Goal: Answer question/provide support

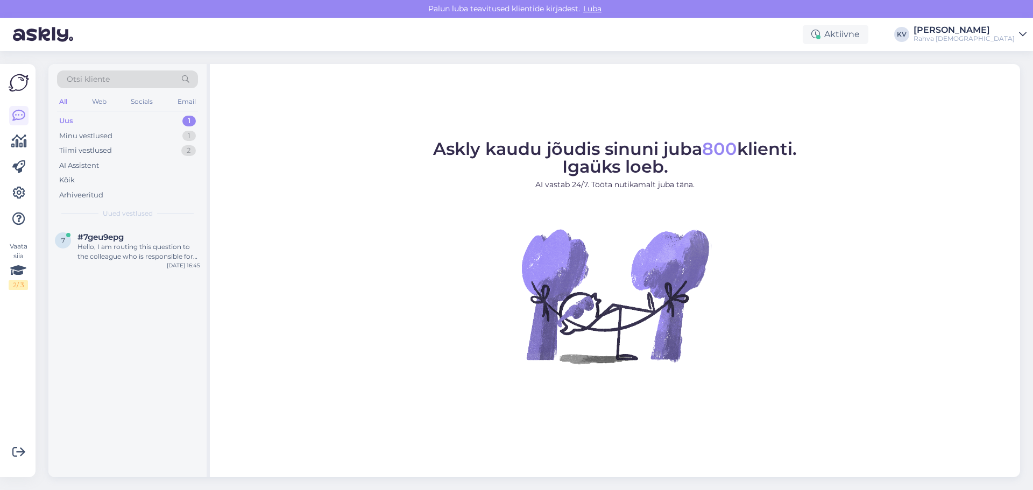
click at [112, 117] on div "Uus 1" at bounding box center [127, 121] width 141 height 15
click at [133, 260] on div "Hello, I am routing this question to the colleague who is responsible for this …" at bounding box center [138, 251] width 123 height 19
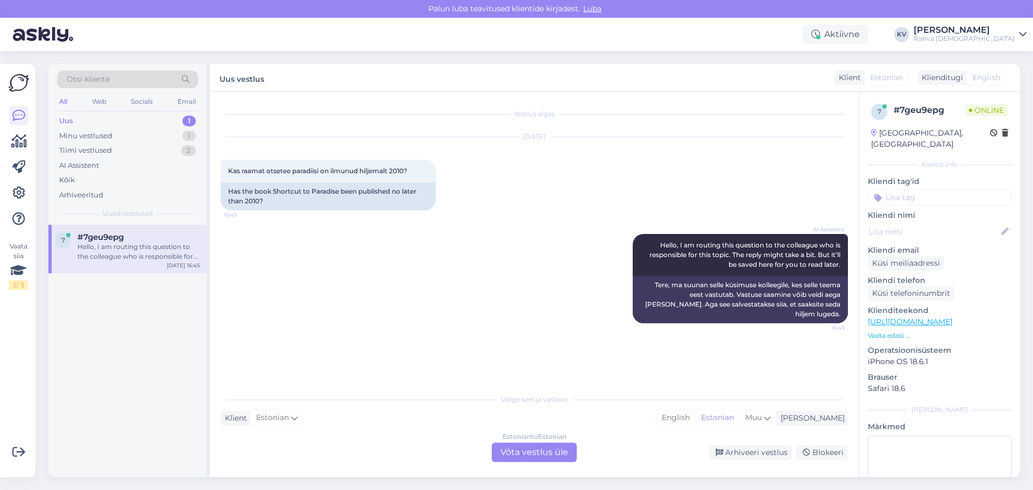
click at [945, 317] on link "[URL][DOMAIN_NAME]" at bounding box center [910, 322] width 84 height 10
click at [539, 453] on div "Estonian to Estonian Võta vestlus üle" at bounding box center [534, 452] width 85 height 19
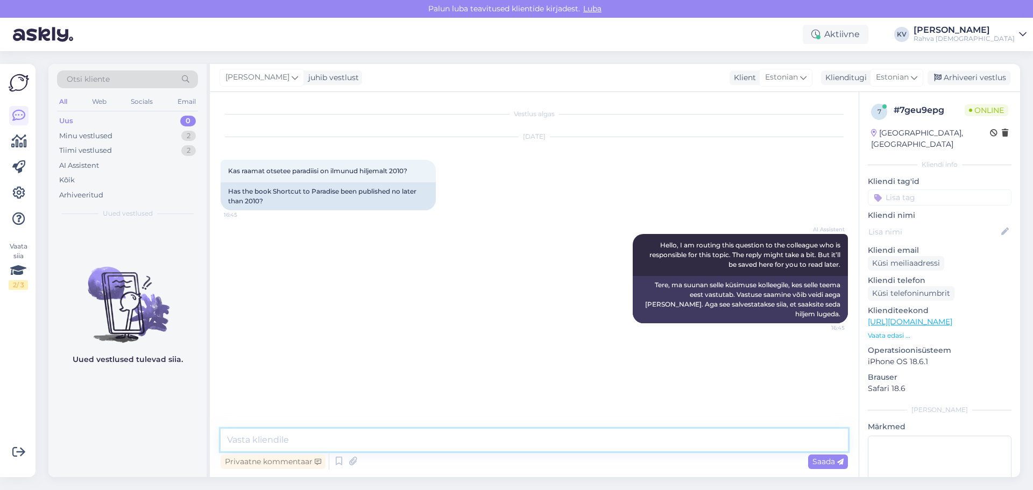
click at [444, 442] on textarea at bounding box center [534, 440] width 627 height 23
type textarea "Antud raamat on ilmunud 2010 aastal."
click at [940, 189] on input at bounding box center [940, 197] width 144 height 16
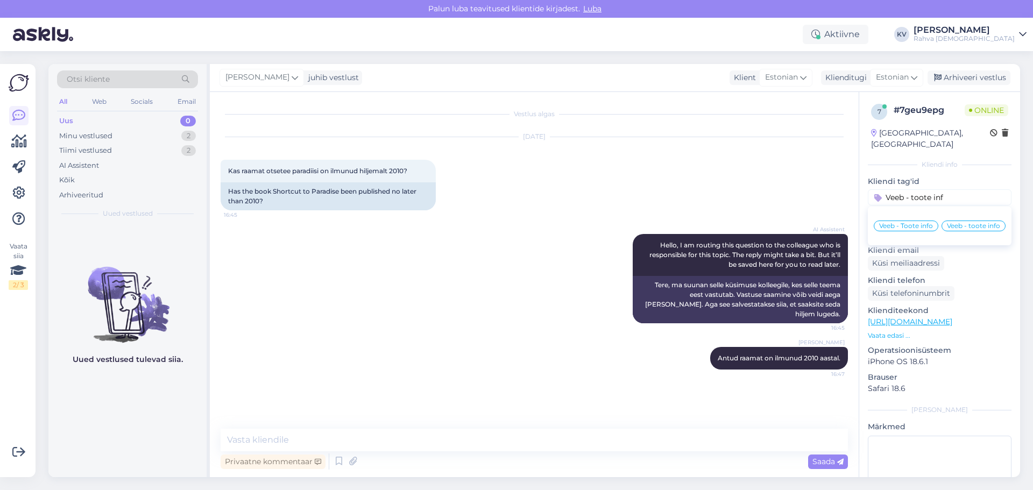
type input "Veeb - toote info"
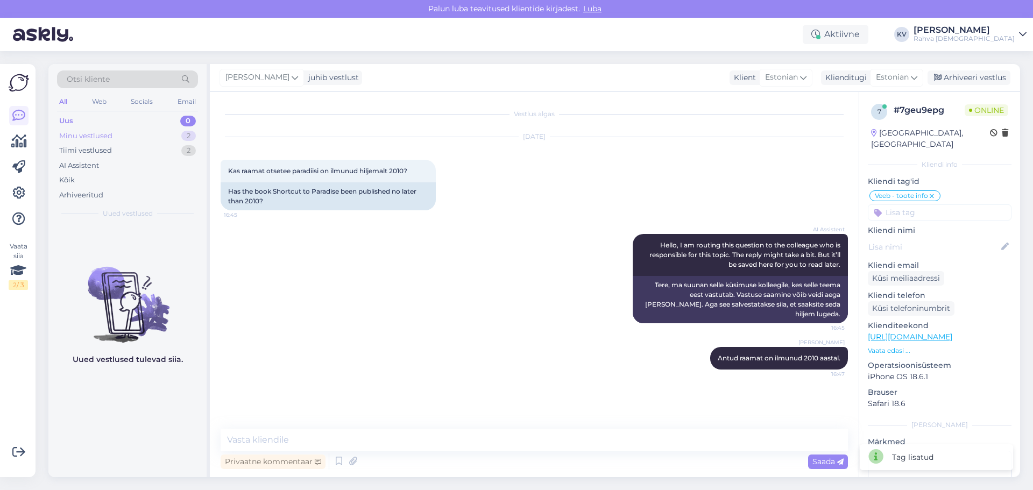
click at [100, 138] on div "Minu vestlused" at bounding box center [85, 136] width 53 height 11
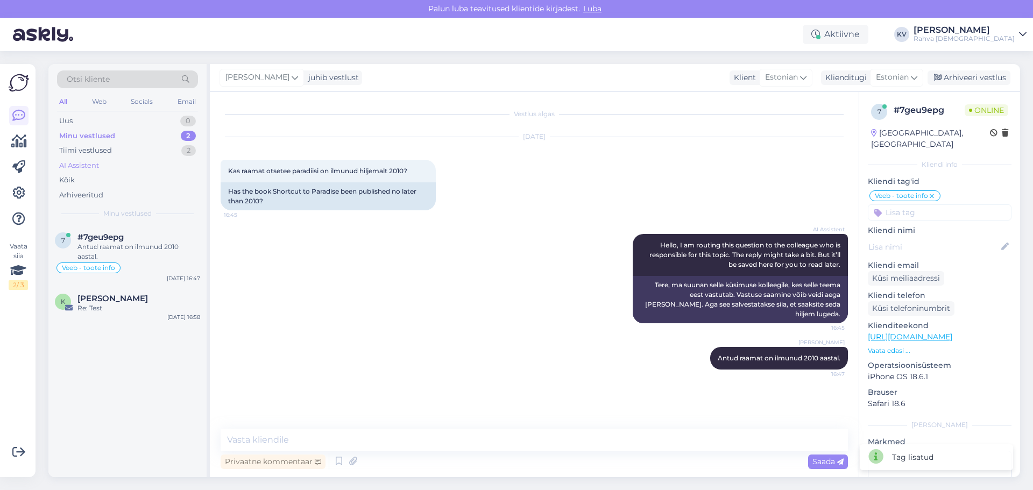
click at [86, 167] on div "AI Assistent" at bounding box center [79, 165] width 40 height 11
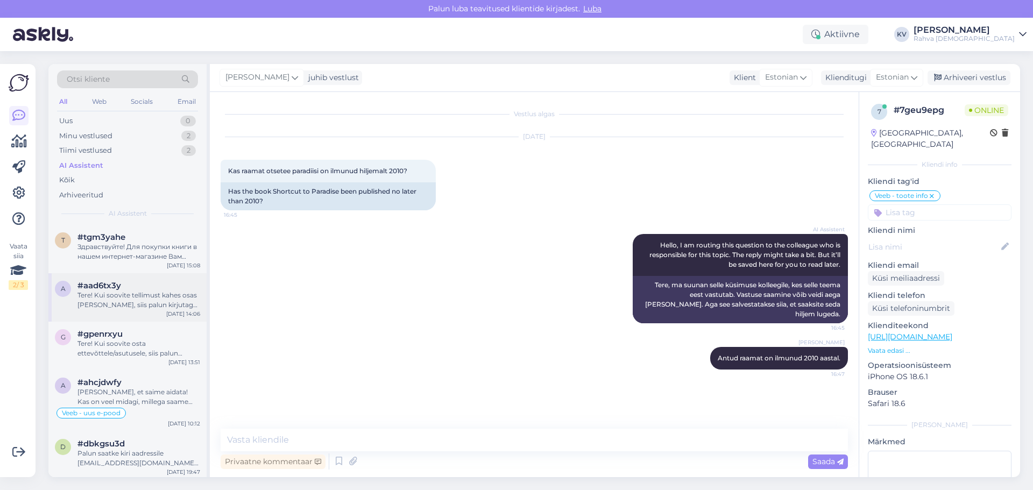
click at [127, 309] on div "Tere! Kui soovite tellimust kahes osas [PERSON_NAME], siis palun kirjutage [EMA…" at bounding box center [138, 300] width 123 height 19
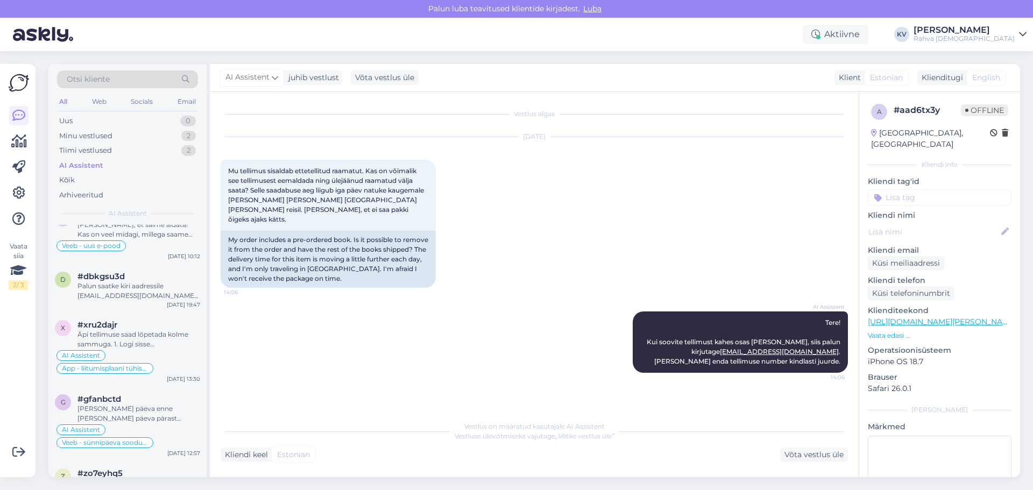
scroll to position [161, 0]
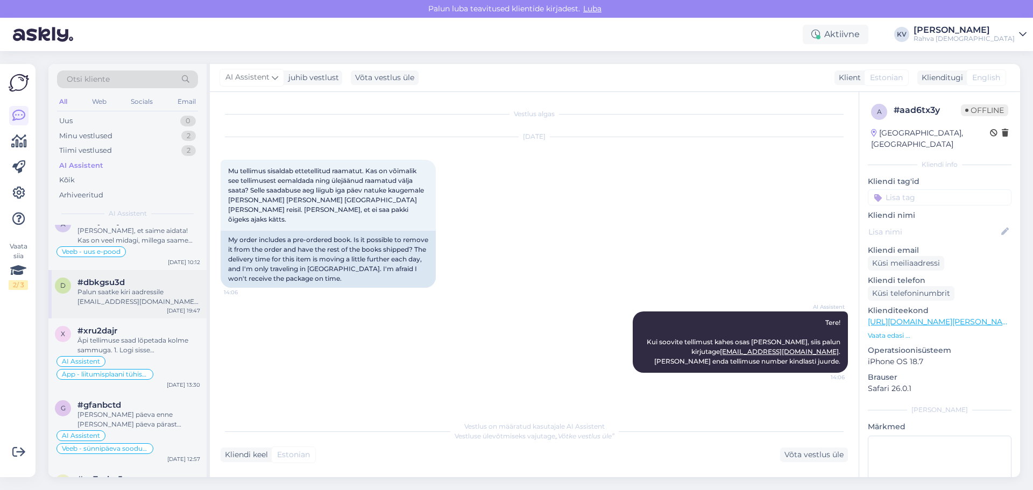
click at [121, 303] on div "Palun saatke kiri aadressile [EMAIL_ADDRESS][DOMAIN_NAME], lisades probleemi ki…" at bounding box center [138, 296] width 123 height 19
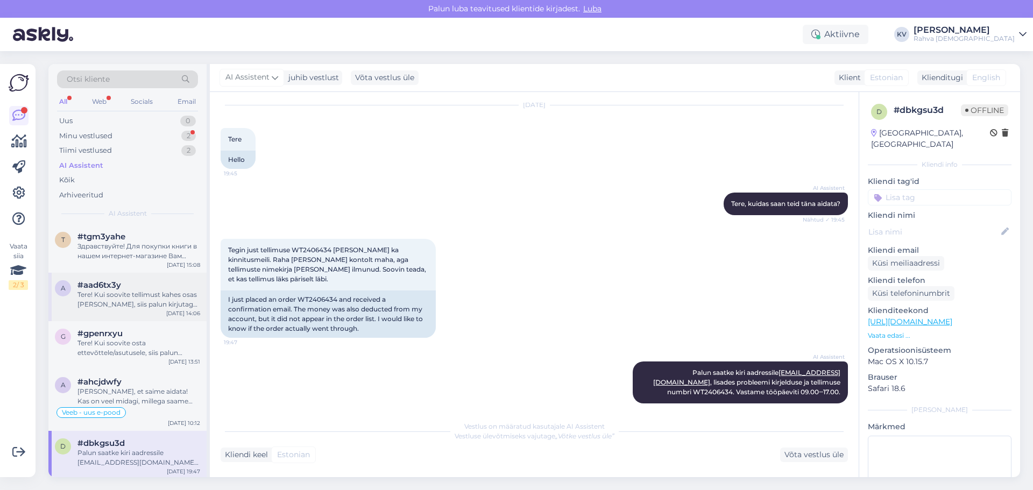
scroll to position [0, 0]
click at [101, 133] on div "Minu vestlused" at bounding box center [85, 136] width 53 height 11
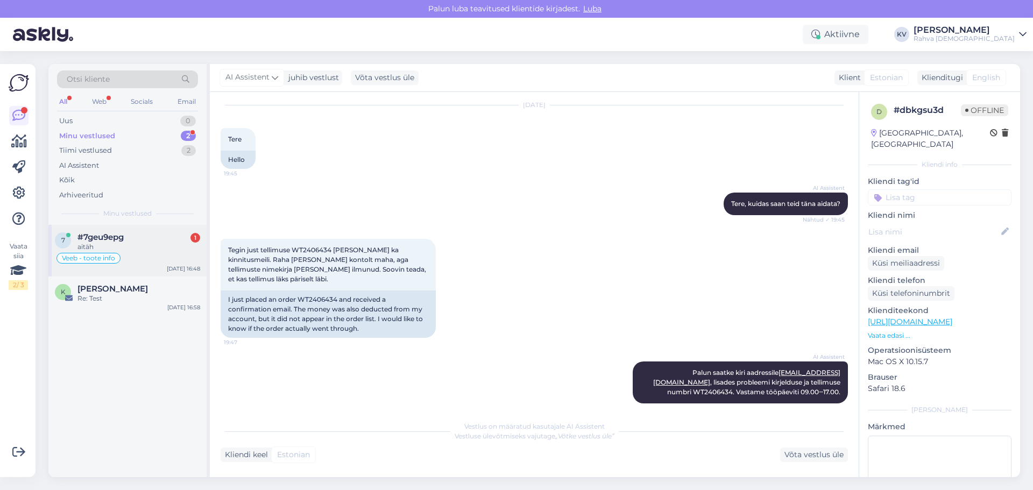
click at [120, 226] on div "7 #7geu9epg 1 aitäh Veeb - toote info [DATE] 16:48" at bounding box center [127, 251] width 158 height 52
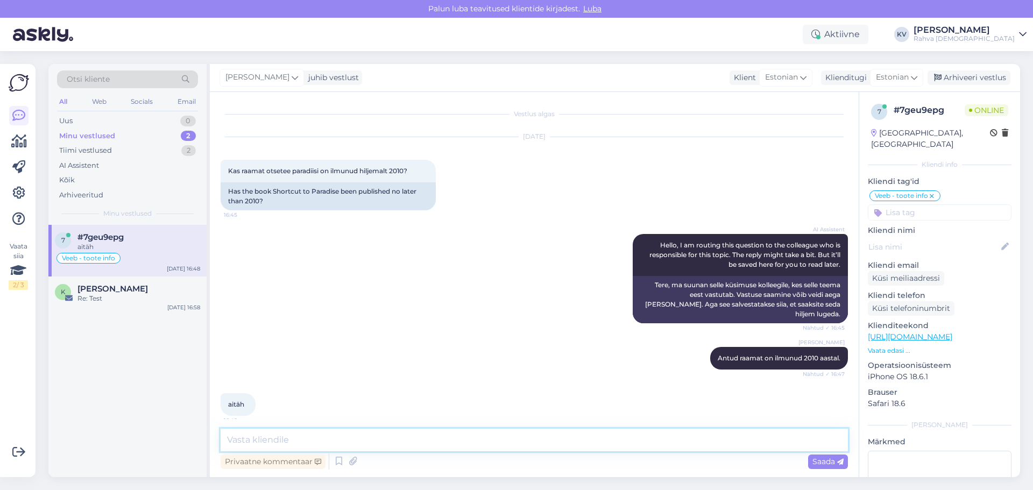
click at [316, 439] on textarea at bounding box center [534, 440] width 627 height 23
type textarea "Palun. Kaunist õhtu jätku!"
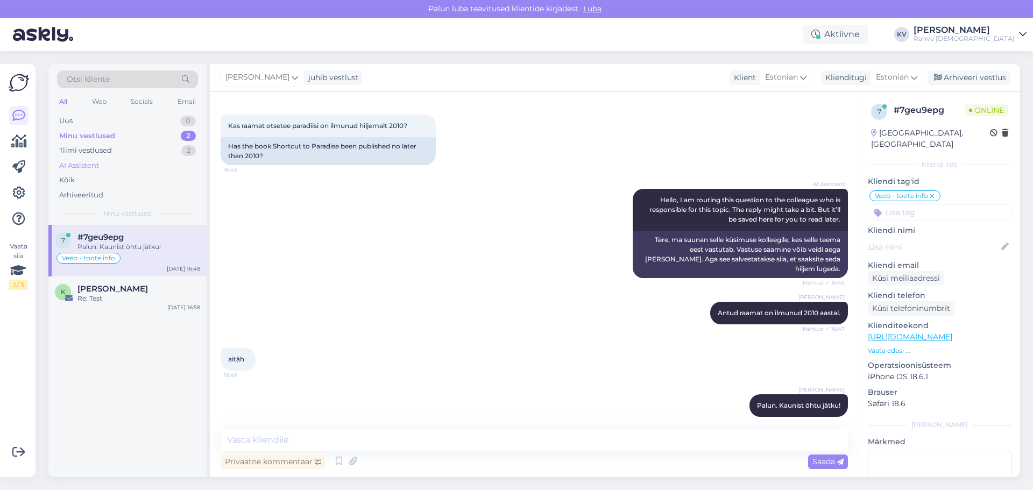
click at [77, 165] on div "AI Assistent" at bounding box center [79, 165] width 40 height 11
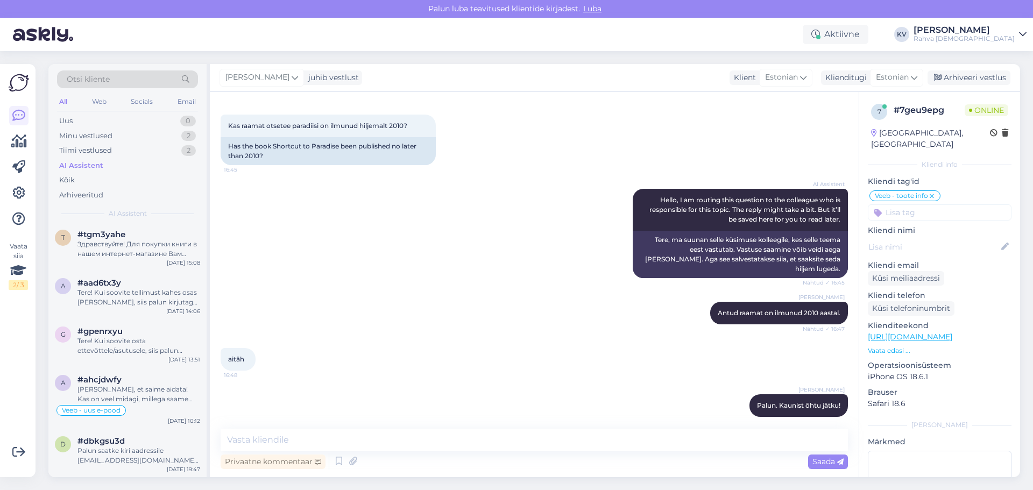
scroll to position [0, 0]
click at [338, 437] on textarea at bounding box center [534, 440] width 627 height 23
click at [191, 103] on div "Email" at bounding box center [186, 102] width 23 height 14
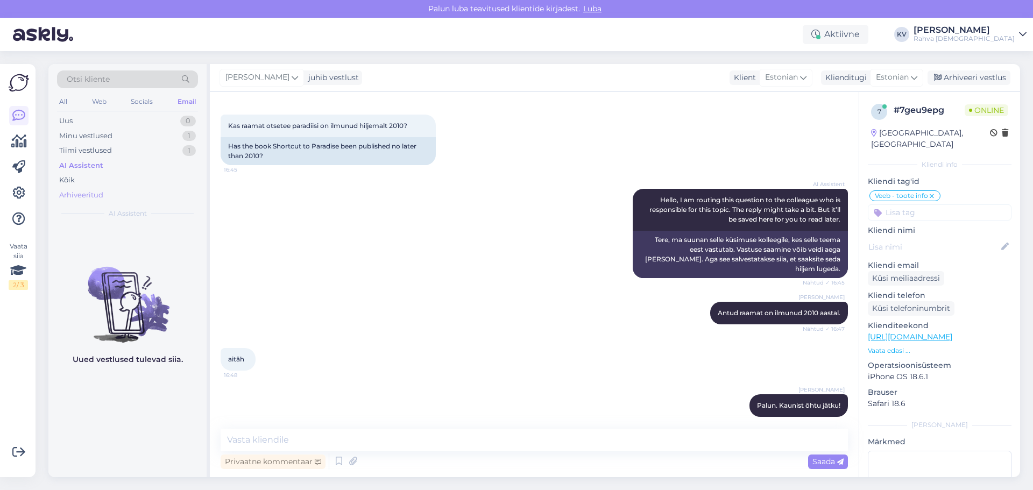
click at [88, 190] on div "Arhiveeritud" at bounding box center [81, 195] width 44 height 11
click at [190, 104] on div "Email" at bounding box center [186, 102] width 23 height 14
click at [126, 292] on img at bounding box center [127, 296] width 158 height 97
click at [338, 440] on textarea at bounding box center [534, 440] width 627 height 23
click at [93, 165] on div "AI Assistent" at bounding box center [79, 165] width 40 height 11
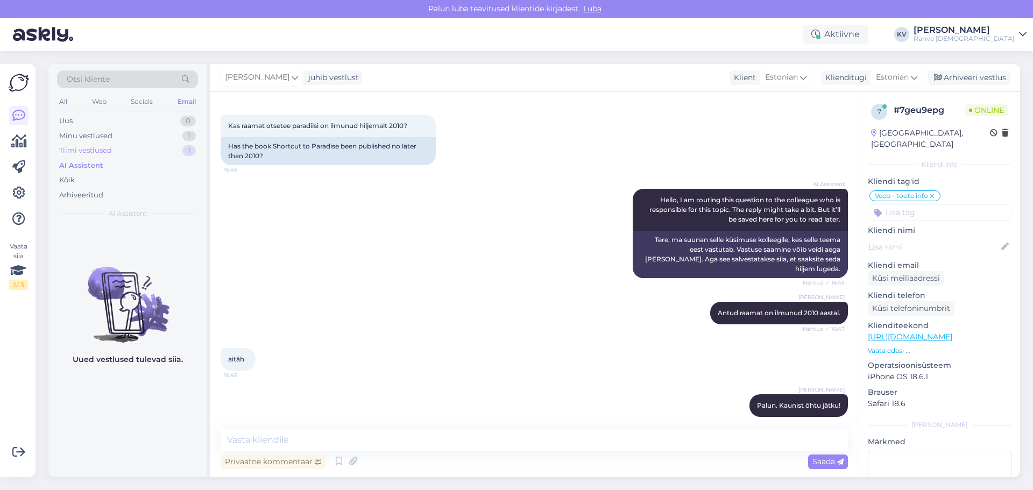
click at [98, 151] on div "Tiimi vestlused" at bounding box center [85, 150] width 53 height 11
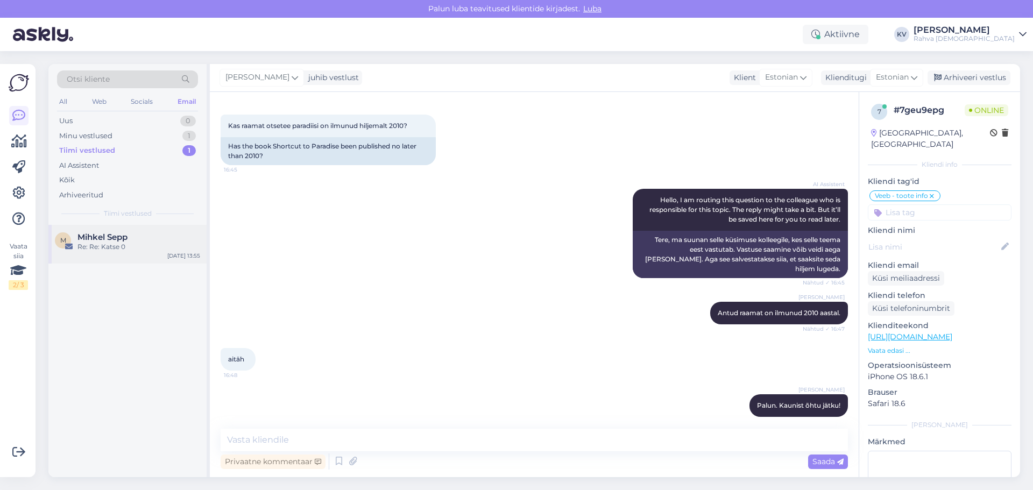
click at [116, 250] on div "Re: Re: Katse 0" at bounding box center [138, 247] width 123 height 10
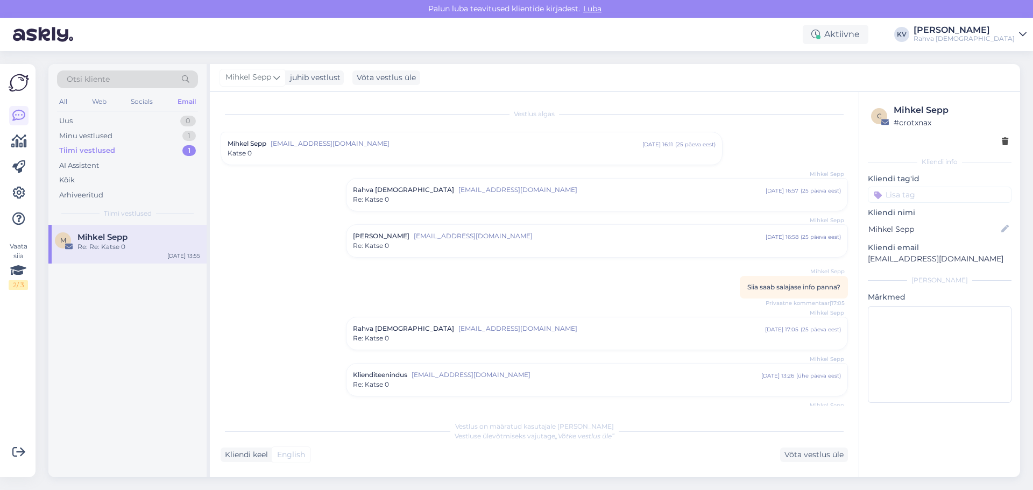
scroll to position [81, 0]
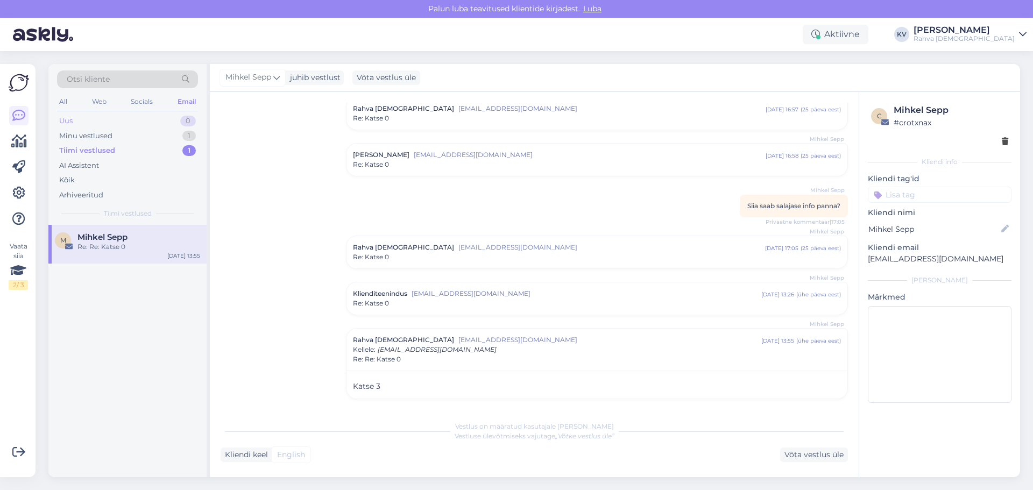
click at [87, 119] on div "Uus 0" at bounding box center [127, 121] width 141 height 15
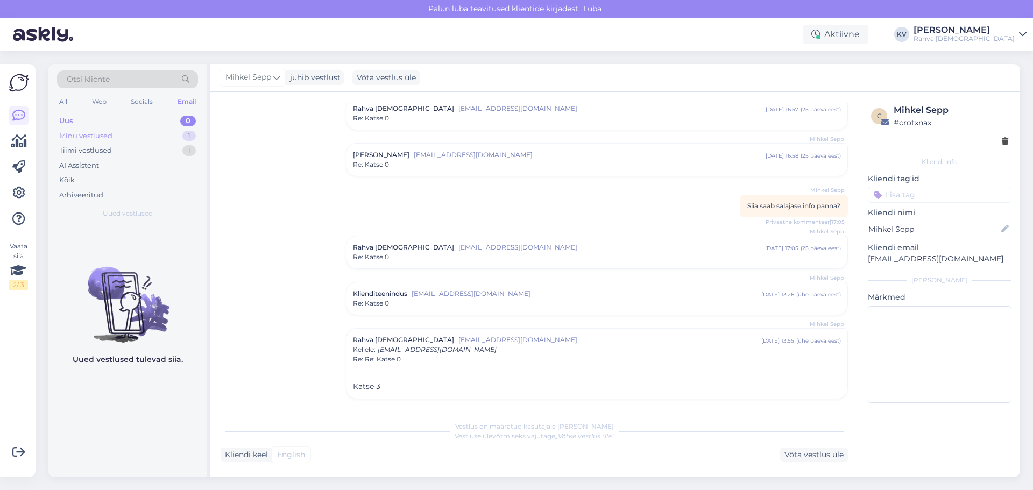
click at [95, 139] on div "Minu vestlused" at bounding box center [85, 136] width 53 height 11
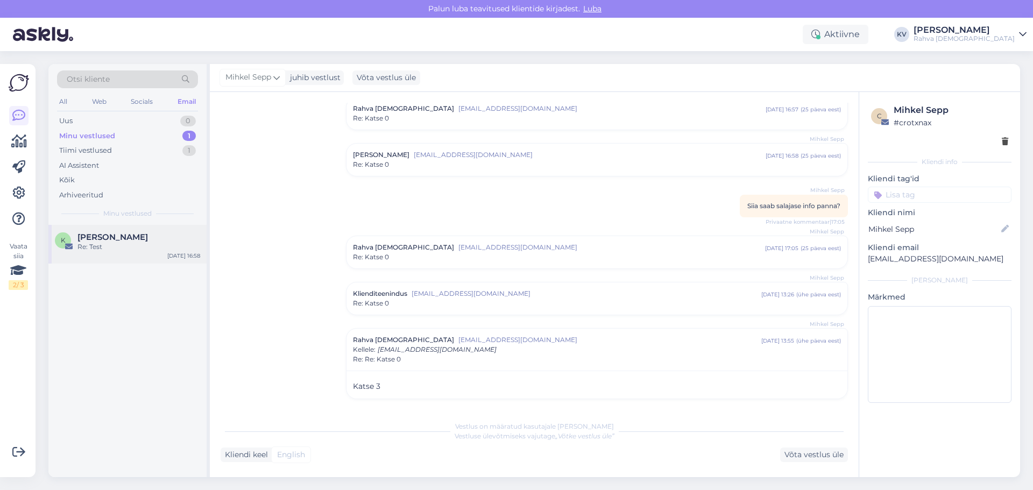
click at [126, 247] on div "Re: Test" at bounding box center [138, 247] width 123 height 10
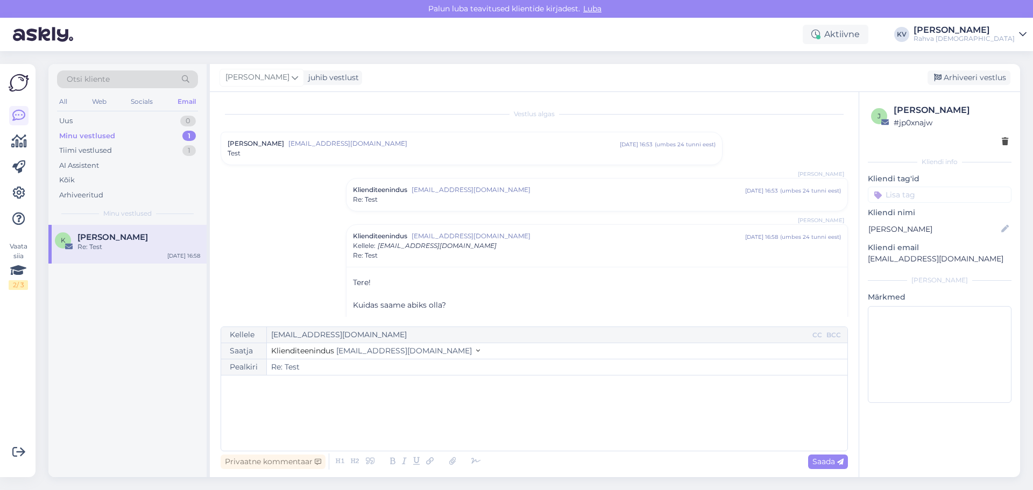
click at [460, 194] on span "[EMAIL_ADDRESS][DOMAIN_NAME]" at bounding box center [579, 190] width 334 height 10
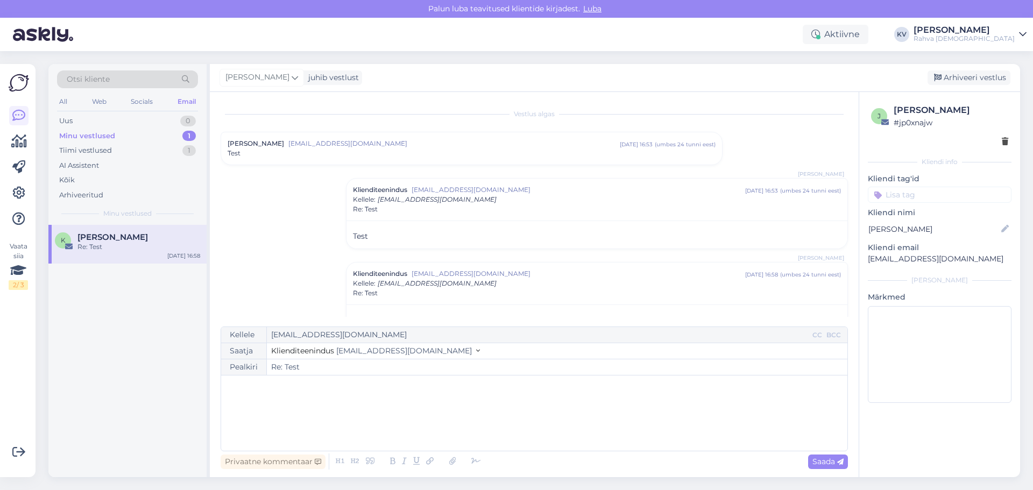
click at [460, 194] on span "[EMAIL_ADDRESS][DOMAIN_NAME]" at bounding box center [579, 190] width 334 height 10
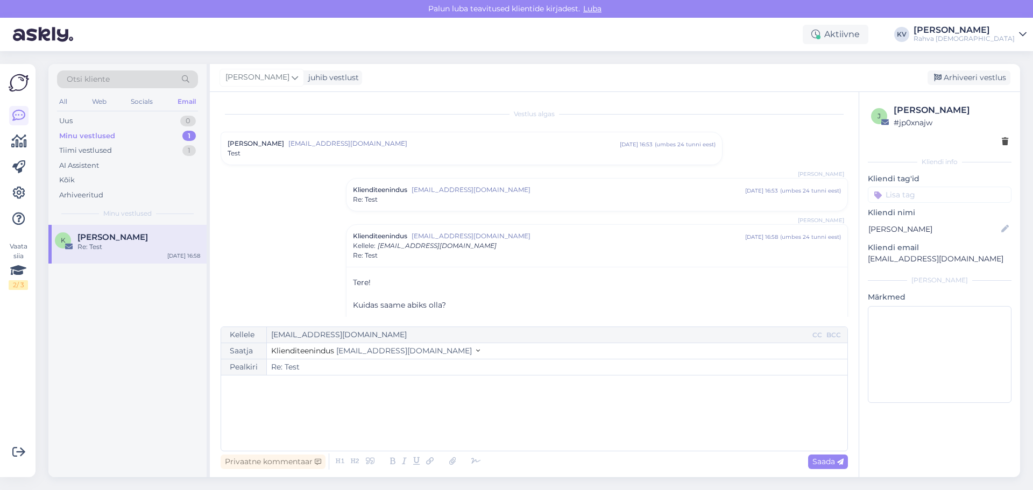
click at [132, 136] on div "Minu vestlused 1" at bounding box center [127, 136] width 141 height 15
click at [119, 158] on div "AI Assistent" at bounding box center [127, 165] width 141 height 15
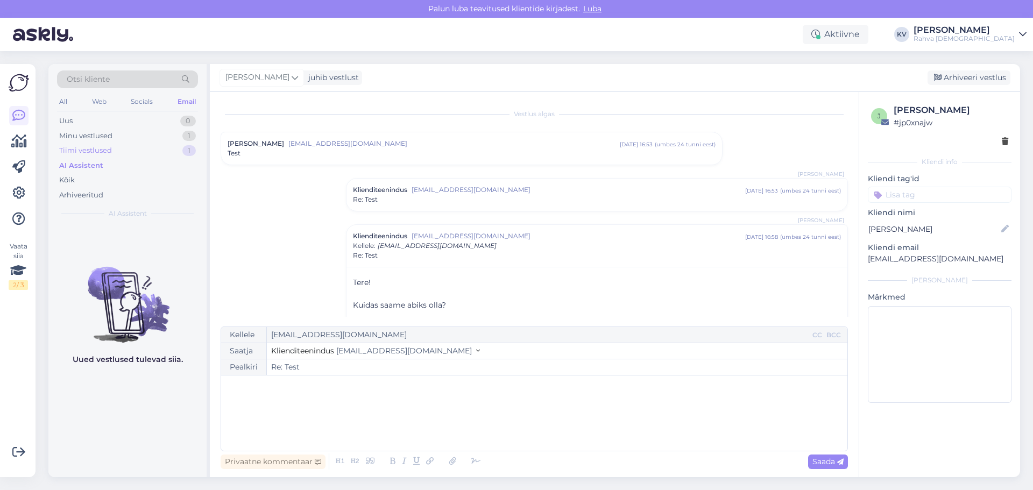
click at [123, 152] on div "Tiimi vestlused 1" at bounding box center [127, 150] width 141 height 15
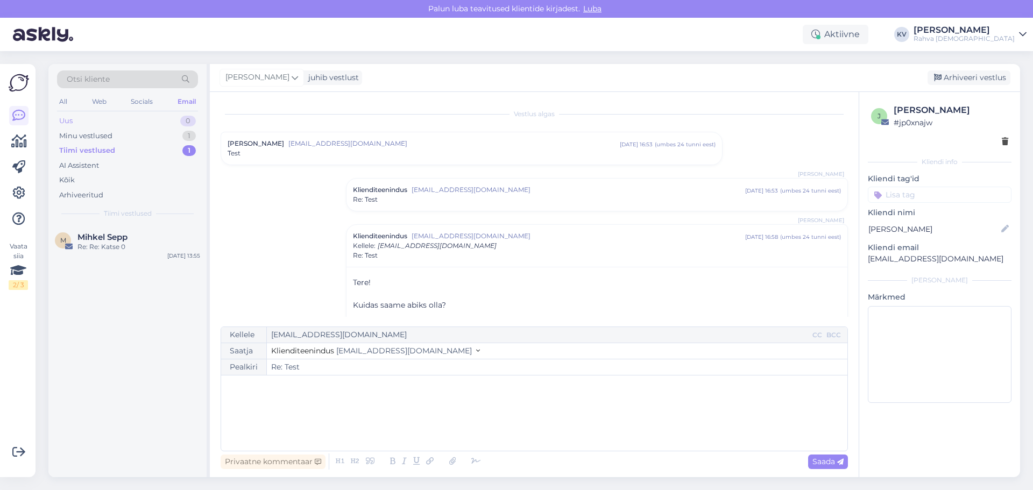
click at [114, 122] on div "Uus 0" at bounding box center [127, 121] width 141 height 15
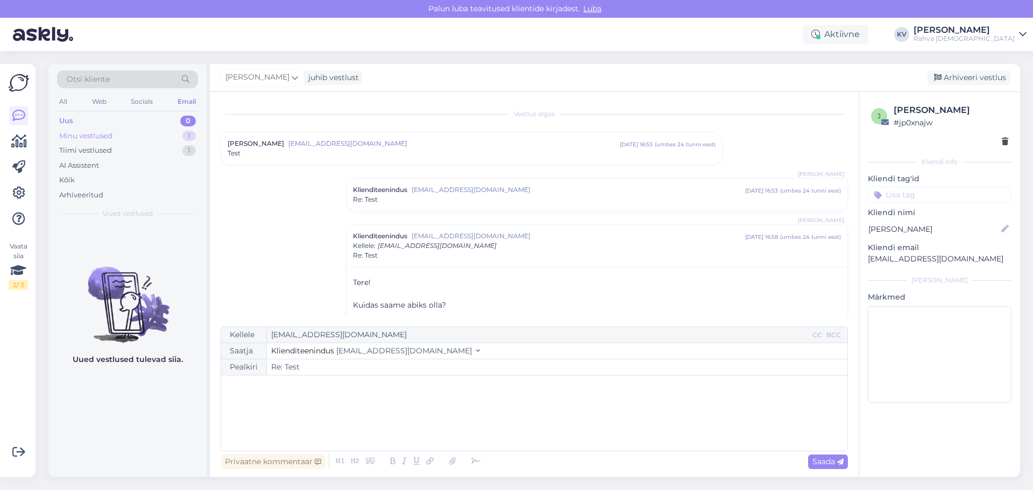
click at [110, 137] on div "Minu vestlused" at bounding box center [85, 136] width 53 height 11
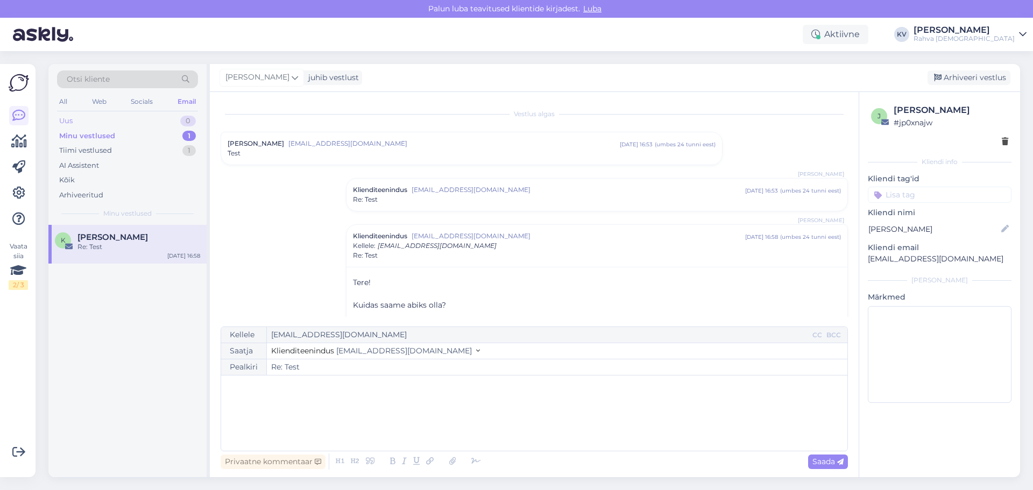
click at [104, 122] on div "Uus 0" at bounding box center [127, 121] width 141 height 15
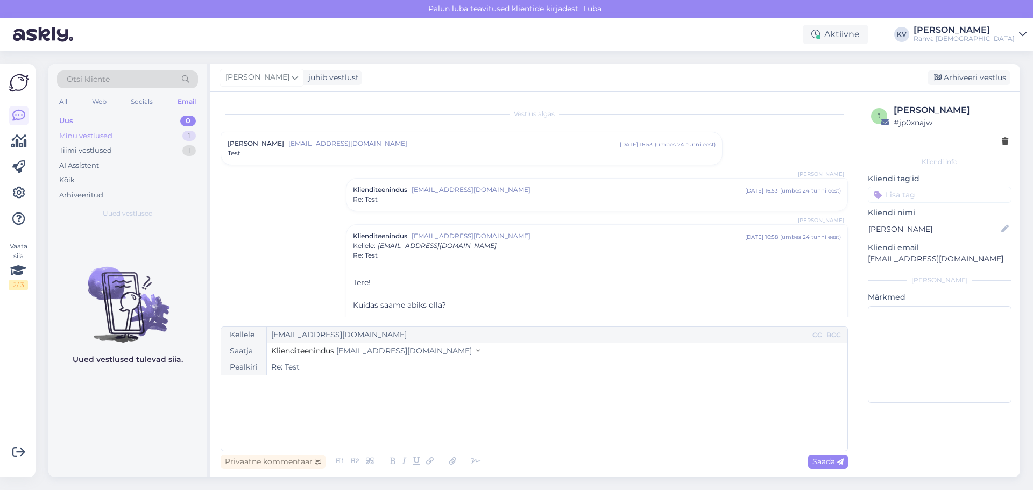
click at [102, 136] on div "Minu vestlused" at bounding box center [85, 136] width 53 height 11
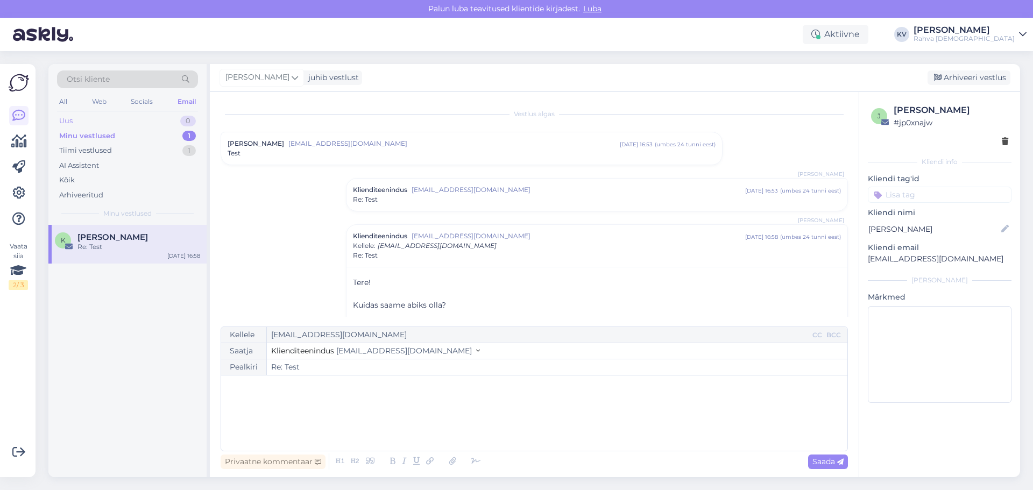
click at [102, 119] on div "Uus 0" at bounding box center [127, 121] width 141 height 15
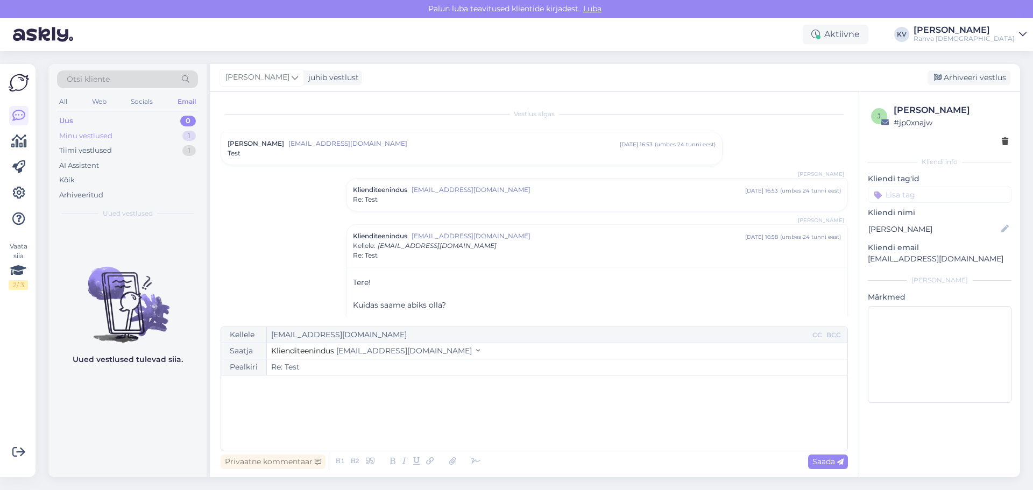
click at [111, 136] on div "Minu vestlused" at bounding box center [85, 136] width 53 height 11
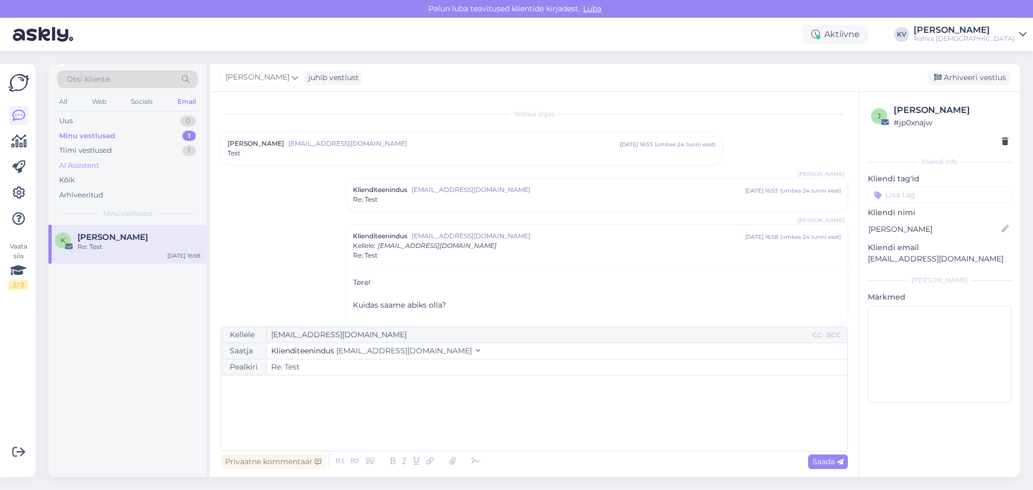
click at [101, 167] on div "AI Assistent" at bounding box center [127, 165] width 141 height 15
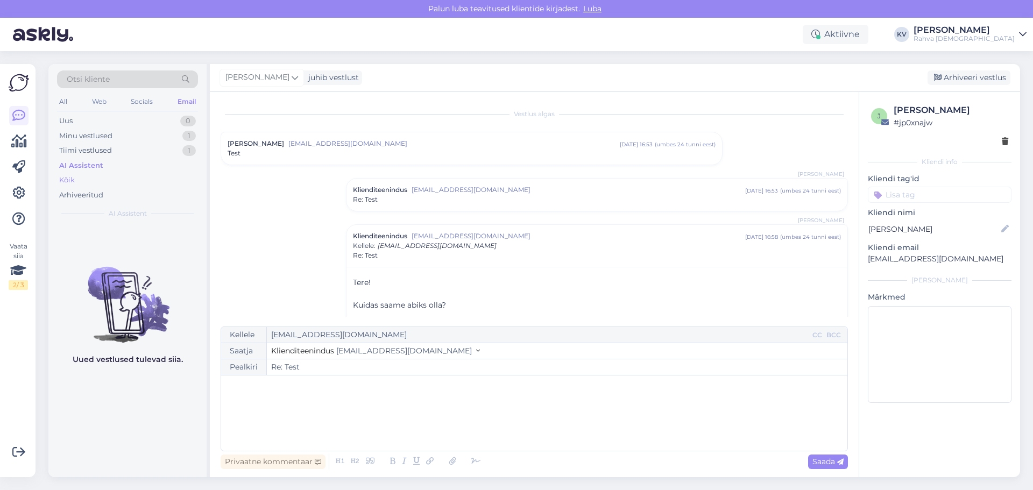
click at [91, 182] on div "Kõik" at bounding box center [127, 180] width 141 height 15
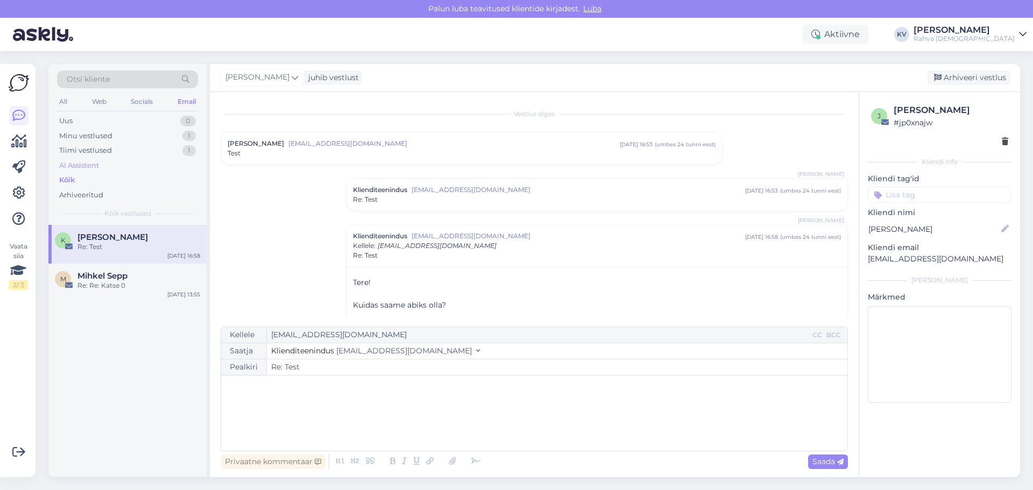
click at [102, 166] on div "AI Assistent" at bounding box center [127, 165] width 141 height 15
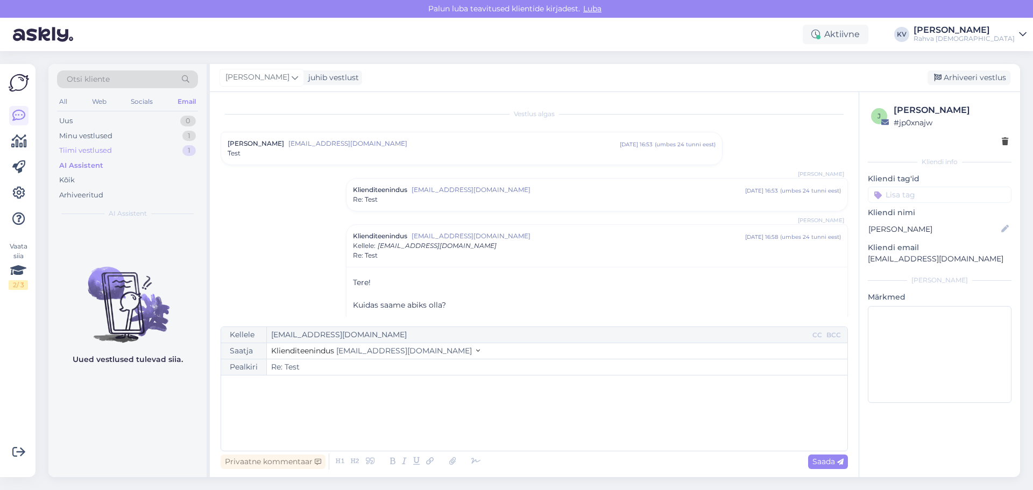
click at [115, 154] on div "Tiimi vestlused 1" at bounding box center [127, 150] width 141 height 15
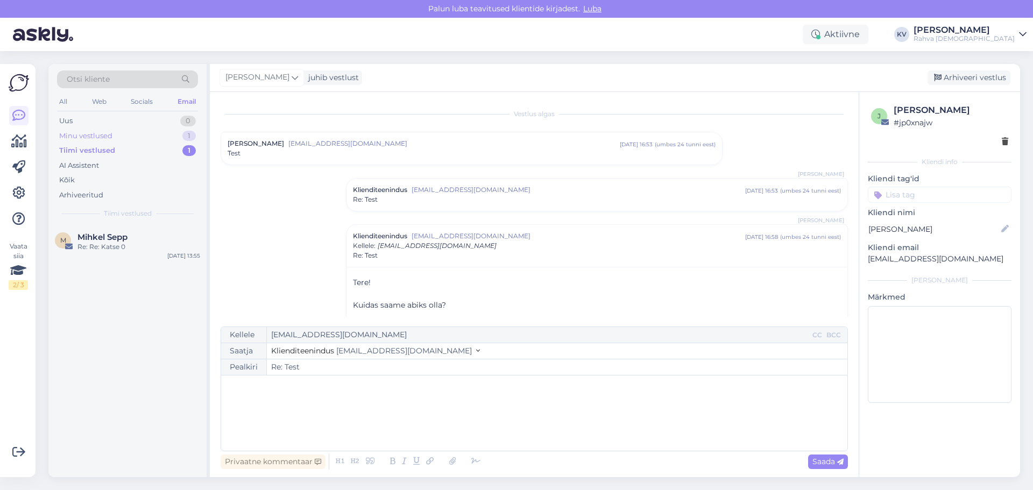
click at [119, 135] on div "Minu vestlused 1" at bounding box center [127, 136] width 141 height 15
drag, startPoint x: 119, startPoint y: 240, endPoint x: 117, endPoint y: 130, distance: 109.8
click at [119, 240] on span "[PERSON_NAME]" at bounding box center [112, 237] width 70 height 10
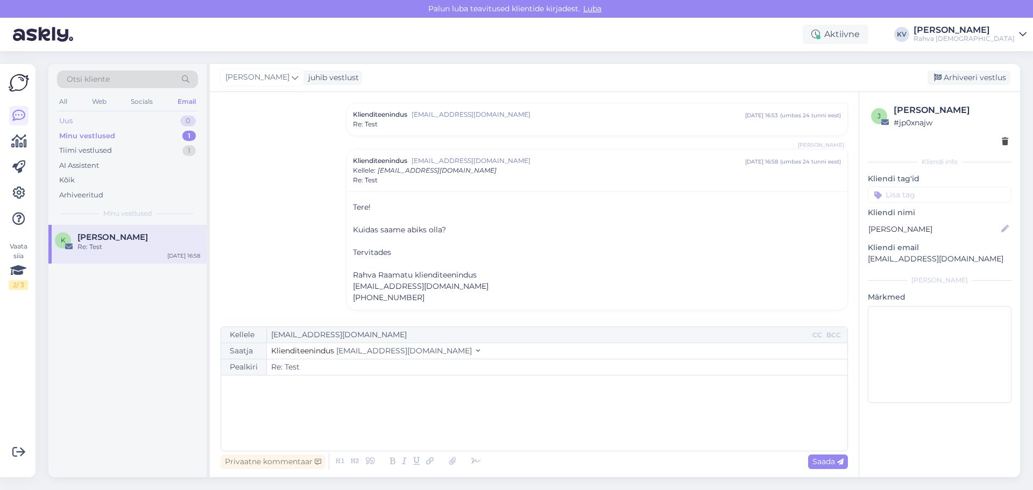
click at [116, 123] on div "Uus 0" at bounding box center [127, 121] width 141 height 15
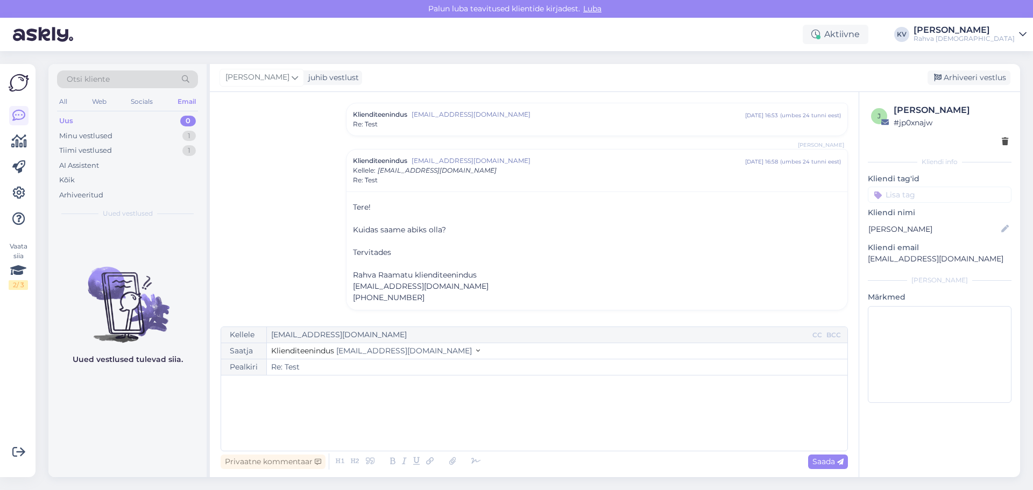
click at [174, 104] on div "All Web Socials Email" at bounding box center [127, 103] width 141 height 17
click at [70, 101] on div "All Web Socials Email" at bounding box center [127, 103] width 141 height 17
click at [108, 102] on div "Web" at bounding box center [99, 102] width 19 height 14
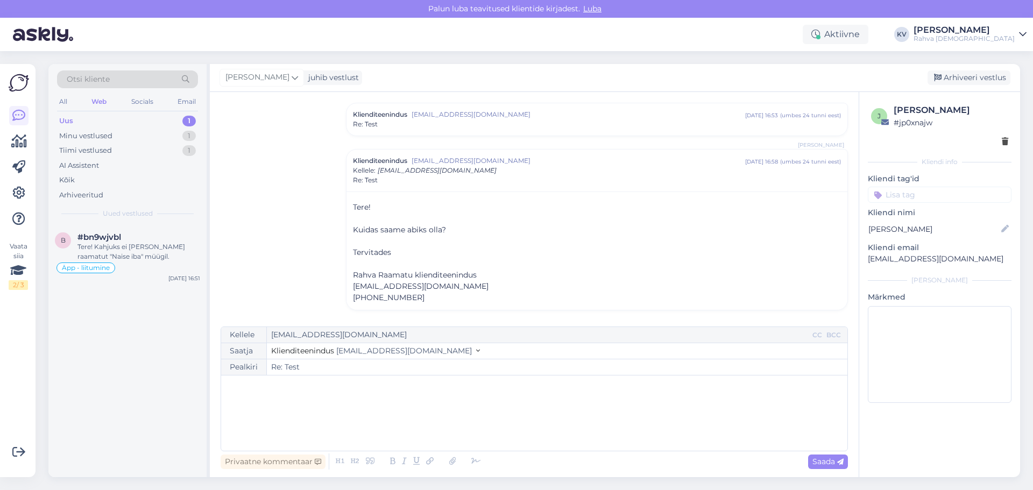
click at [76, 102] on div "All Web Socials Email" at bounding box center [127, 103] width 141 height 17
click at [129, 244] on div "Tere! Kahjuks ei [PERSON_NAME] raamatut "Naise iba" müügil." at bounding box center [138, 251] width 123 height 19
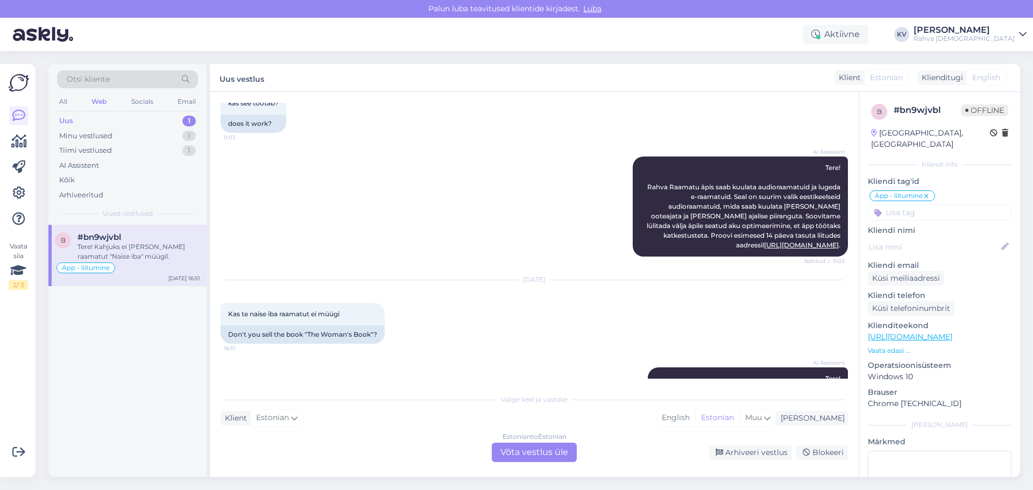
scroll to position [546, 0]
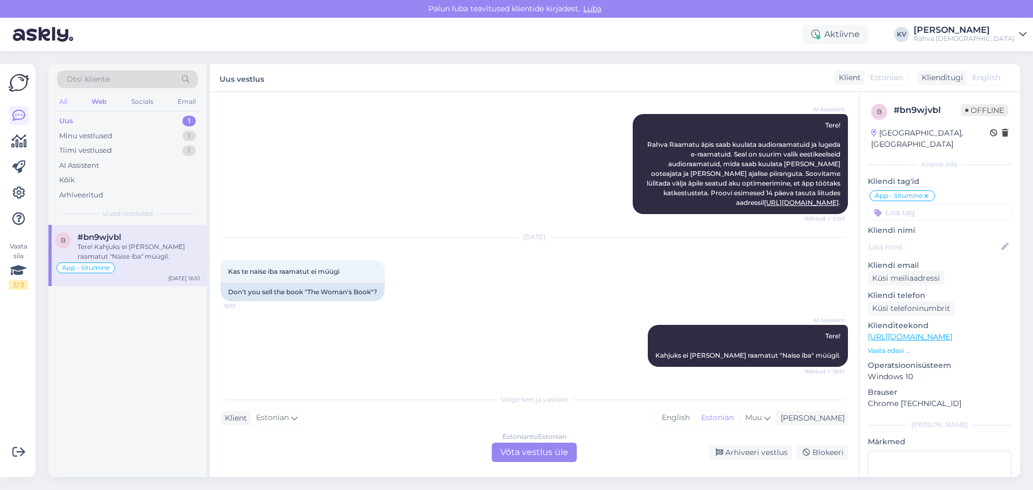
click at [66, 100] on div "All" at bounding box center [63, 102] width 12 height 14
click at [148, 242] on div "Tere! Kahjuks ei [PERSON_NAME] raamatut "Naise iba" müügil." at bounding box center [138, 251] width 123 height 19
click at [122, 130] on div "Minu vestlused 2" at bounding box center [127, 136] width 141 height 15
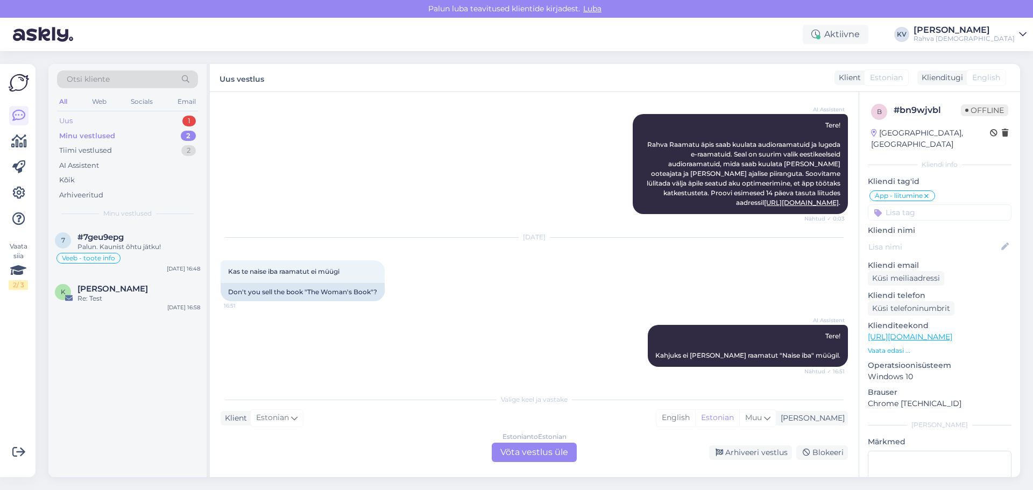
click at [125, 114] on div "Uus 1" at bounding box center [127, 121] width 141 height 15
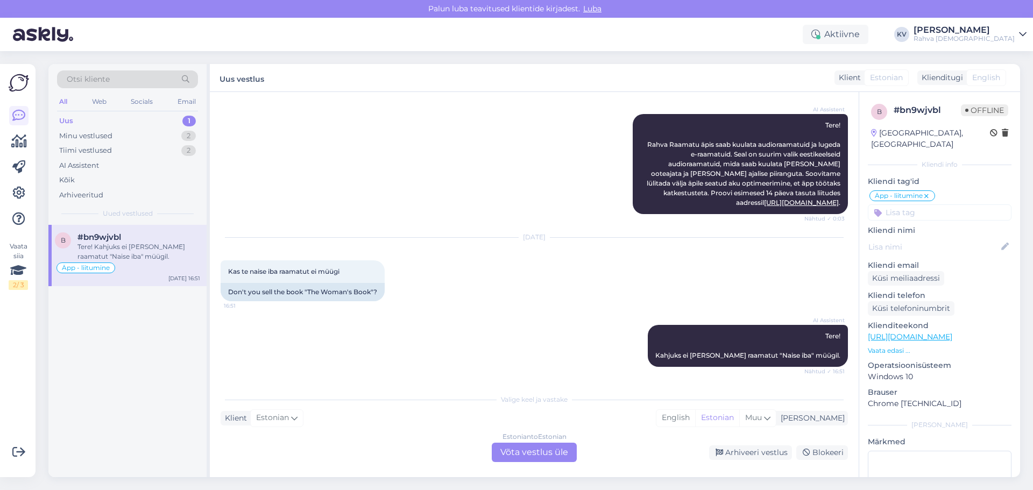
click at [111, 240] on span "#bn9wjvbl" at bounding box center [99, 237] width 44 height 10
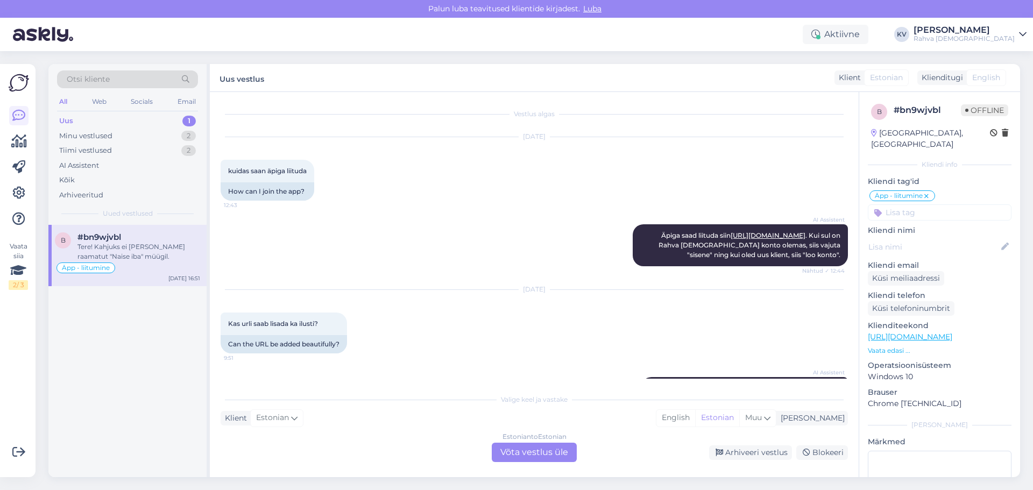
scroll to position [630, 0]
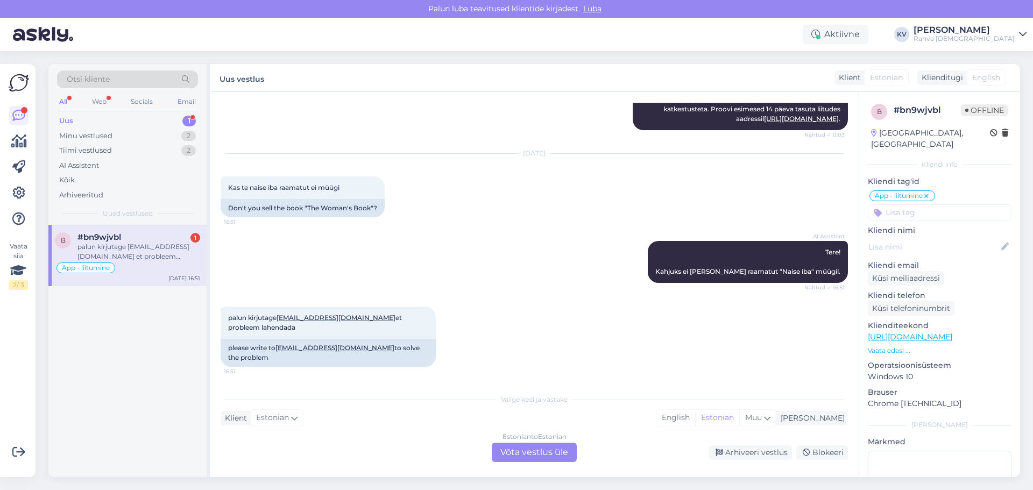
click at [511, 444] on div "Estonian to Estonian Võta vestlus üle" at bounding box center [534, 452] width 85 height 19
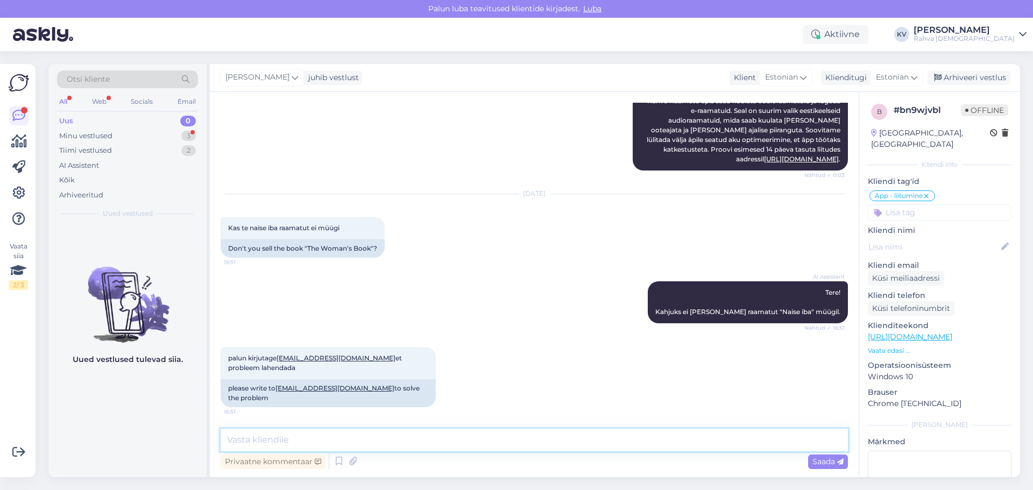
click at [354, 439] on textarea at bounding box center [534, 440] width 627 height 23
click at [318, 457] on div "Privaatne kommentaar" at bounding box center [273, 462] width 105 height 15
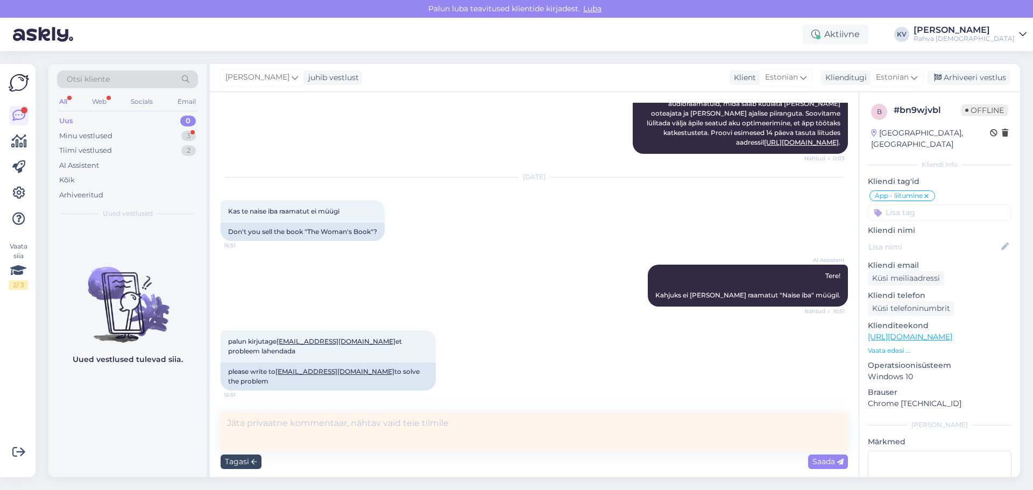
scroll to position [606, 0]
click at [255, 462] on icon at bounding box center [254, 462] width 6 height 6
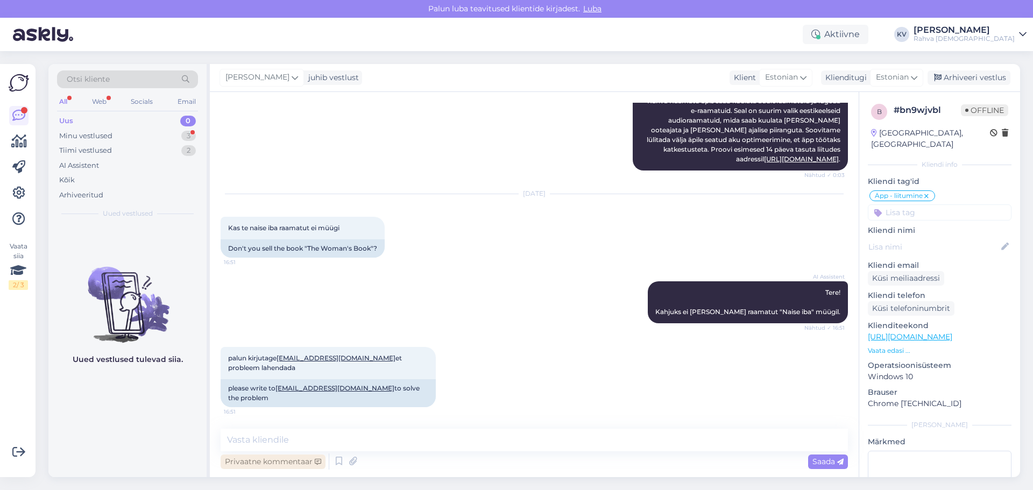
scroll to position [590, 0]
click at [305, 438] on textarea at bounding box center [534, 440] width 627 height 23
click at [370, 436] on textarea at bounding box center [534, 440] width 627 height 23
click at [111, 133] on div "Minu vestlused" at bounding box center [85, 136] width 53 height 11
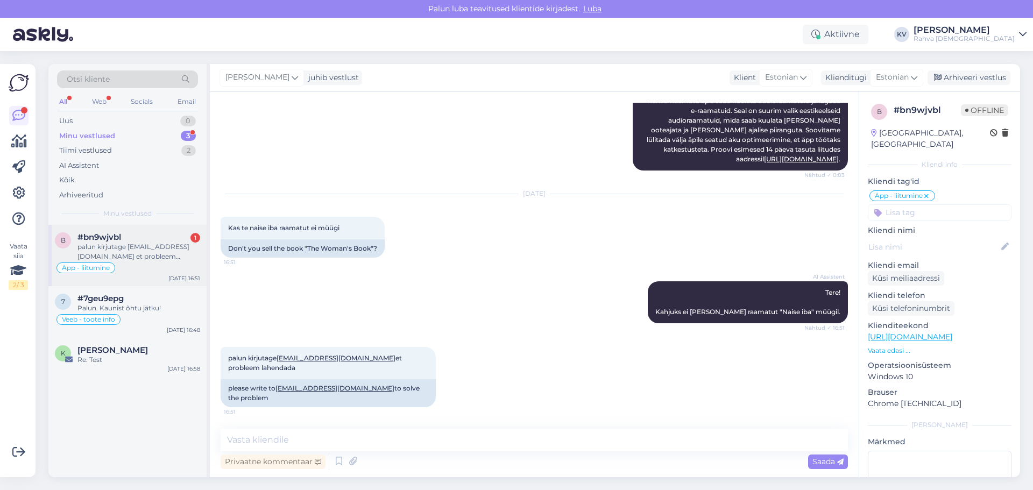
click at [129, 238] on div "#bn9wjvbl 1" at bounding box center [138, 237] width 123 height 10
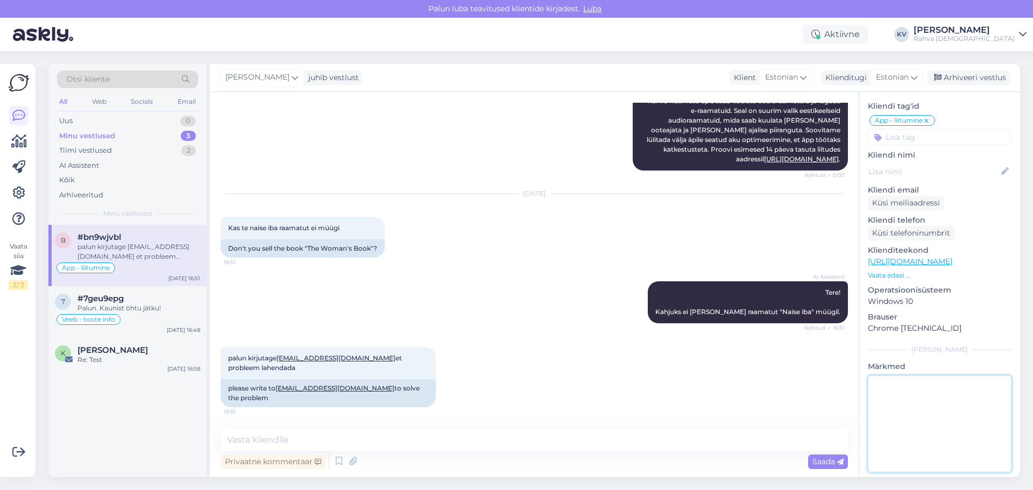
click at [920, 409] on textarea at bounding box center [940, 424] width 144 height 97
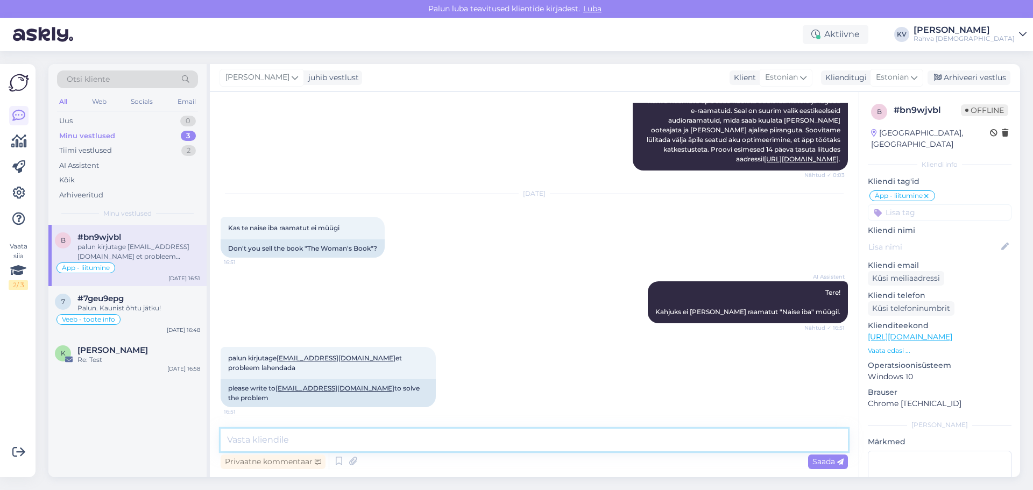
click at [319, 436] on textarea at bounding box center [534, 440] width 627 height 23
drag, startPoint x: 377, startPoint y: 358, endPoint x: 282, endPoint y: 355, distance: 94.8
click at [282, 355] on span "palun kirjutage [EMAIL_ADDRESS][DOMAIN_NAME] et probleem lahendada" at bounding box center [315, 363] width 175 height 18
copy link "[EMAIL_ADDRESS][DOMAIN_NAME]"
click at [315, 434] on textarea at bounding box center [534, 440] width 627 height 23
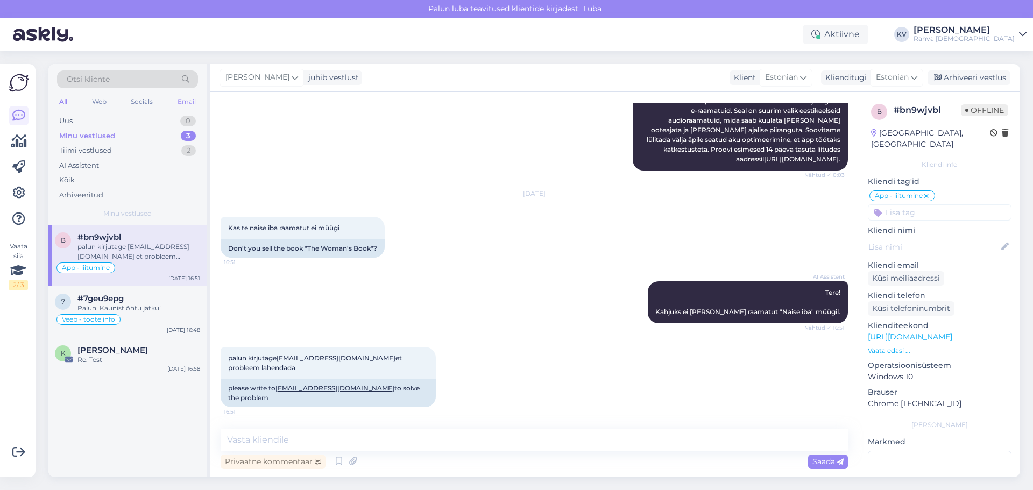
click at [186, 107] on div "Email" at bounding box center [186, 102] width 23 height 14
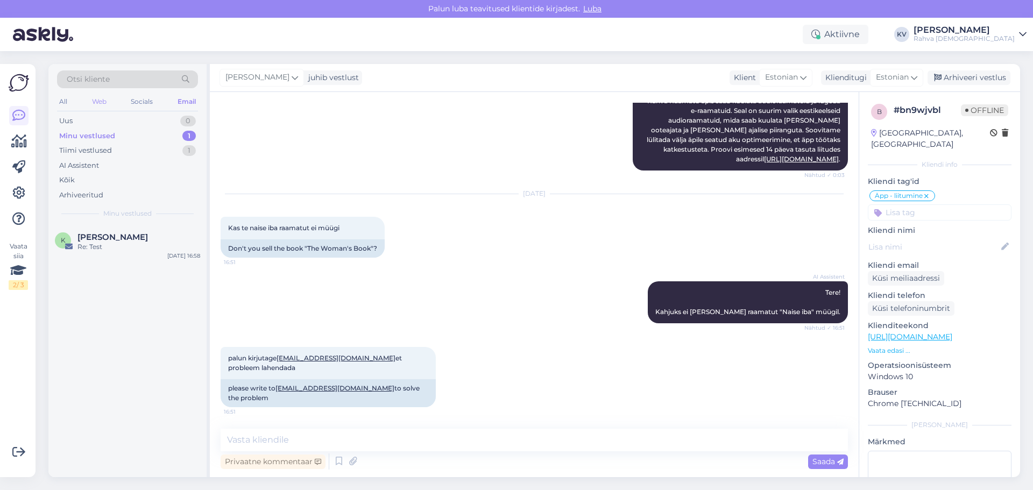
click at [103, 108] on div "Web" at bounding box center [99, 102] width 19 height 14
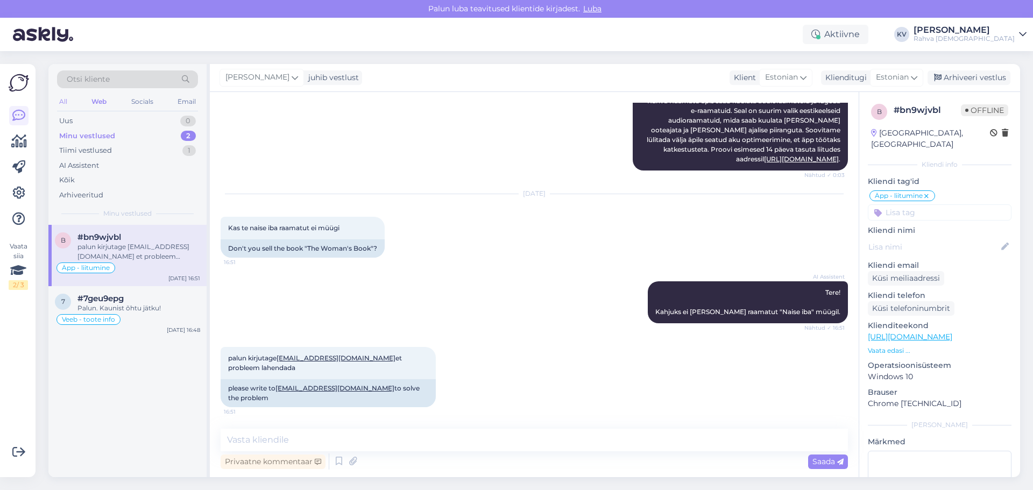
click at [65, 108] on div "All" at bounding box center [63, 102] width 12 height 14
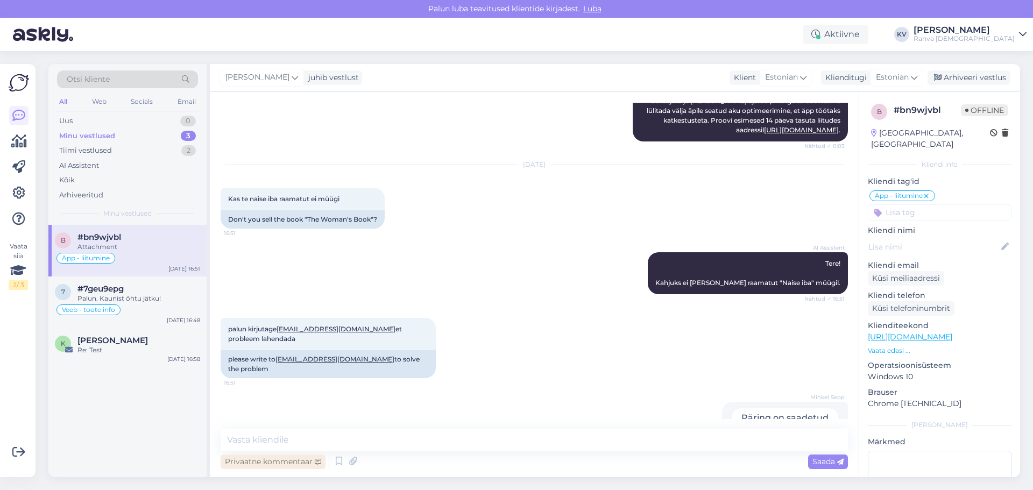
scroll to position [646, 0]
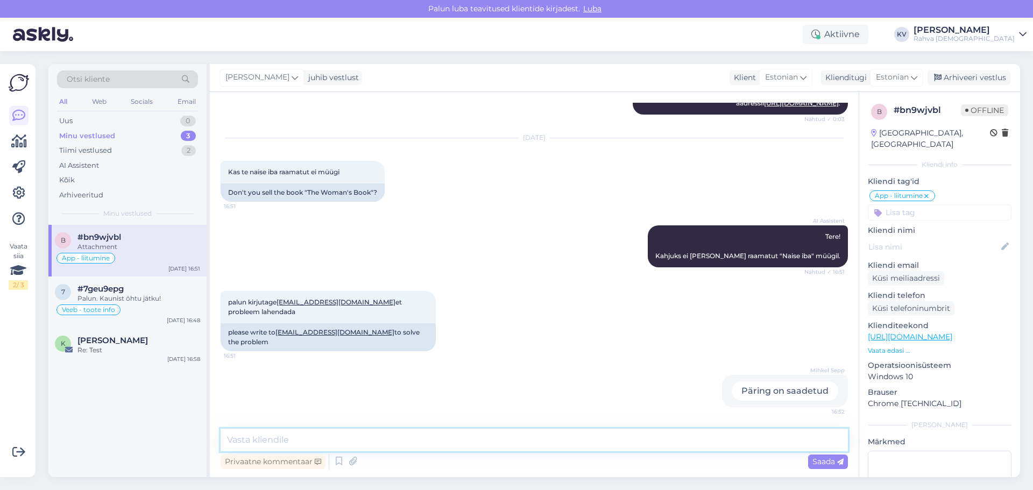
drag, startPoint x: 654, startPoint y: 443, endPoint x: 651, endPoint y: 452, distance: 9.5
click at [652, 451] on textarea at bounding box center [534, 440] width 627 height 23
click at [777, 390] on div "Päring on saadetud" at bounding box center [785, 390] width 107 height 19
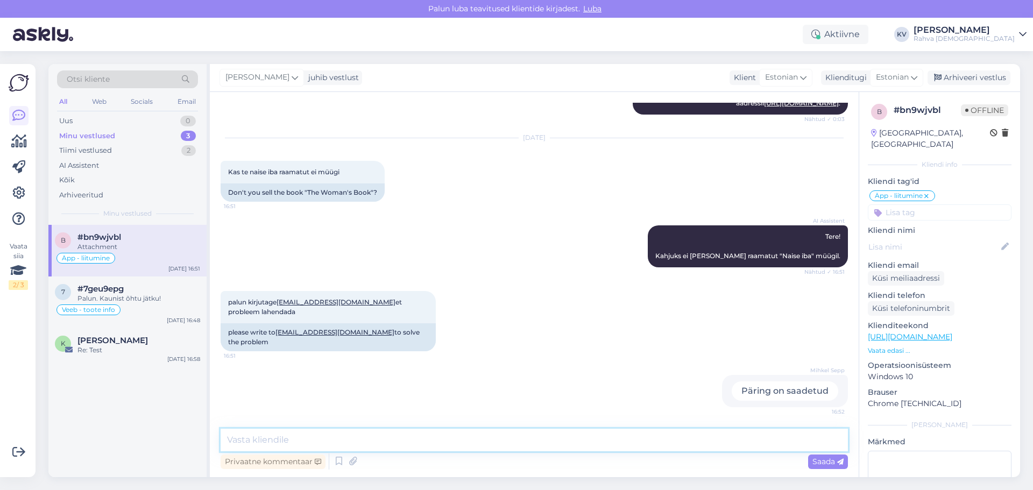
click at [665, 448] on textarea at bounding box center [534, 440] width 627 height 23
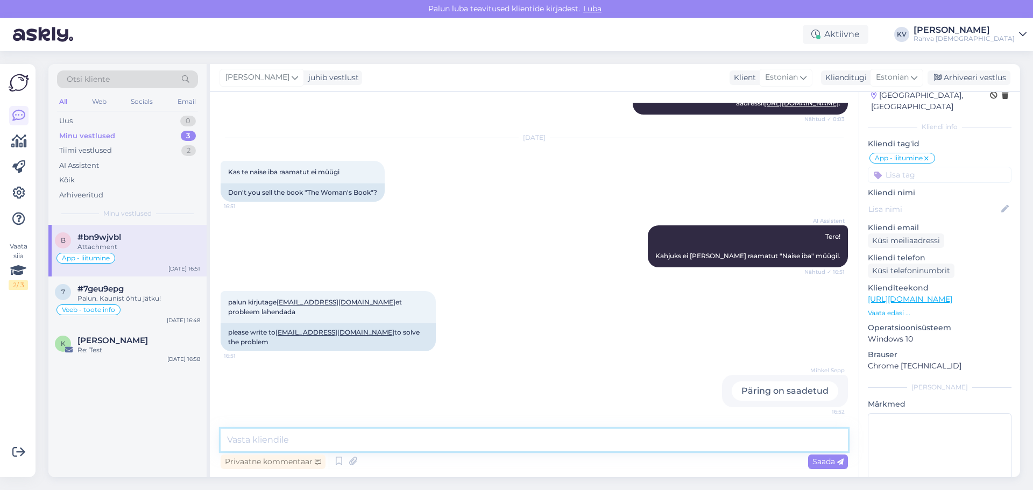
scroll to position [75, 0]
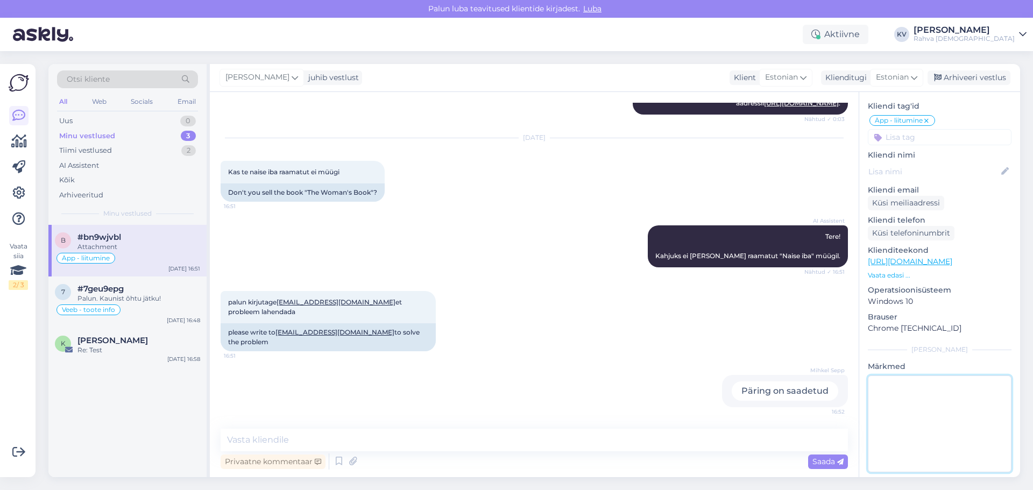
click at [907, 394] on textarea at bounding box center [940, 424] width 144 height 97
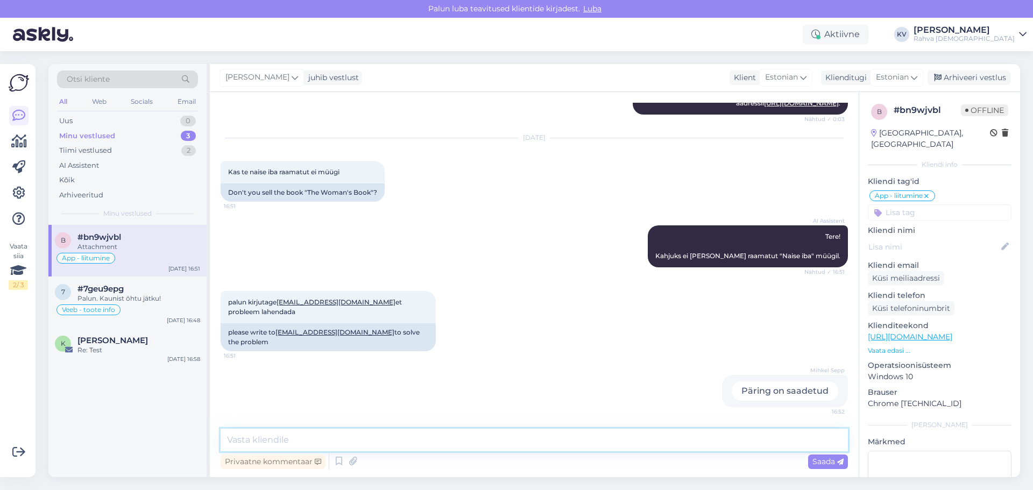
click at [318, 433] on textarea at bounding box center [534, 440] width 627 height 23
drag, startPoint x: 129, startPoint y: 293, endPoint x: 130, endPoint y: 301, distance: 7.6
click at [130, 293] on div "#7geu9epg" at bounding box center [138, 289] width 123 height 10
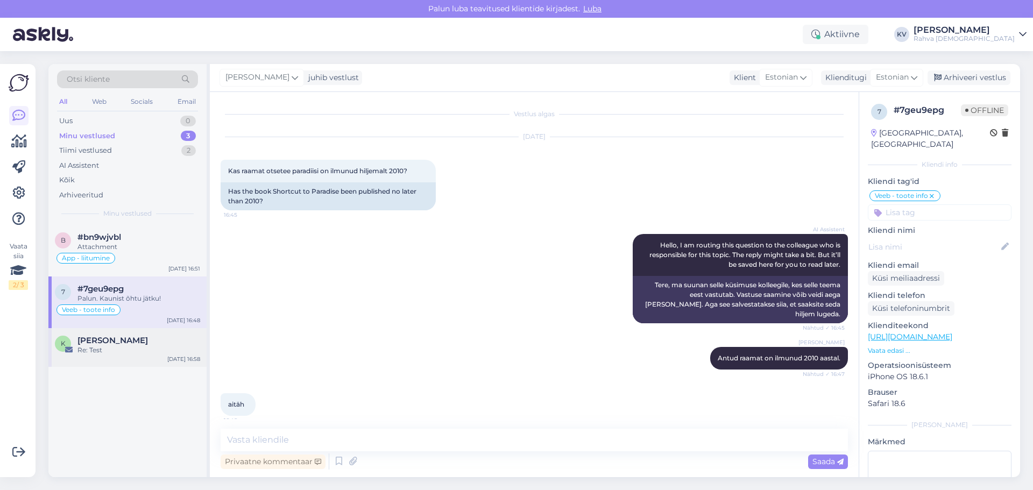
scroll to position [45, 0]
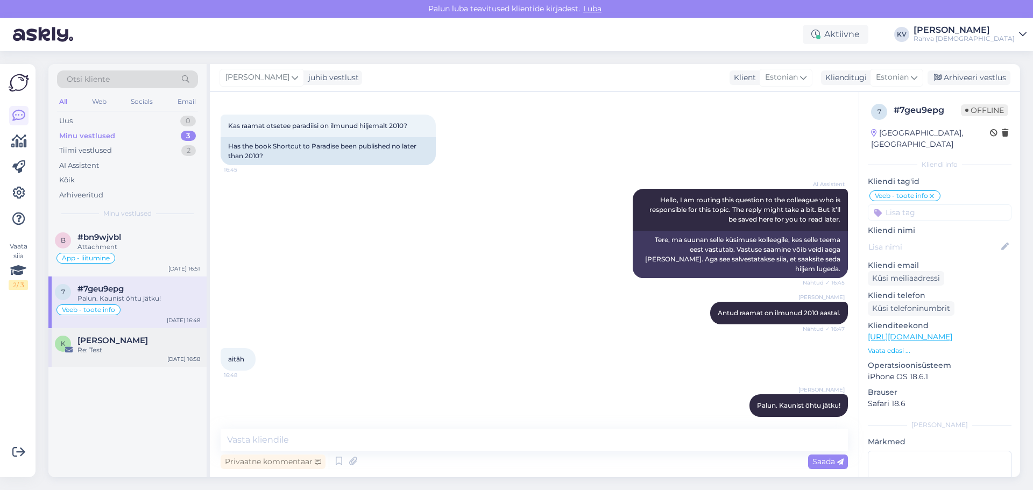
click at [118, 353] on div "Re: Test" at bounding box center [138, 350] width 123 height 10
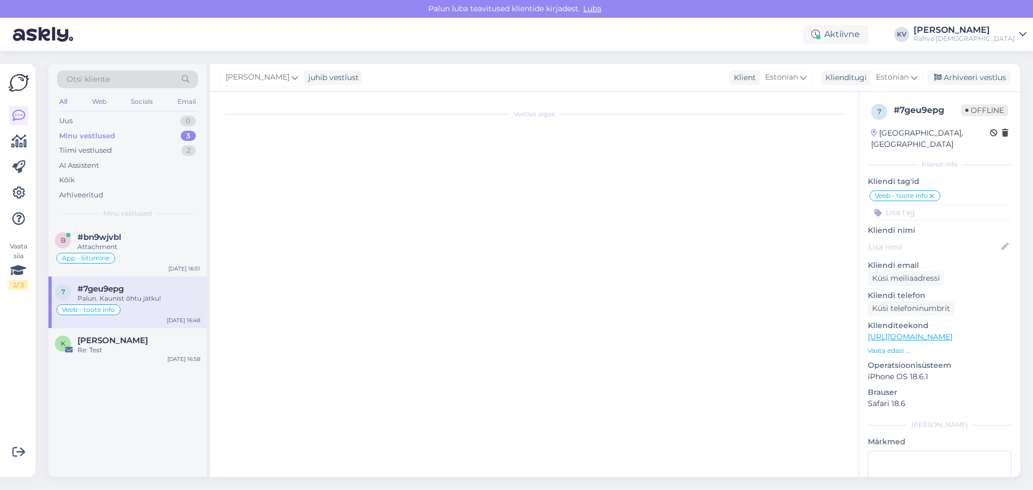
scroll to position [0, 0]
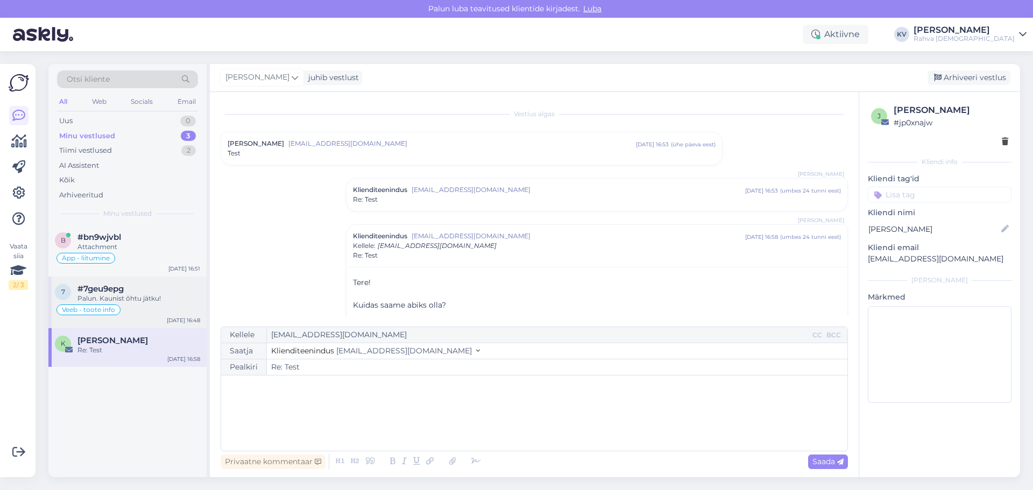
click at [124, 286] on span "#7geu9epg" at bounding box center [100, 289] width 46 height 10
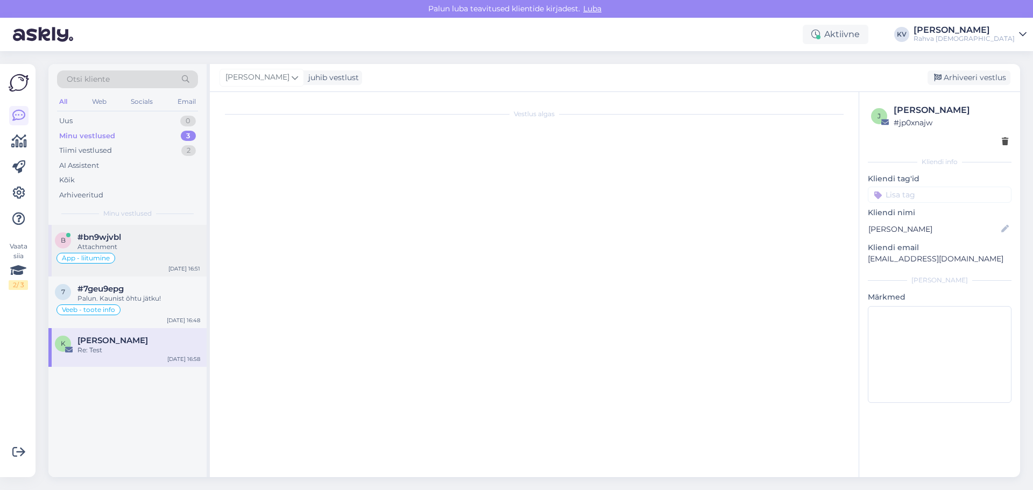
scroll to position [45, 0]
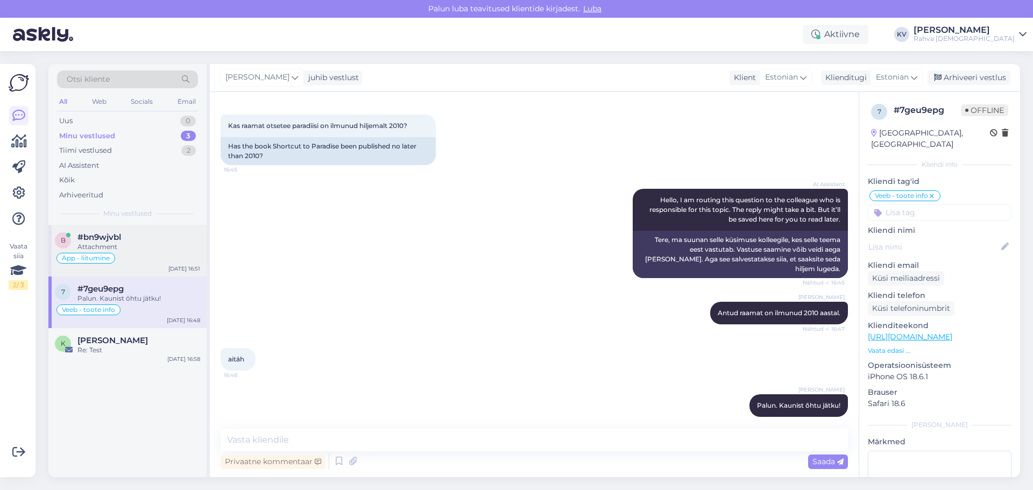
click at [136, 242] on div "Attachment" at bounding box center [138, 247] width 123 height 10
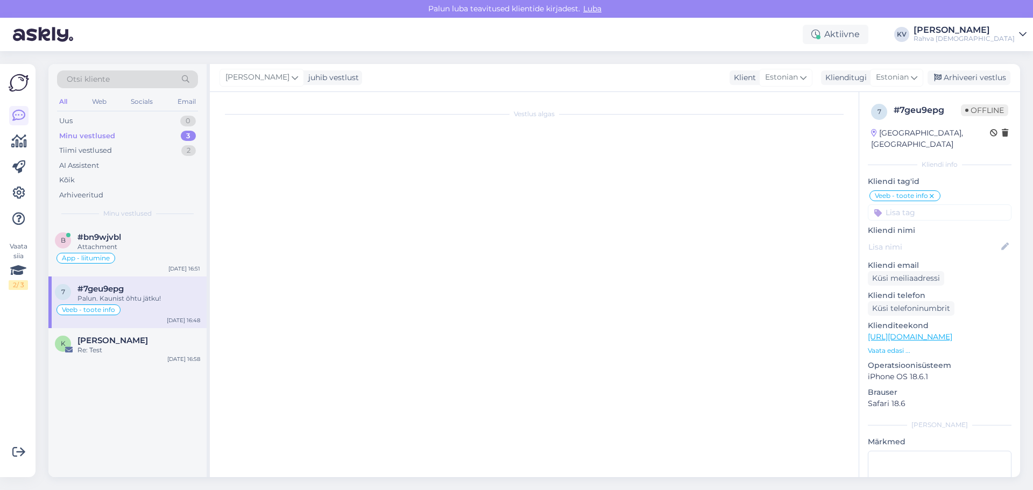
scroll to position [590, 0]
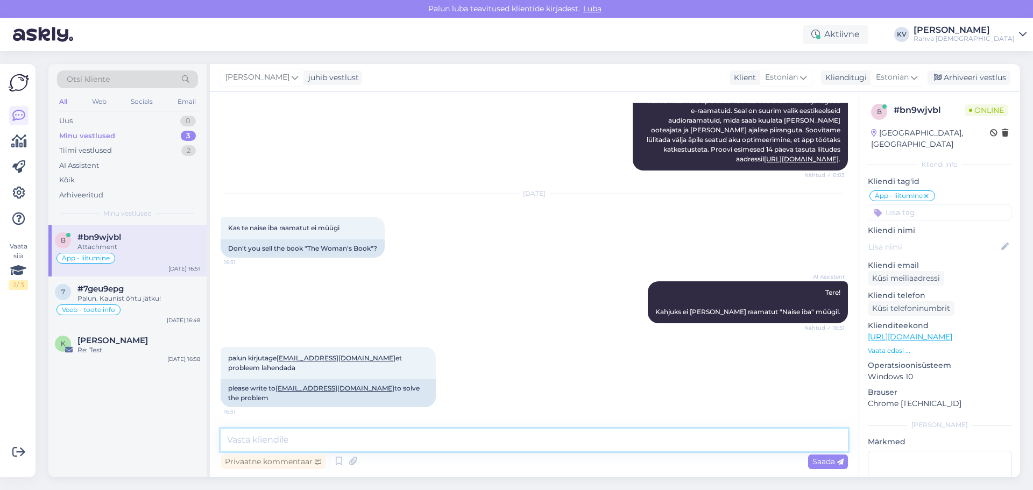
click at [383, 443] on textarea at bounding box center [534, 440] width 627 height 23
click at [476, 442] on textarea at bounding box center [534, 440] width 627 height 23
click at [910, 271] on div "Küsi meiliaadressi" at bounding box center [906, 278] width 76 height 15
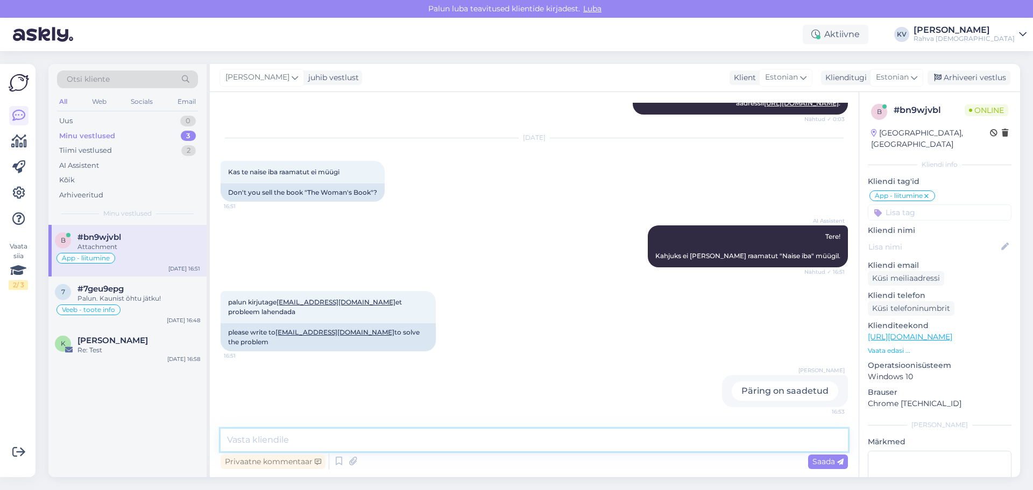
click at [484, 435] on textarea at bounding box center [534, 440] width 627 height 23
click at [515, 448] on textarea at bounding box center [534, 440] width 627 height 23
click at [510, 442] on textarea at bounding box center [534, 440] width 627 height 23
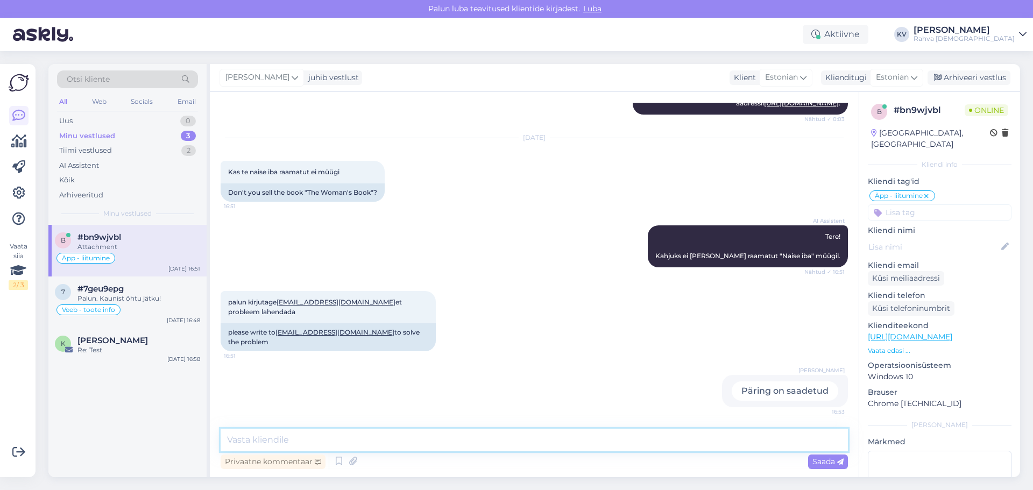
click at [519, 435] on textarea at bounding box center [534, 440] width 627 height 23
click at [123, 298] on div "Palun. Kaunist õhtu jätku!" at bounding box center [138, 299] width 123 height 10
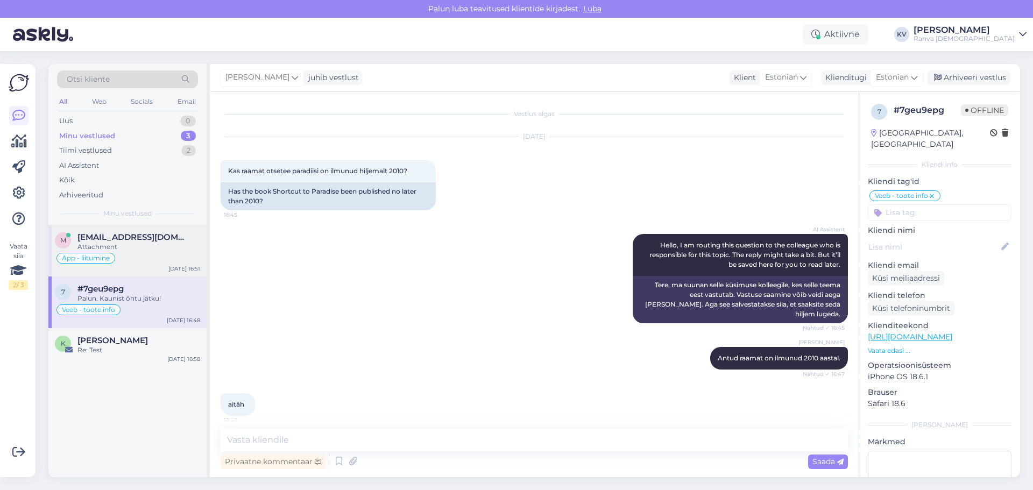
scroll to position [45, 0]
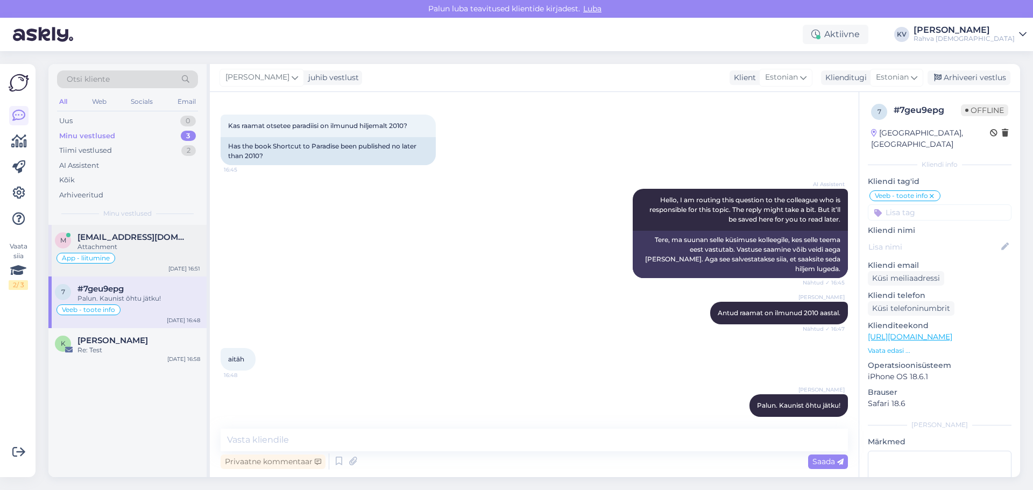
click at [136, 246] on div "Attachment" at bounding box center [138, 247] width 123 height 10
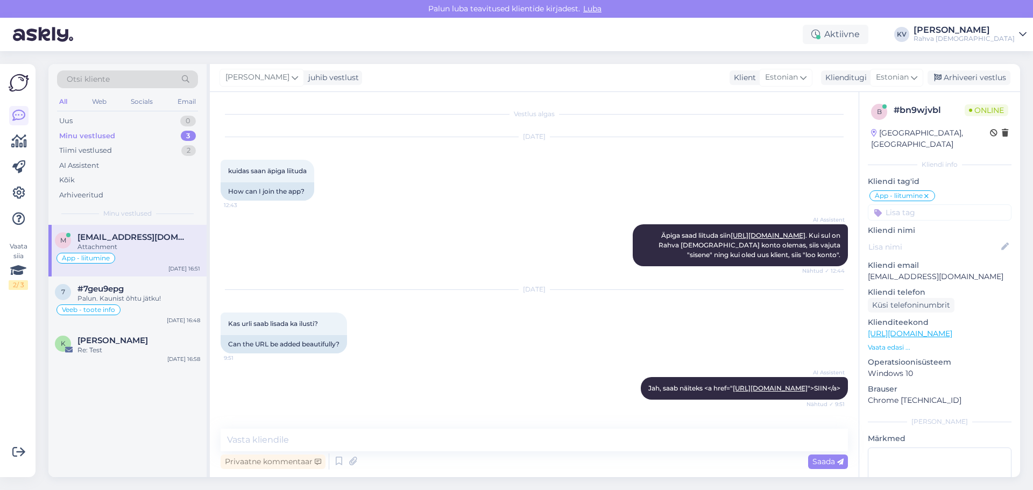
scroll to position [590, 0]
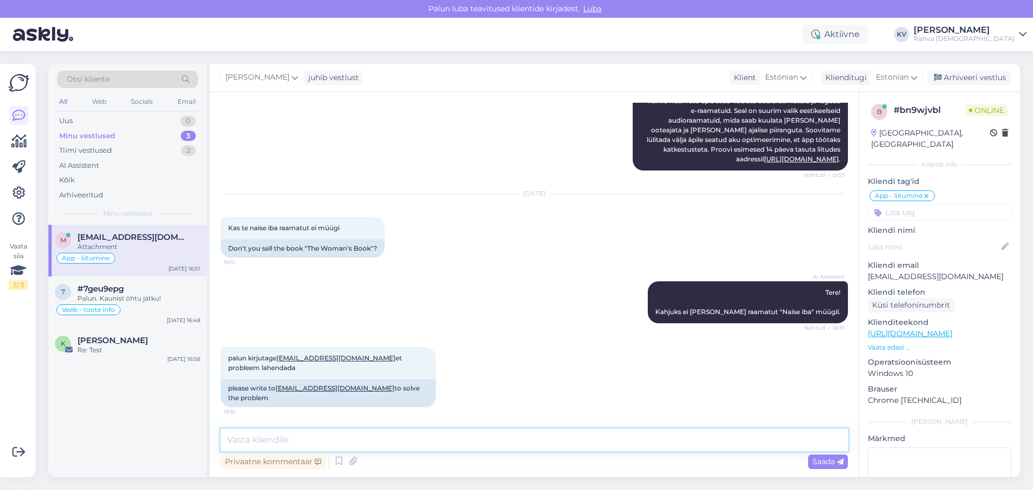
click at [412, 442] on textarea at bounding box center [534, 440] width 627 height 23
click at [126, 251] on div "Attachment" at bounding box center [138, 247] width 123 height 10
click at [381, 437] on textarea at bounding box center [534, 440] width 627 height 23
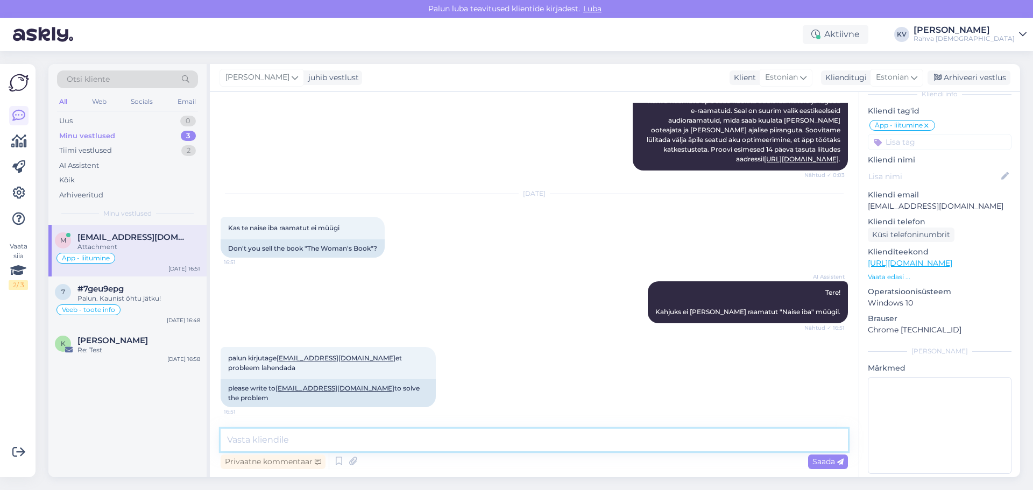
scroll to position [72, 0]
click at [393, 433] on textarea at bounding box center [534, 440] width 627 height 23
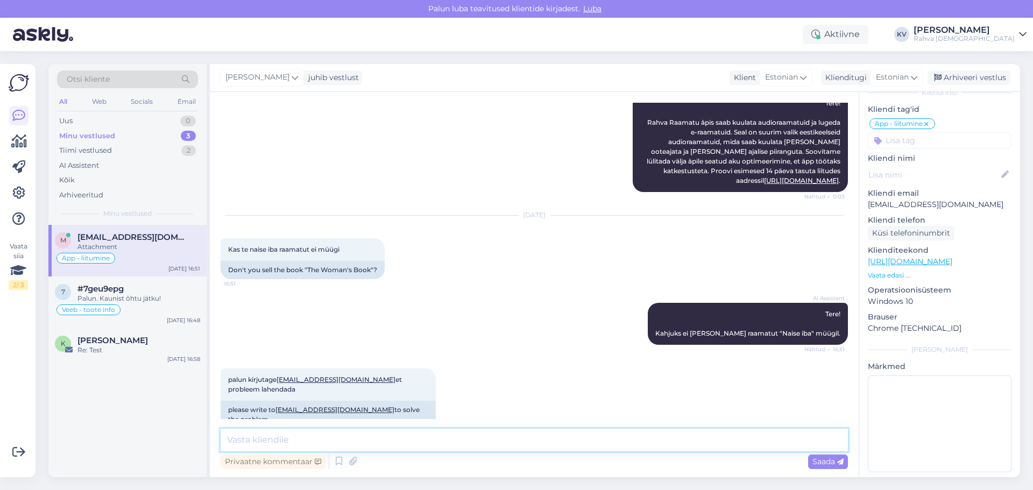
scroll to position [590, 0]
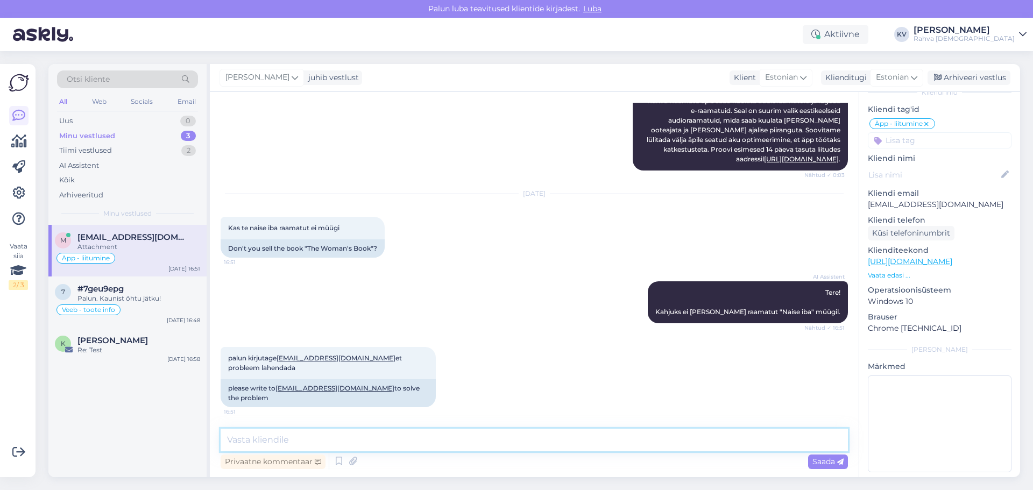
click at [344, 435] on textarea at bounding box center [534, 440] width 627 height 23
type textarea "Vastan"
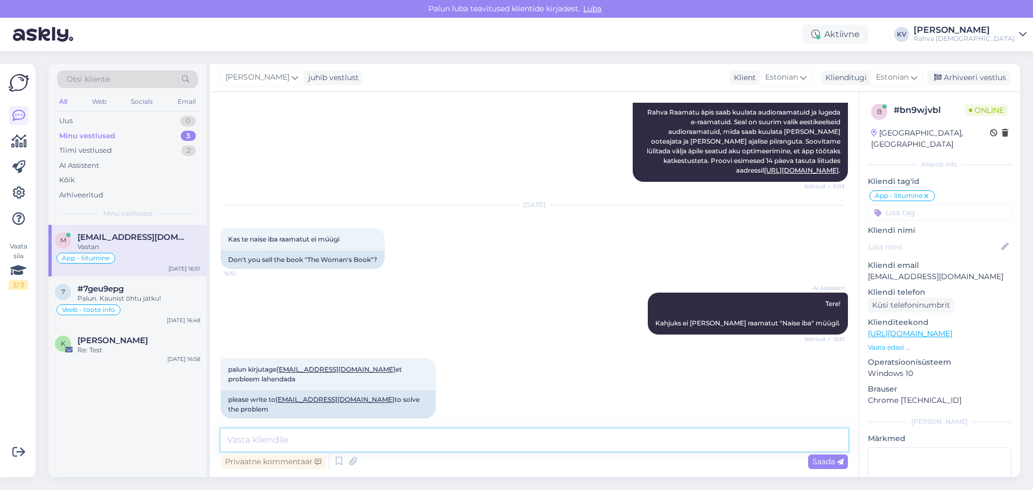
scroll to position [636, 0]
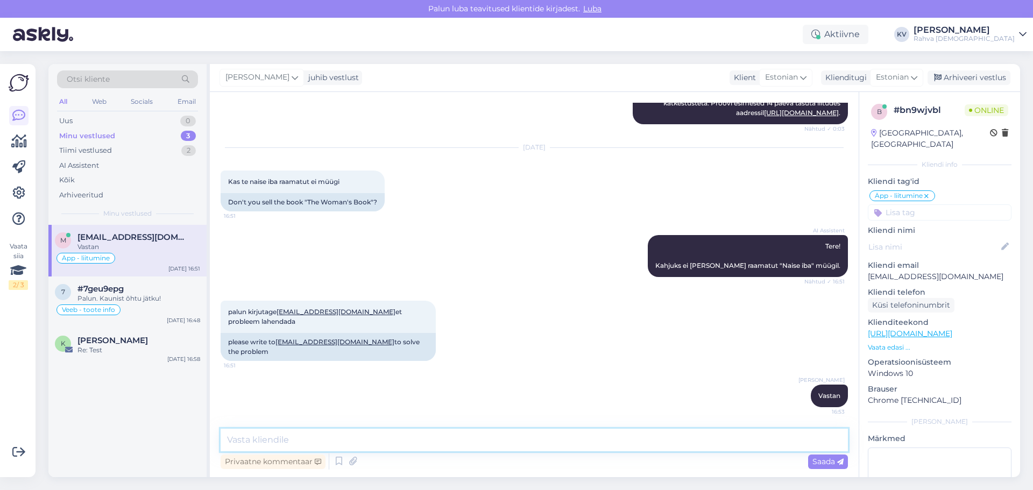
click at [455, 435] on textarea at bounding box center [534, 440] width 627 height 23
click at [463, 435] on textarea at bounding box center [534, 440] width 627 height 23
click at [334, 431] on textarea at bounding box center [534, 440] width 627 height 23
click at [150, 293] on div "#7geu9epg" at bounding box center [138, 289] width 123 height 10
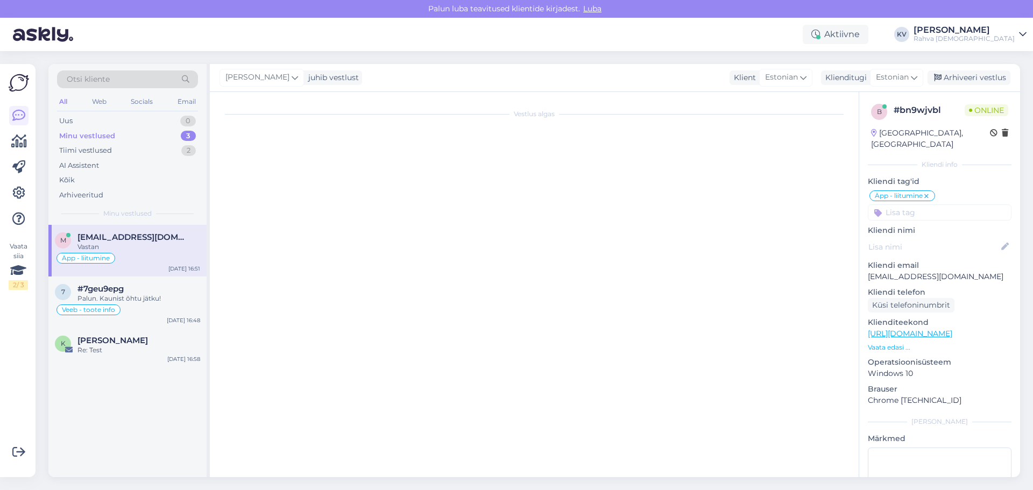
scroll to position [45, 0]
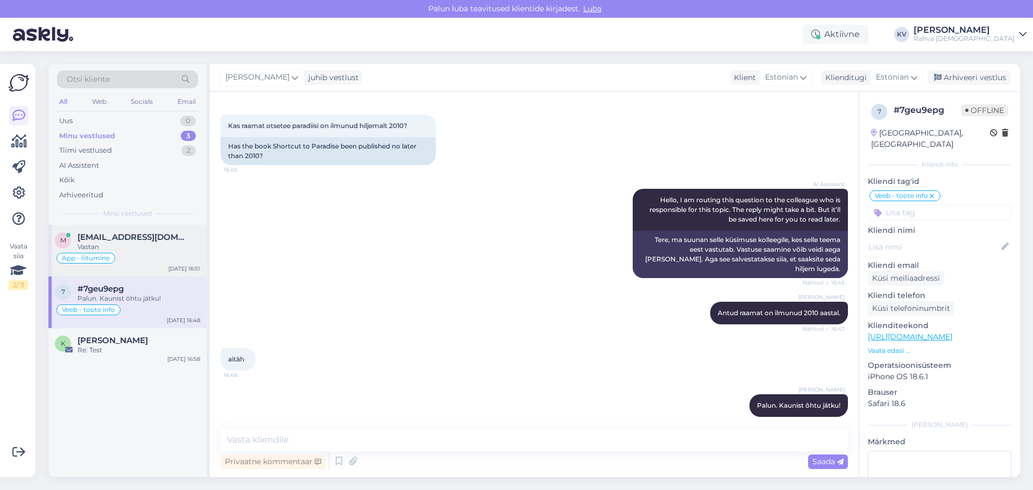
click at [161, 260] on div "Äpp - liitumine" at bounding box center [127, 258] width 145 height 13
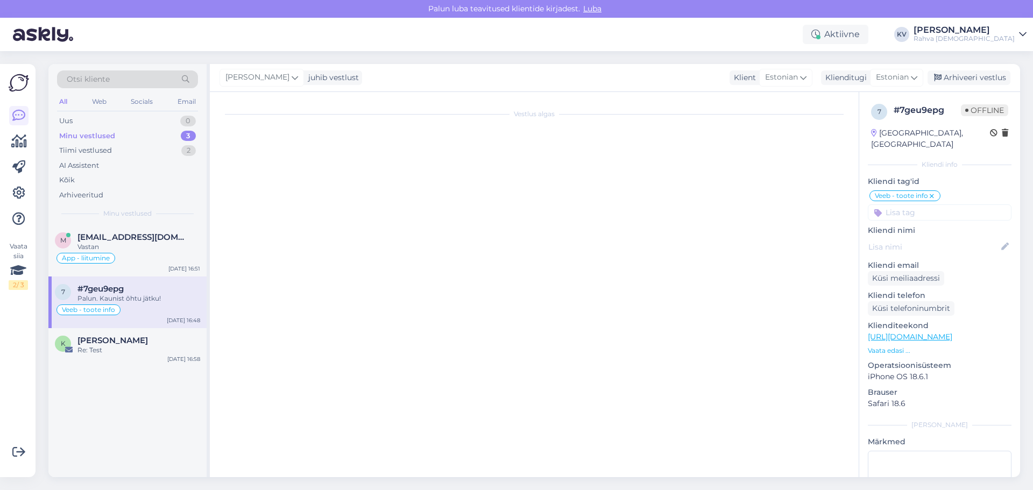
scroll to position [636, 0]
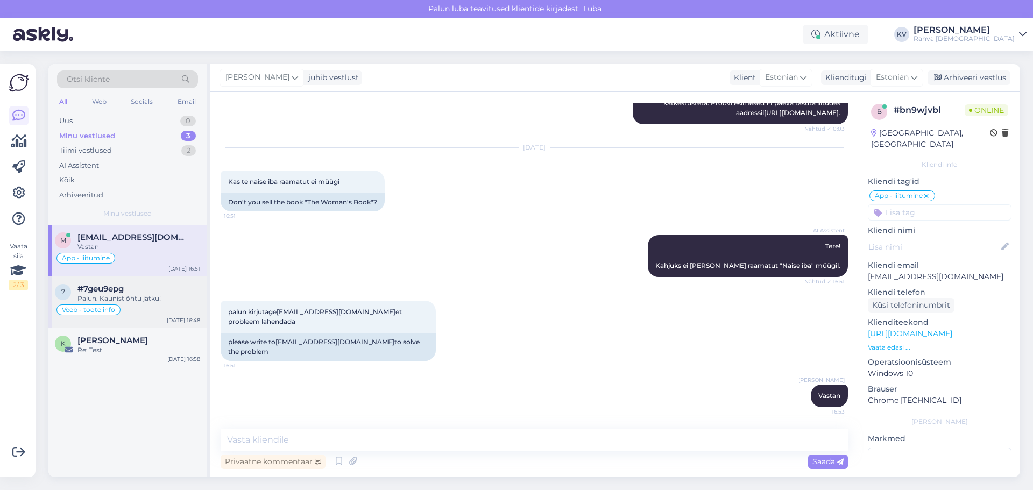
click at [169, 309] on div "Veeb - toote info" at bounding box center [127, 309] width 145 height 13
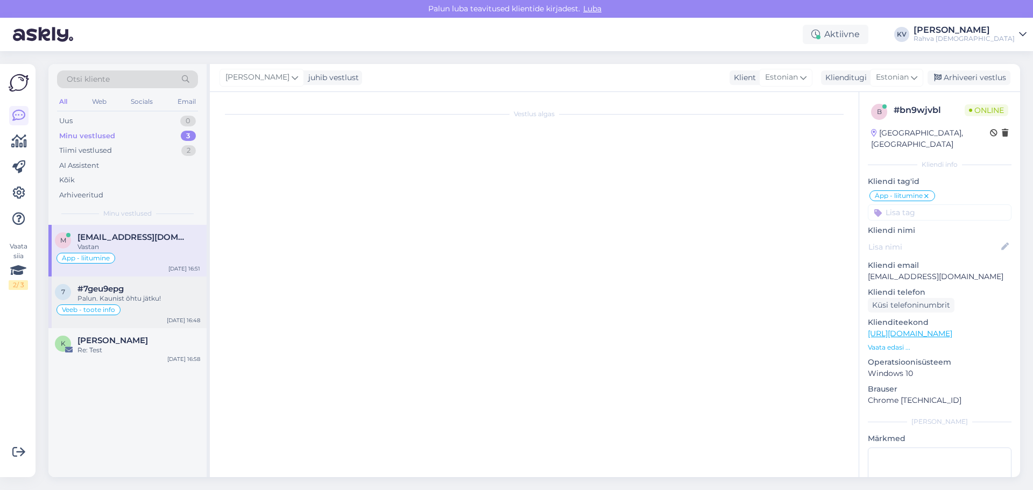
scroll to position [0, 0]
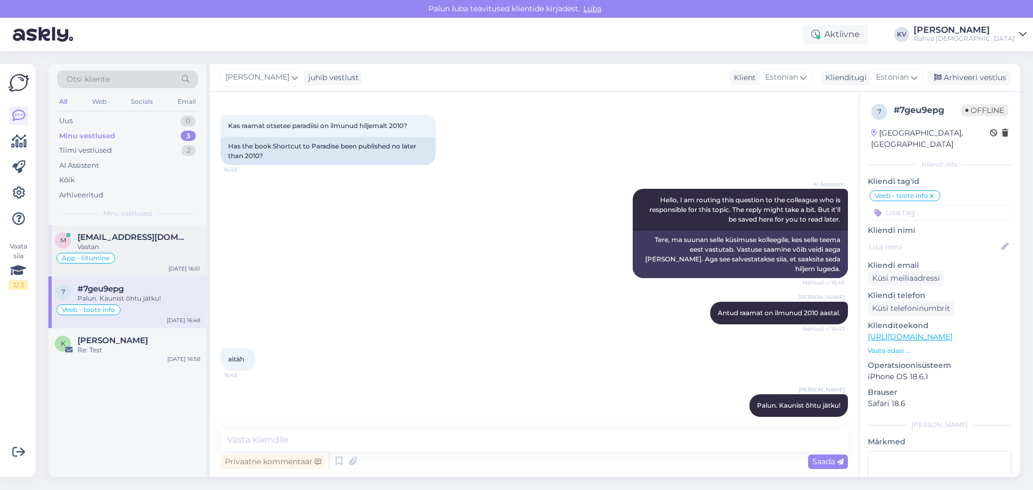
click at [167, 268] on div "m [EMAIL_ADDRESS][DOMAIN_NAME] Vastan Äpp - liitumine [DATE] 16:51" at bounding box center [127, 251] width 158 height 52
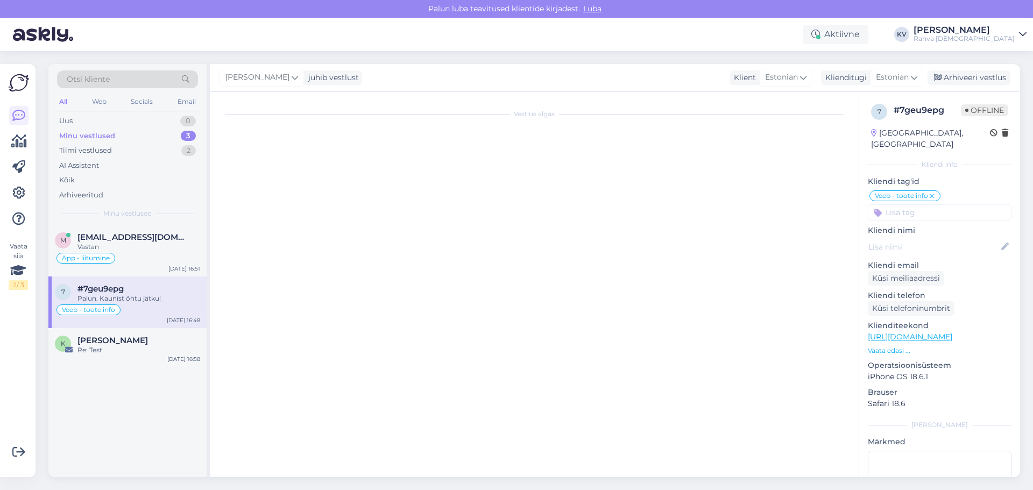
scroll to position [636, 0]
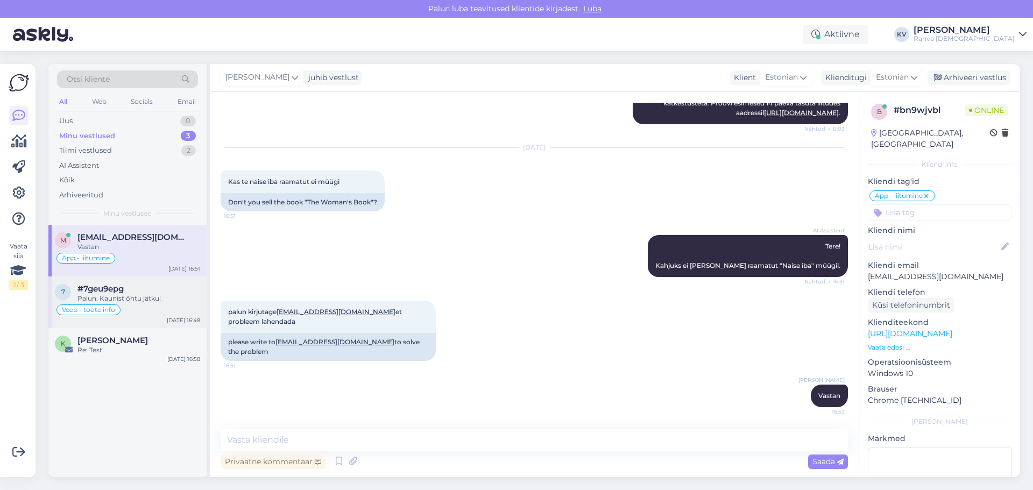
click at [168, 315] on div "Veeb - toote info" at bounding box center [127, 309] width 145 height 13
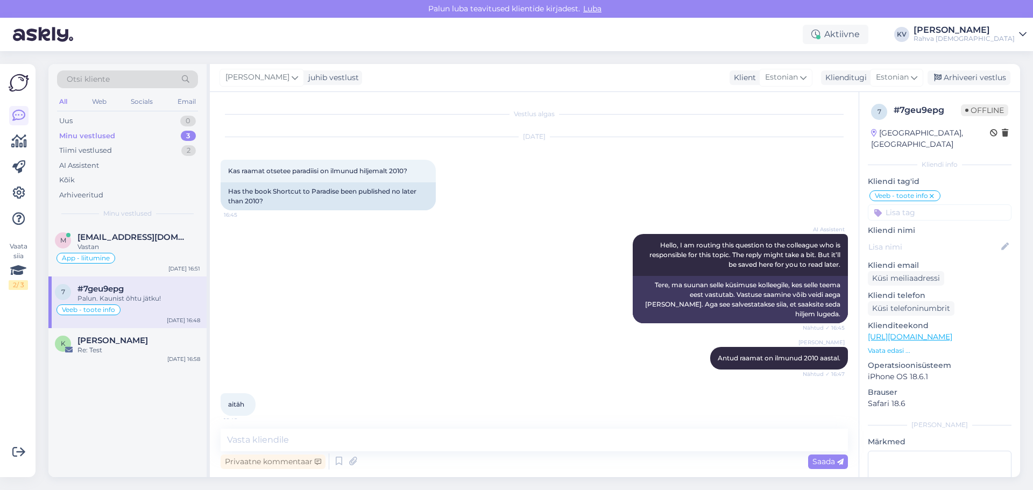
scroll to position [45, 0]
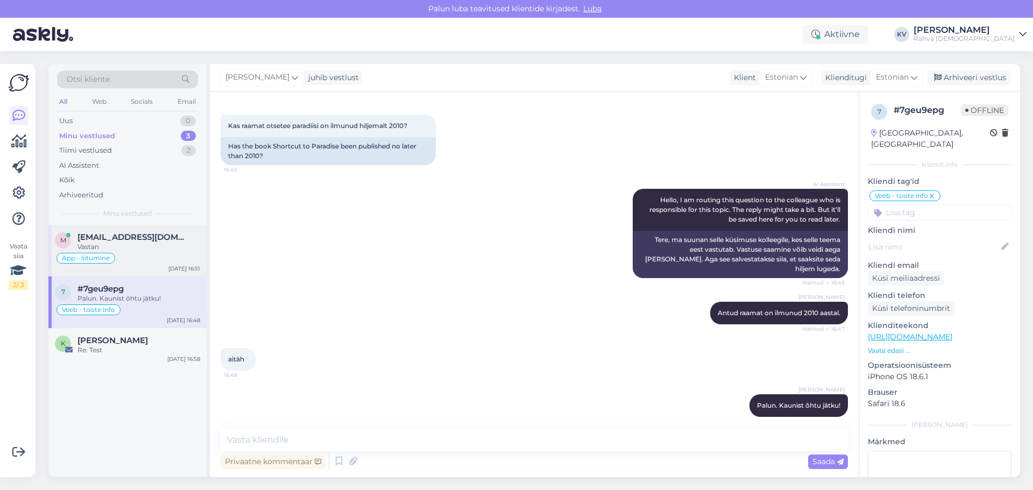
click at [153, 253] on div "Äpp - liitumine" at bounding box center [127, 258] width 145 height 13
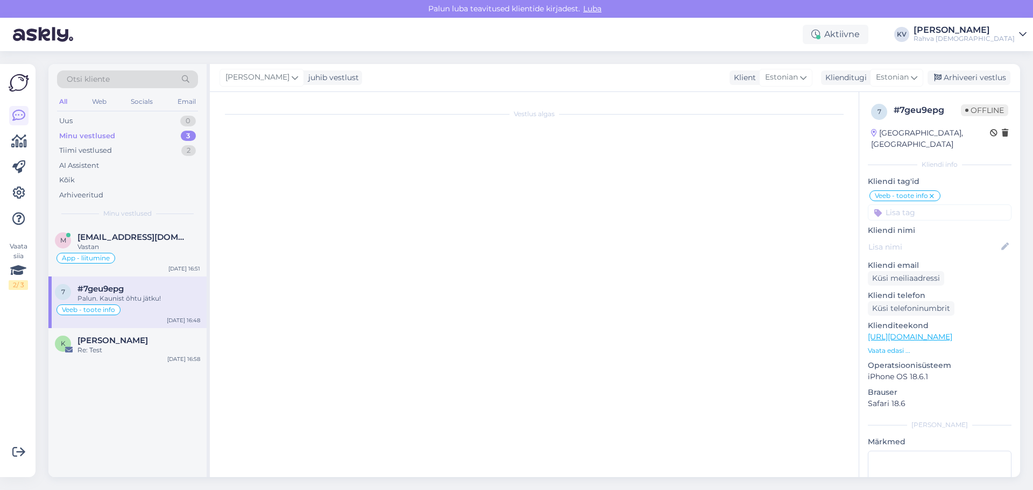
scroll to position [636, 0]
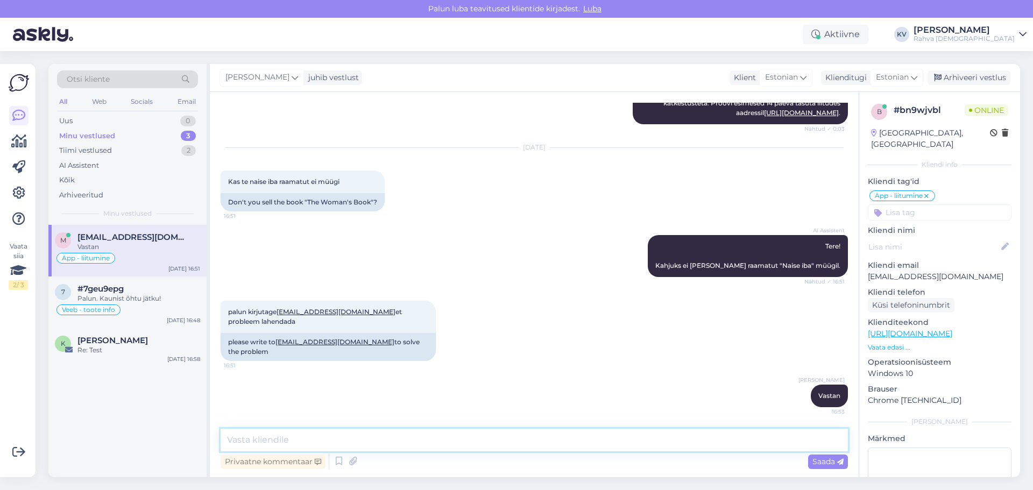
click at [317, 436] on textarea at bounding box center [534, 440] width 627 height 23
click at [137, 294] on div "Palun. Kaunist õhtu jätku!" at bounding box center [138, 299] width 123 height 10
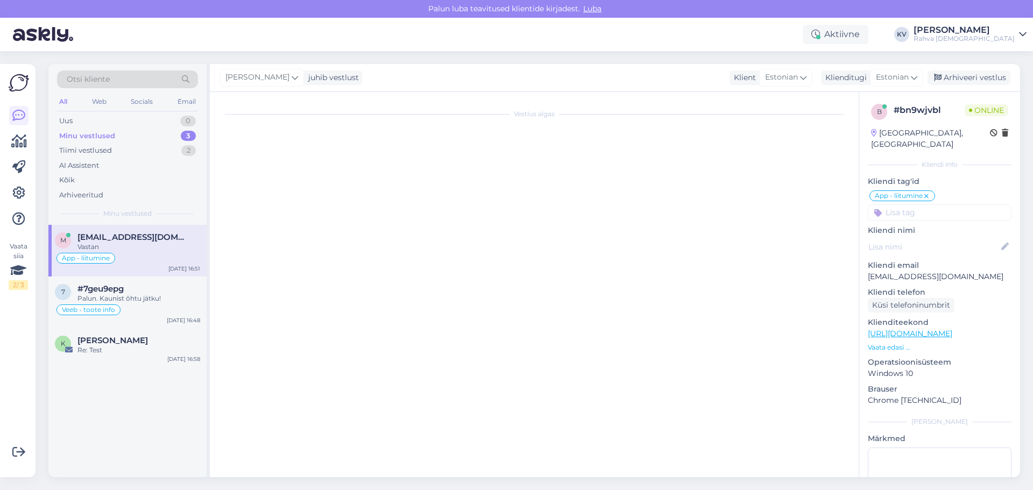
scroll to position [45, 0]
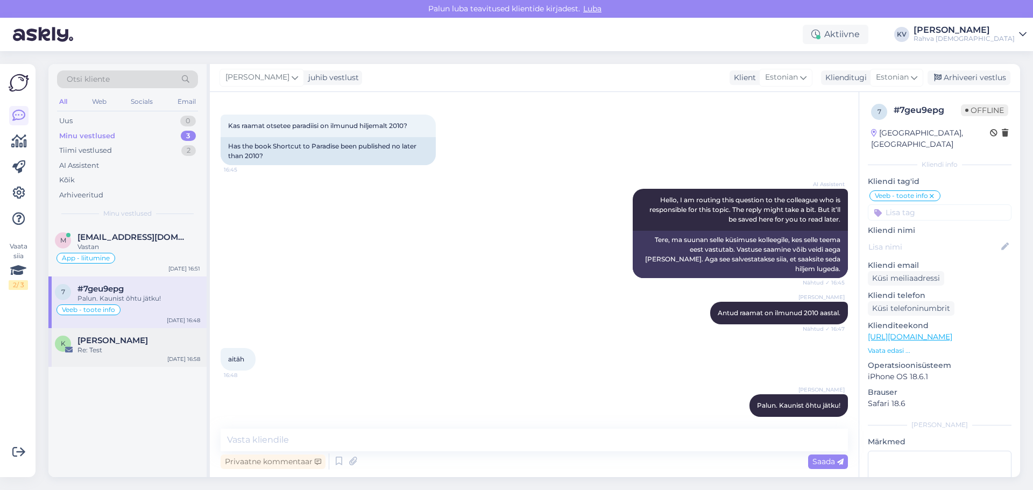
click at [123, 341] on span "[PERSON_NAME]" at bounding box center [112, 341] width 70 height 10
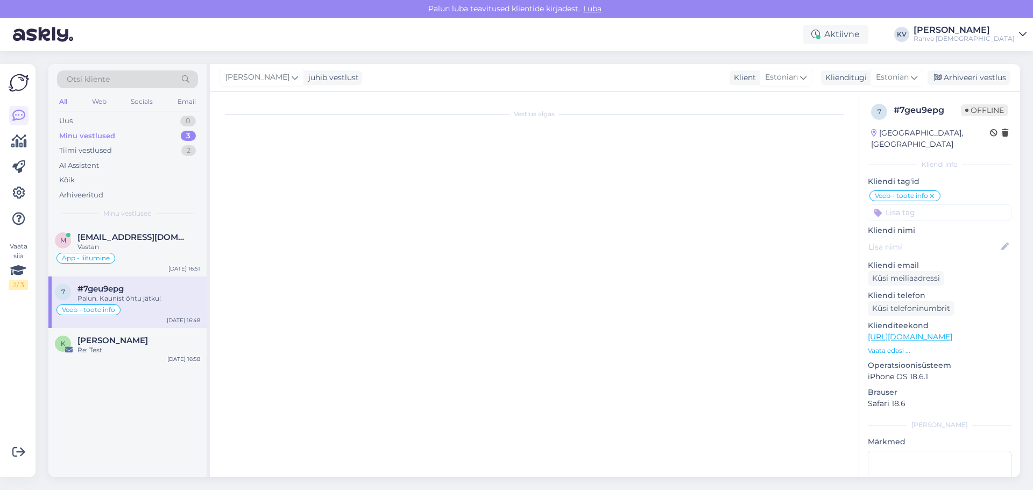
scroll to position [0, 0]
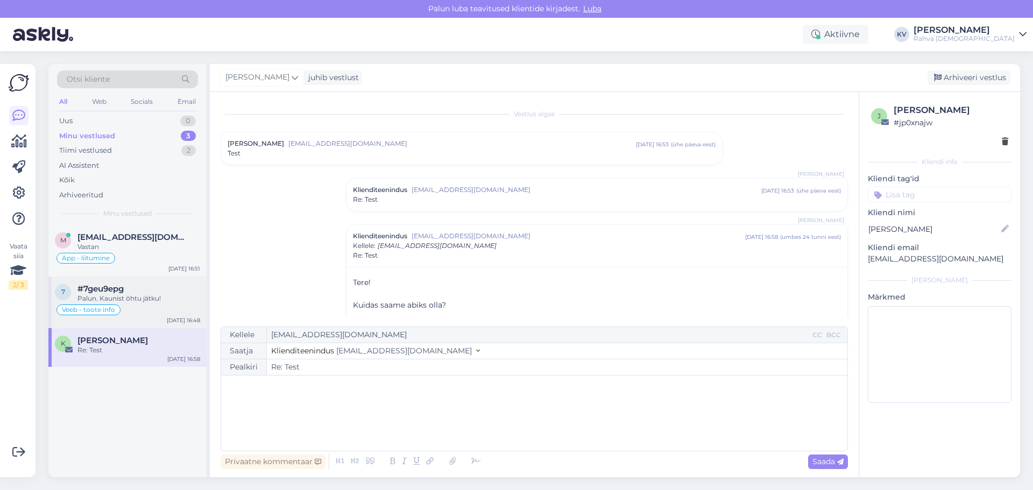
click at [131, 296] on div "Palun. Kaunist õhtu jätku!" at bounding box center [138, 299] width 123 height 10
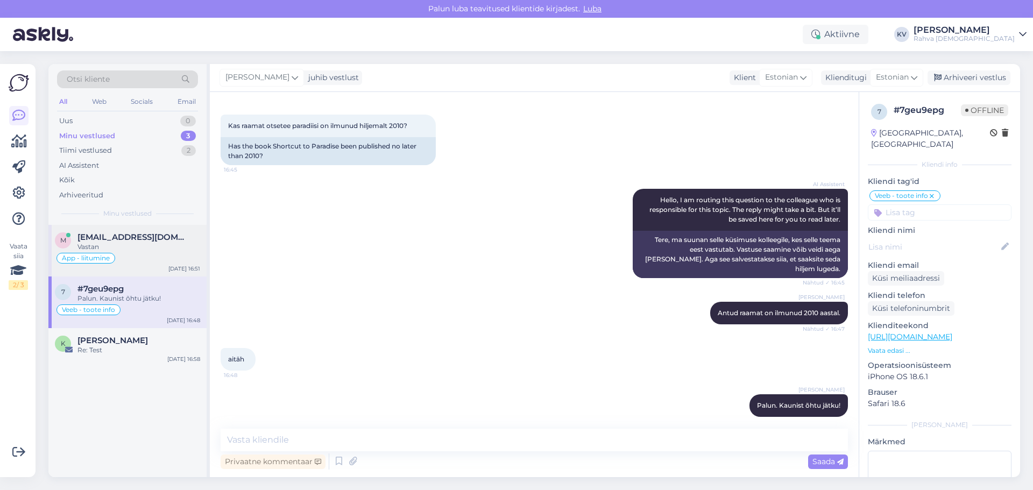
click at [134, 251] on div "Vastan" at bounding box center [138, 247] width 123 height 10
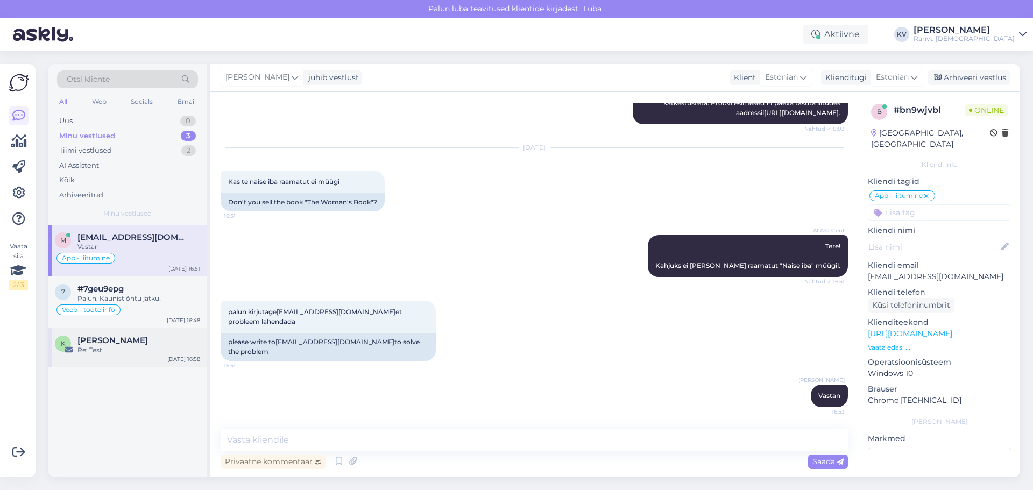
click at [139, 342] on span "[PERSON_NAME]" at bounding box center [112, 341] width 70 height 10
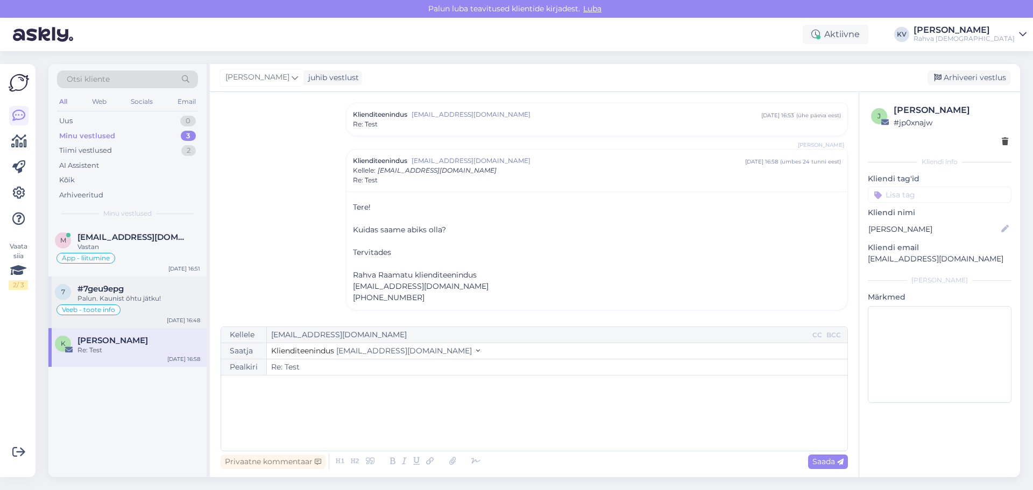
click at [148, 303] on div "Palun. Kaunist õhtu jätku!" at bounding box center [138, 299] width 123 height 10
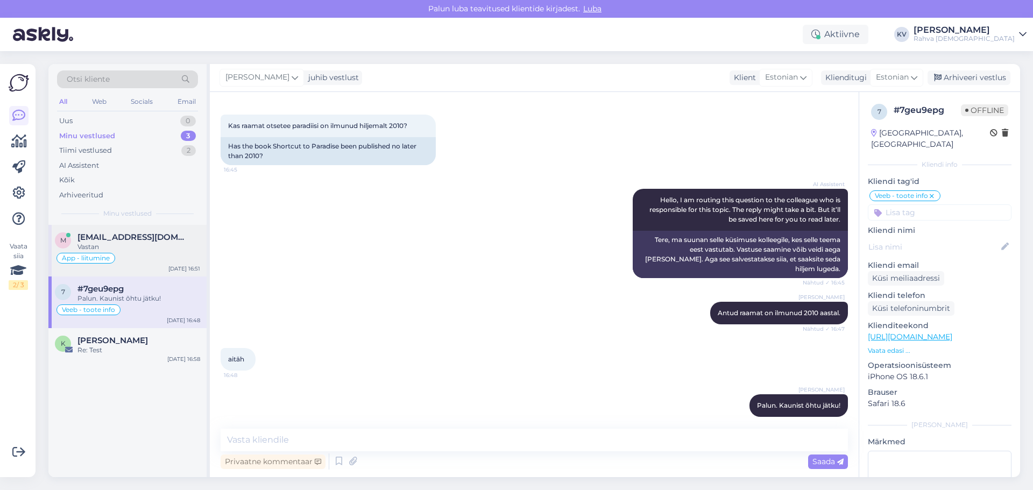
click at [140, 258] on div "Äpp - liitumine" at bounding box center [127, 258] width 145 height 13
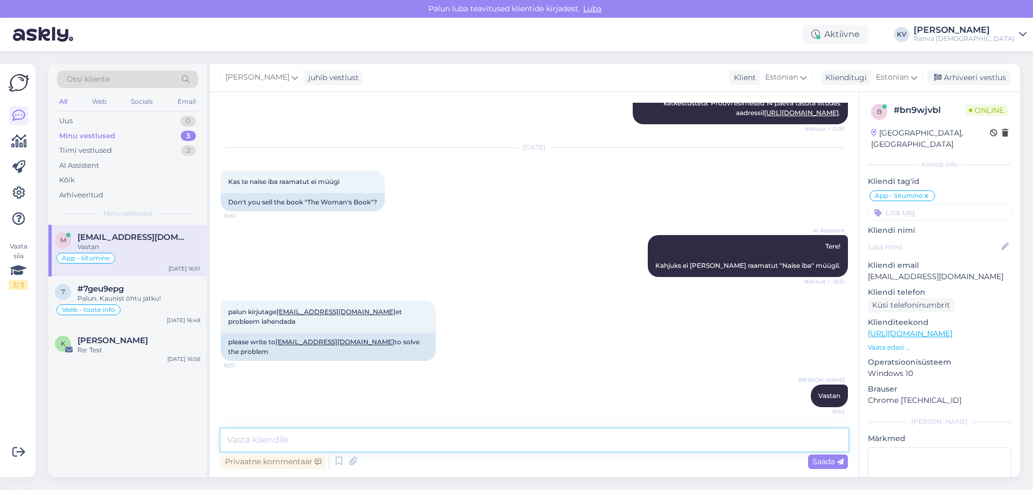
click at [292, 446] on textarea at bounding box center [534, 440] width 627 height 23
click at [822, 393] on span "Vastan" at bounding box center [829, 396] width 22 height 8
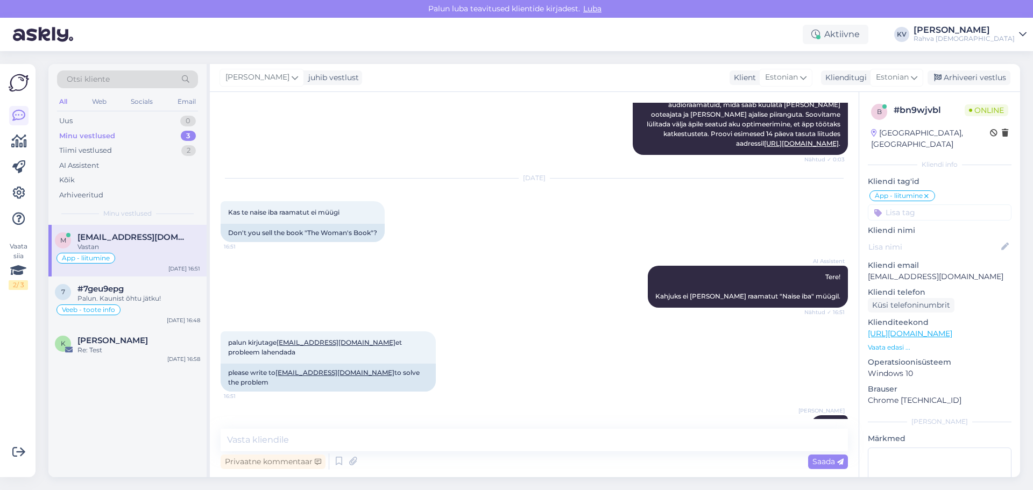
scroll to position [636, 0]
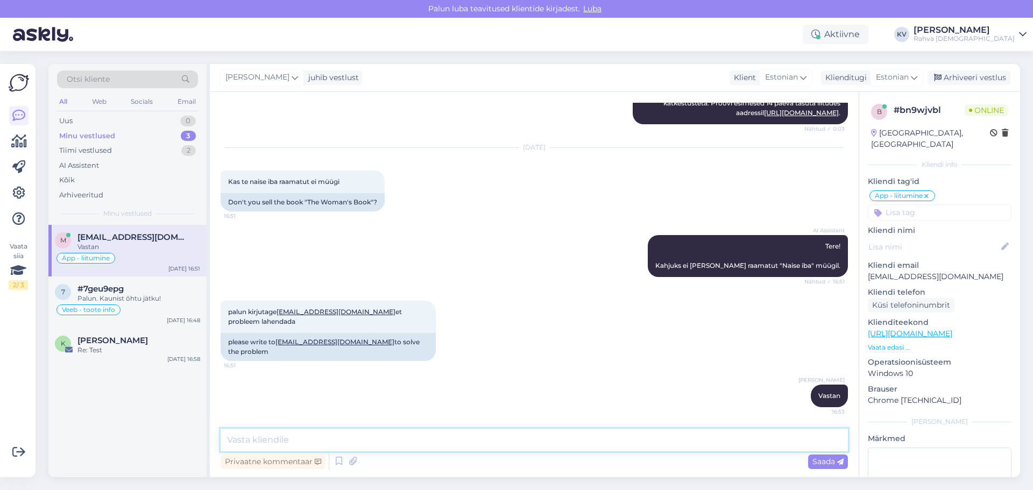
click at [394, 432] on textarea at bounding box center [534, 440] width 627 height 23
click at [142, 299] on div "Palun. Kaunist õhtu jätku!" at bounding box center [138, 299] width 123 height 10
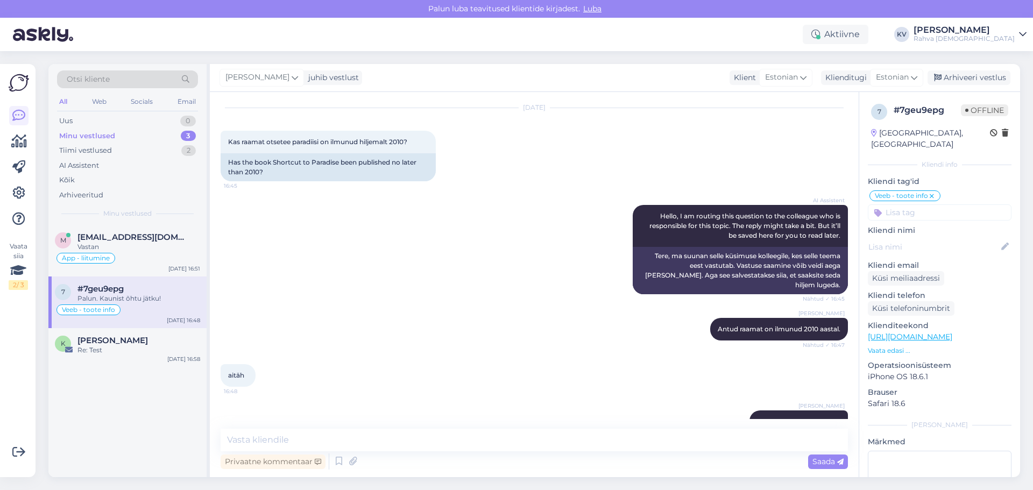
scroll to position [45, 0]
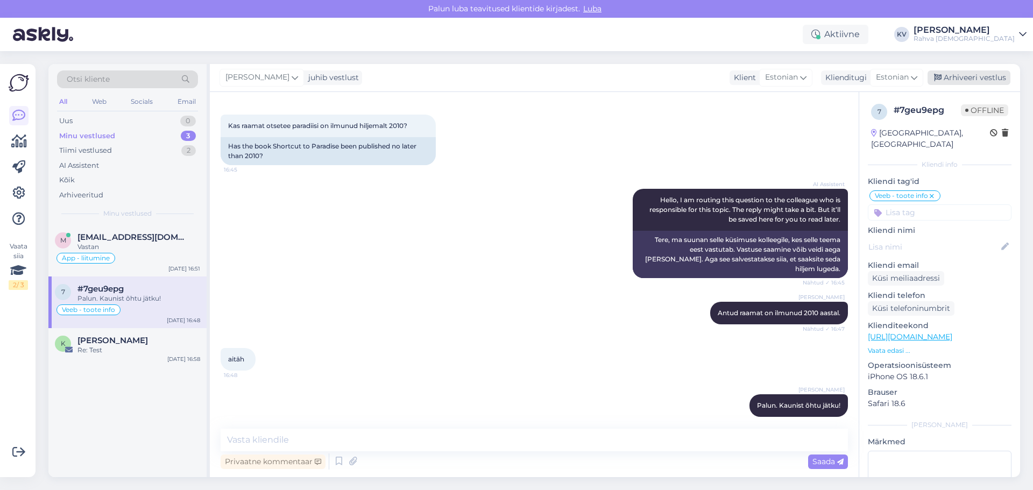
click at [963, 78] on div "Arhiveeri vestlus" at bounding box center [969, 77] width 83 height 15
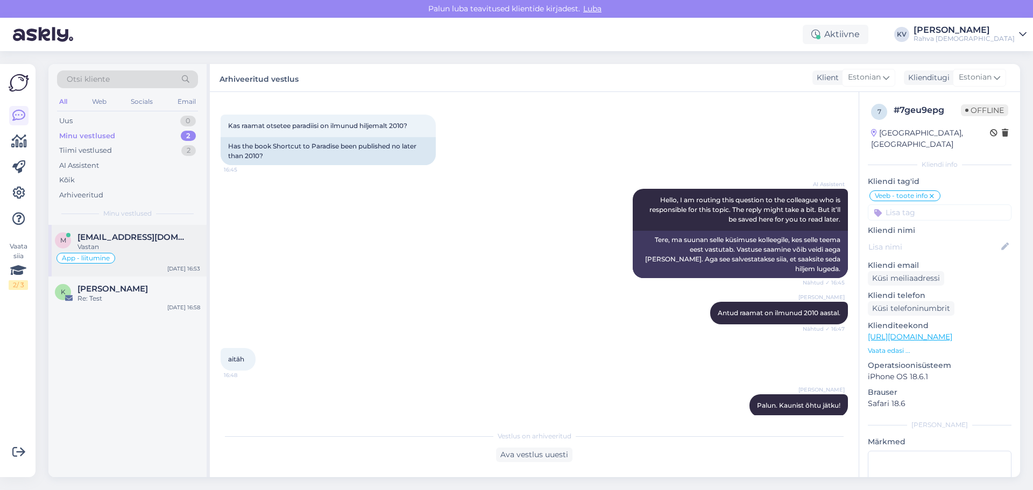
click at [128, 253] on div "Äpp - liitumine" at bounding box center [127, 258] width 145 height 13
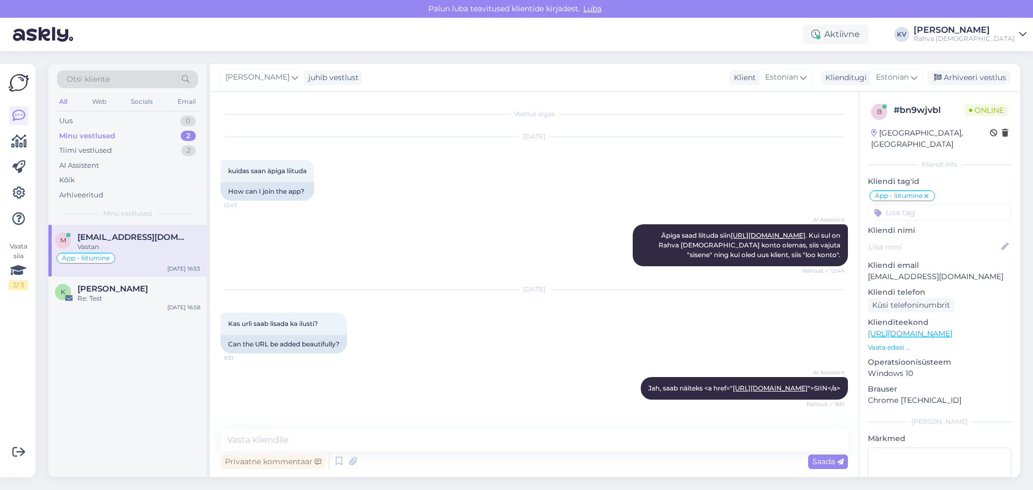
scroll to position [636, 0]
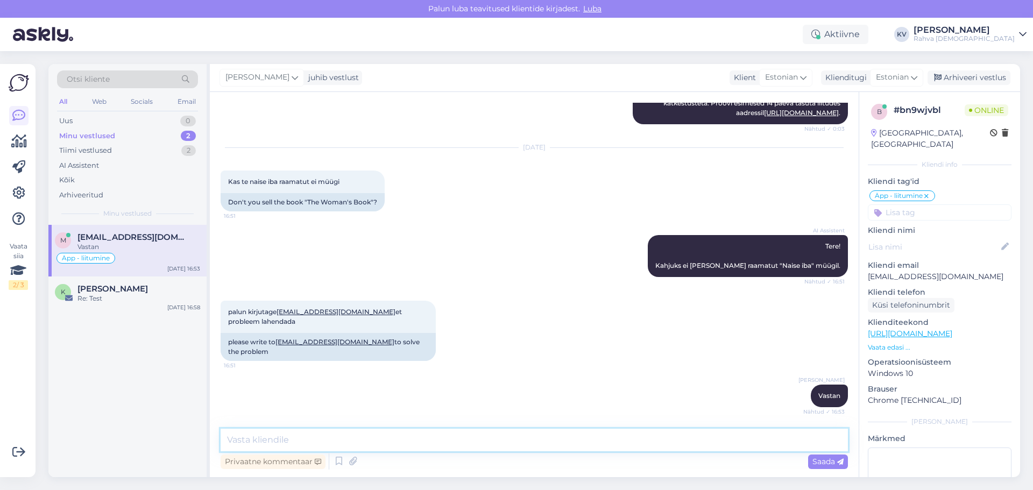
click at [353, 441] on textarea at bounding box center [534, 440] width 627 height 23
click at [4, 192] on div "Vaata siia 2 / 3 Võimalused Veendu, et Askly loob sulle väärtust. Sulge Ühenda …" at bounding box center [18, 270] width 36 height 413
click at [6, 190] on div "Vaata siia 2 / 3 Võimalused Veendu, et Askly loob sulle väärtust. Sulge Ühenda …" at bounding box center [18, 270] width 36 height 413
click at [17, 195] on icon at bounding box center [18, 193] width 13 height 13
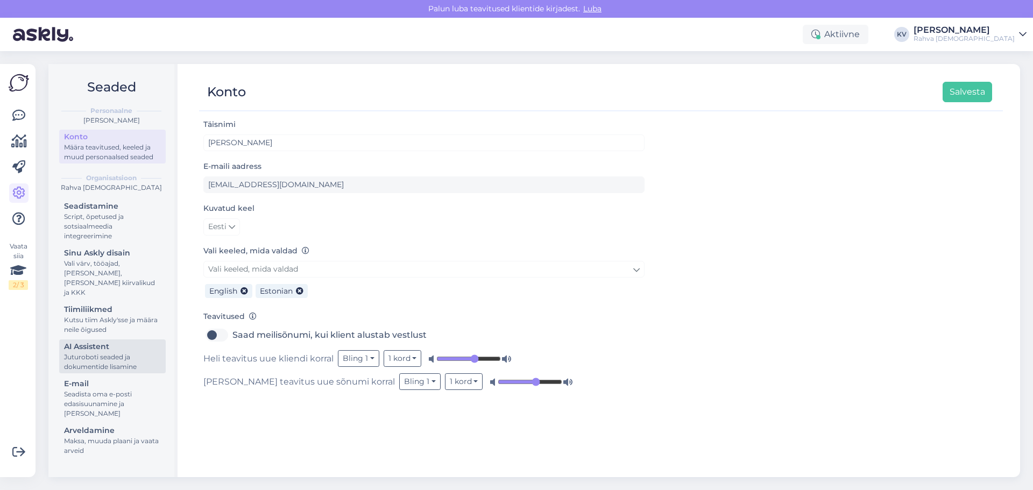
click at [87, 352] on div "Juturoboti seaded ja dokumentide lisamine" at bounding box center [112, 361] width 97 height 19
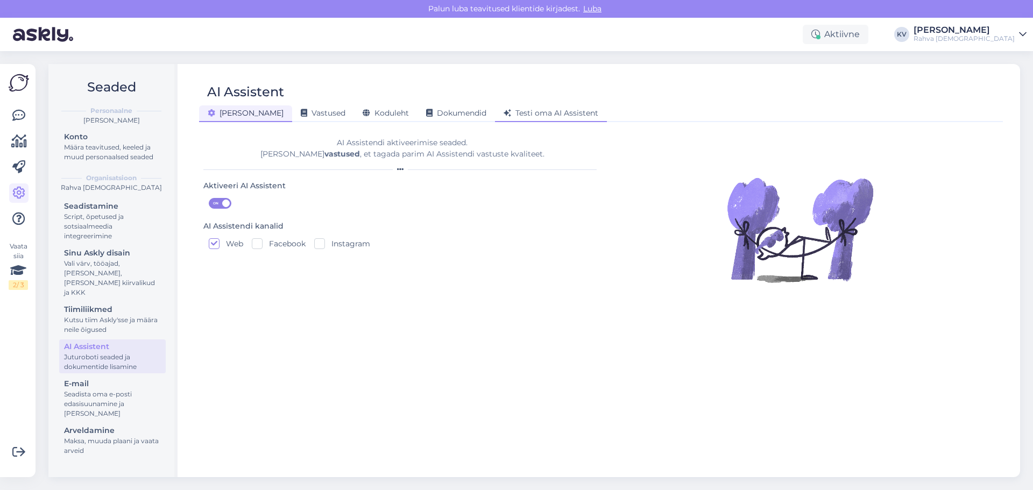
click at [529, 108] on div "Testi oma AI Assistent" at bounding box center [551, 113] width 112 height 17
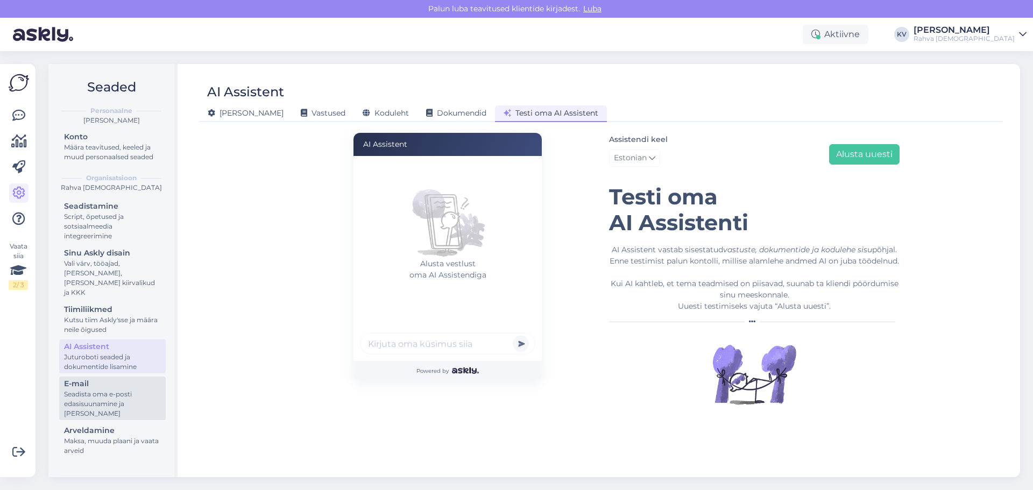
click at [80, 390] on div "Seadista oma e-posti edasisuunamine ja [PERSON_NAME]" at bounding box center [112, 404] width 97 height 29
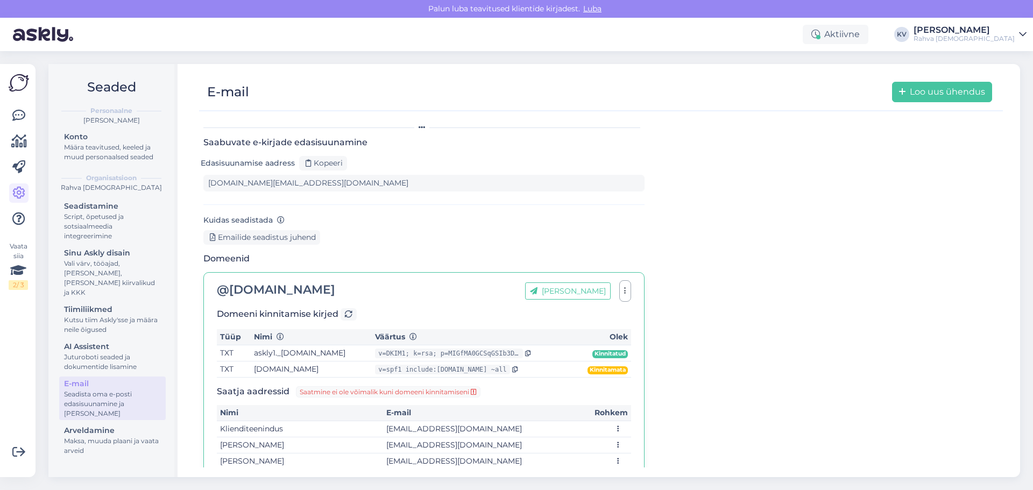
scroll to position [96, 0]
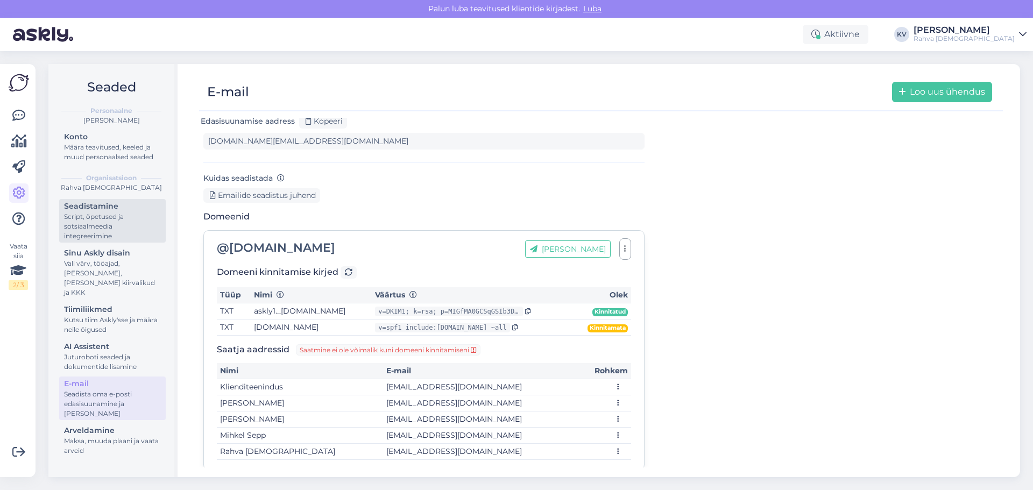
click at [100, 224] on div "Script, õpetused ja sotsiaalmeedia integreerimine" at bounding box center [112, 226] width 97 height 29
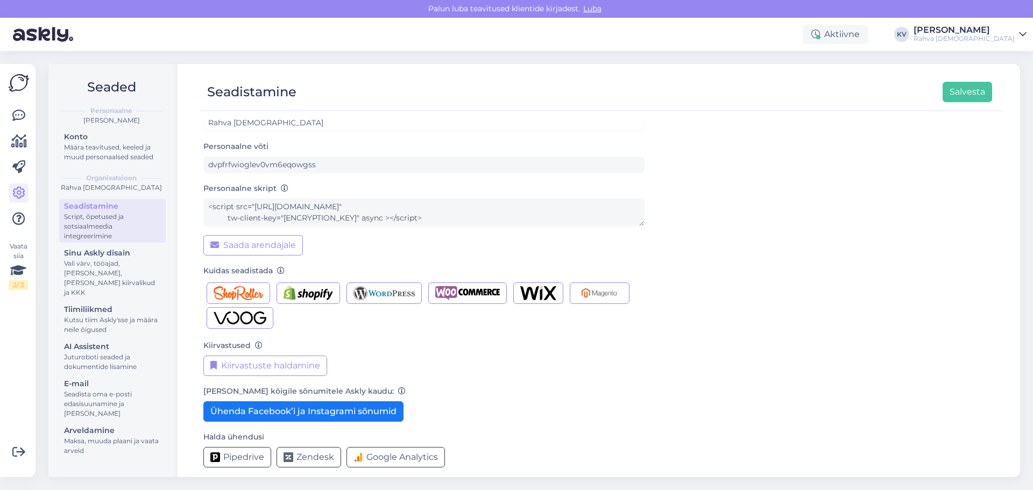
scroll to position [29, 0]
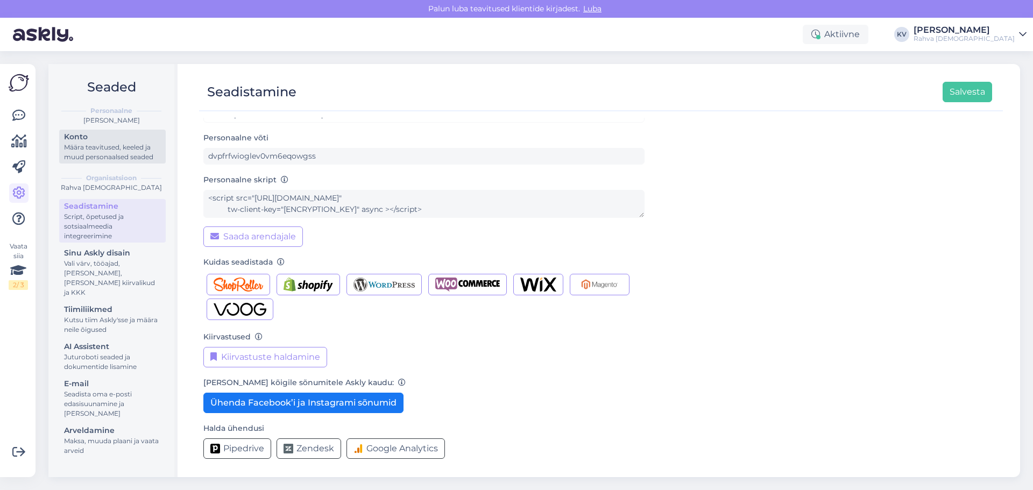
click at [99, 153] on div "Määra teavitused, keeled ja muud personaalsed seaded" at bounding box center [112, 152] width 97 height 19
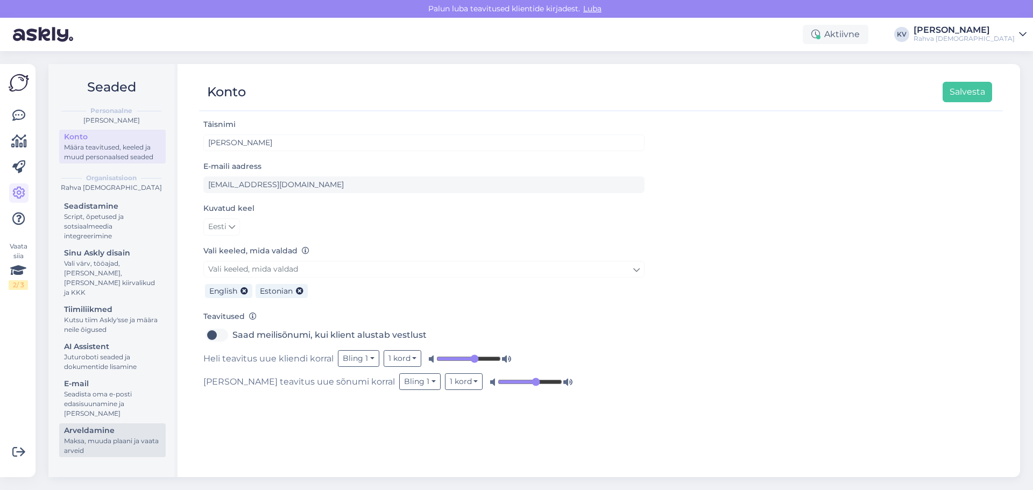
click at [105, 437] on div "Maksa, muuda plaani ja vaata arveid" at bounding box center [112, 445] width 97 height 19
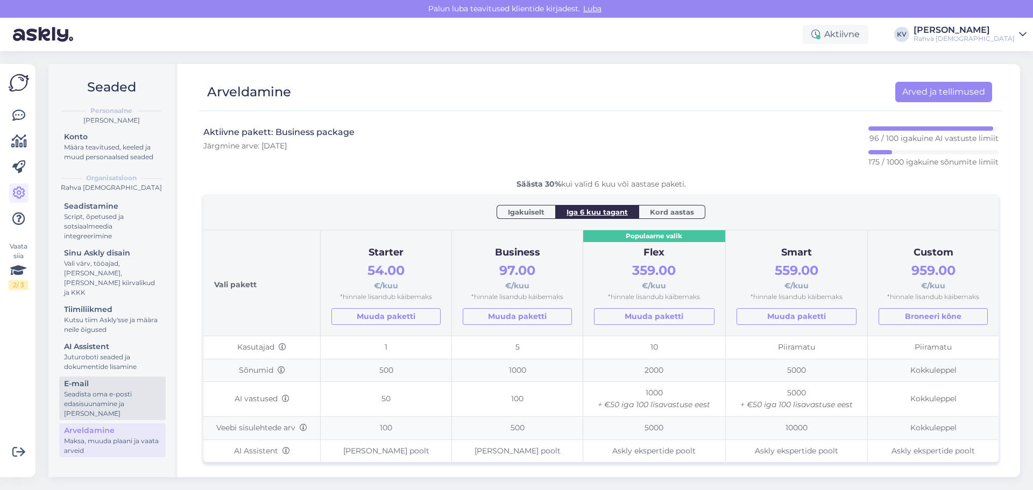
click at [75, 378] on div "E-mail" at bounding box center [112, 383] width 97 height 11
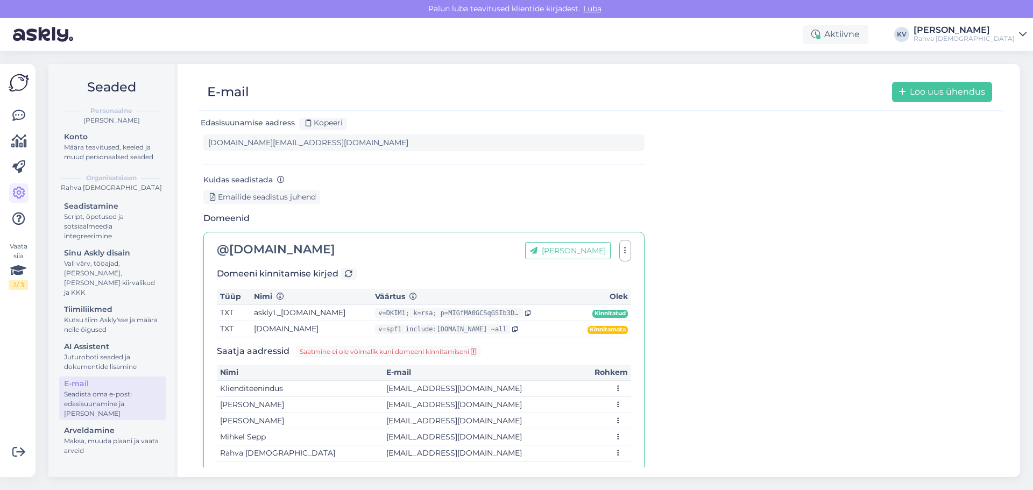
scroll to position [96, 0]
click at [97, 358] on div "Juturoboti seaded ja dokumentide lisamine" at bounding box center [112, 361] width 97 height 19
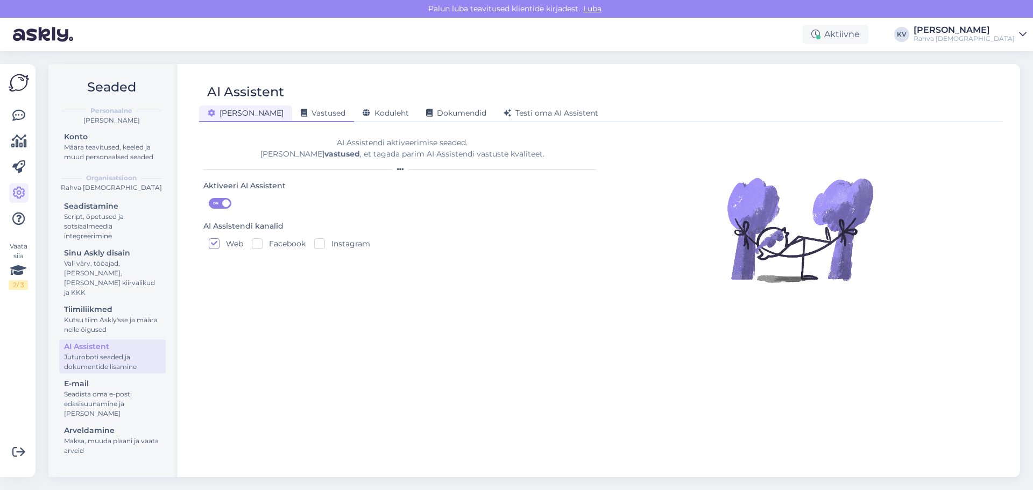
click at [301, 117] on span "Vastused" at bounding box center [323, 113] width 45 height 10
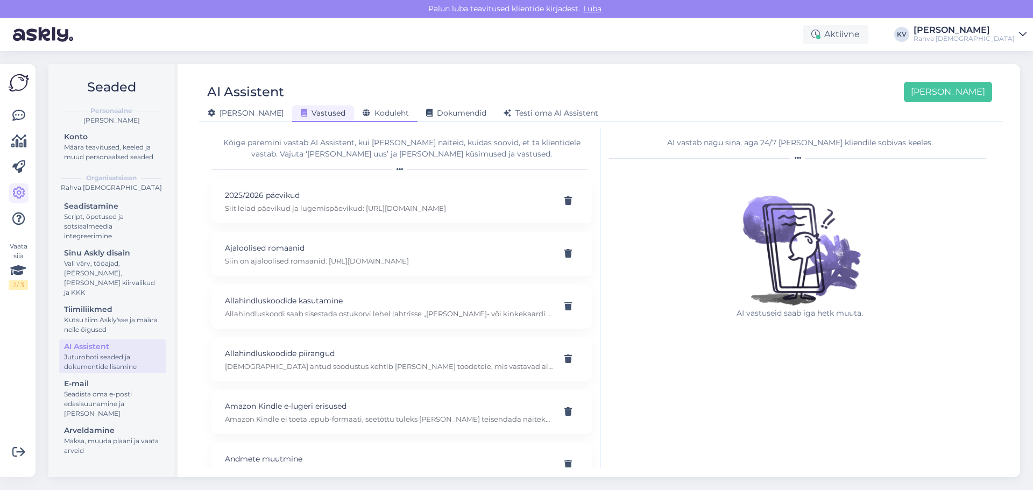
click at [354, 118] on div "Koduleht" at bounding box center [385, 113] width 63 height 17
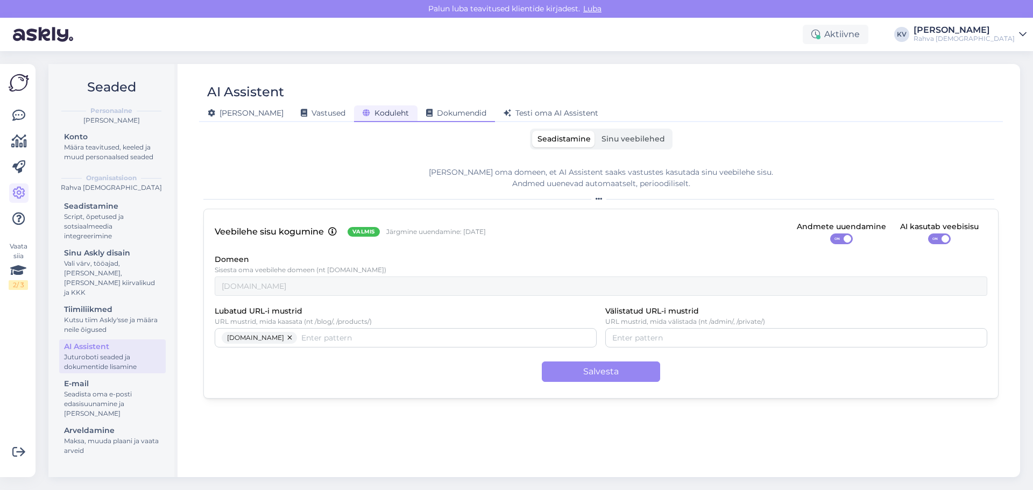
click at [429, 114] on span "Dokumendid" at bounding box center [456, 113] width 60 height 10
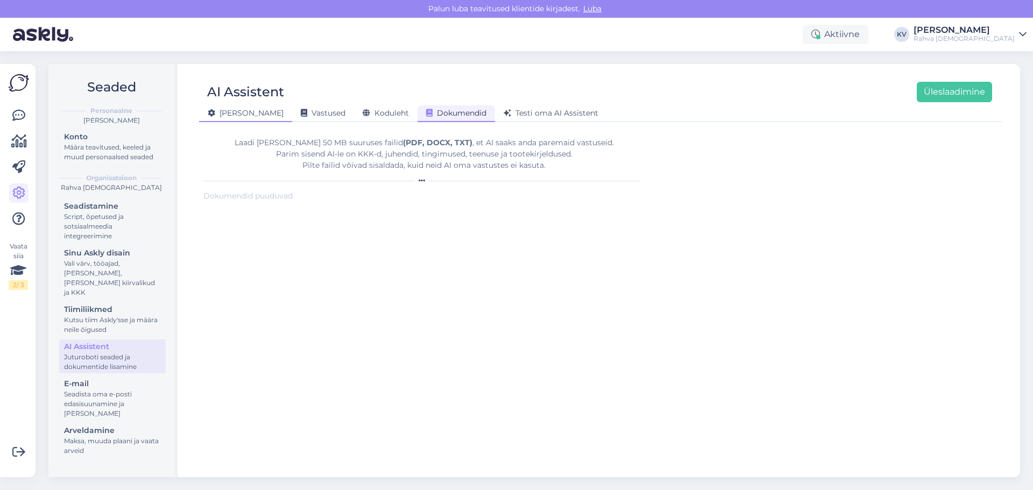
click at [245, 114] on div "[PERSON_NAME]" at bounding box center [245, 113] width 93 height 17
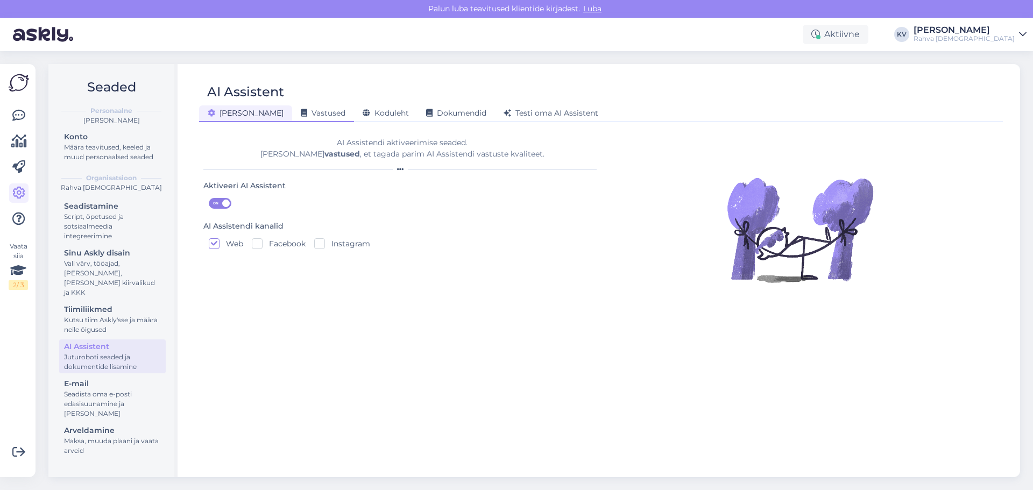
click at [301, 114] on span "Vastused" at bounding box center [323, 113] width 45 height 10
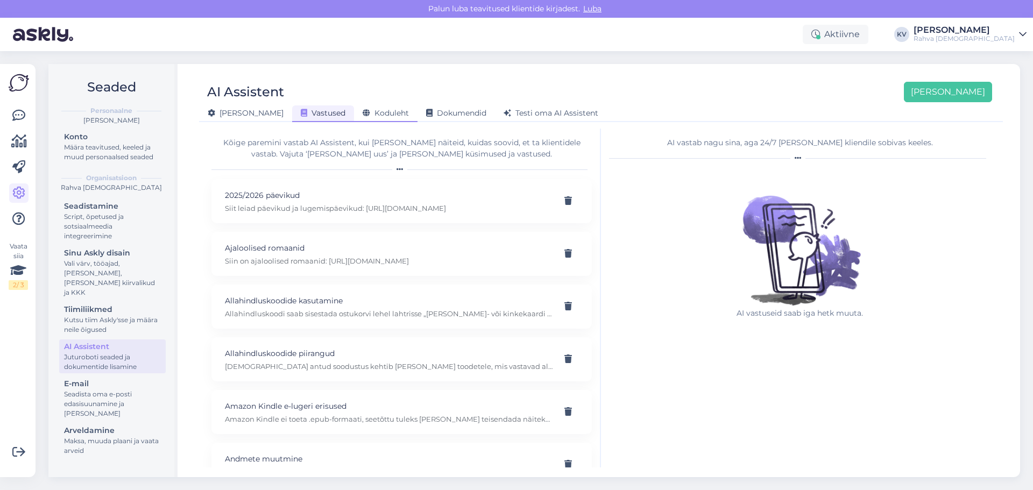
click at [354, 121] on div "Koduleht" at bounding box center [385, 113] width 63 height 17
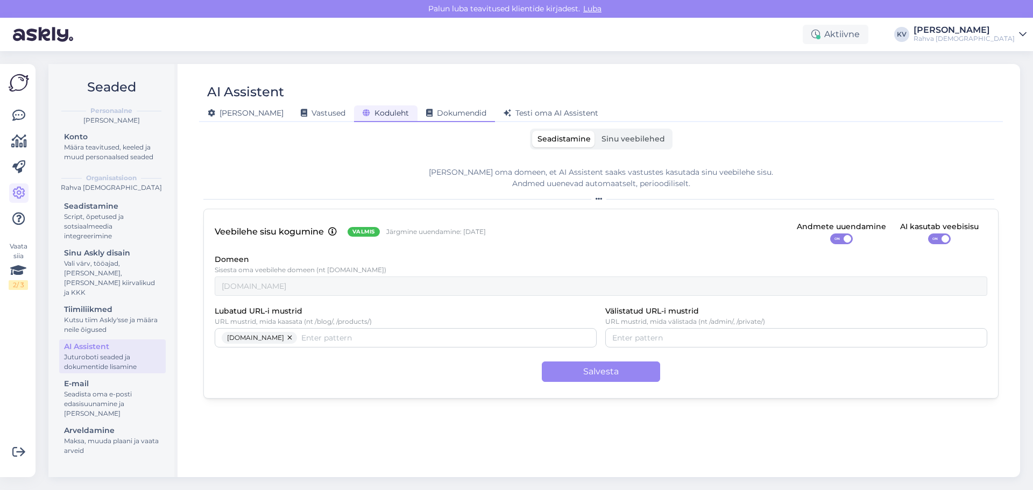
click at [426, 111] on span "Dokumendid" at bounding box center [456, 113] width 60 height 10
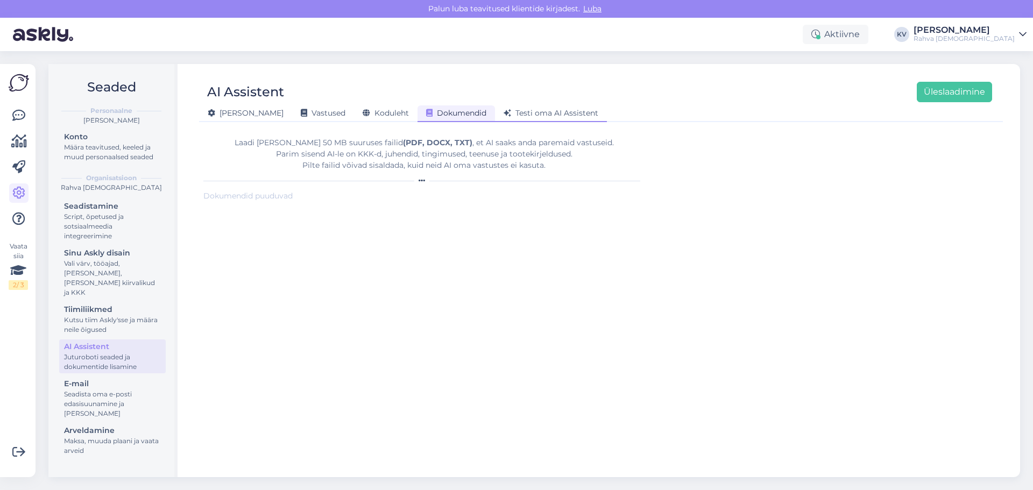
click at [524, 116] on span "Testi oma AI Assistent" at bounding box center [551, 113] width 95 height 10
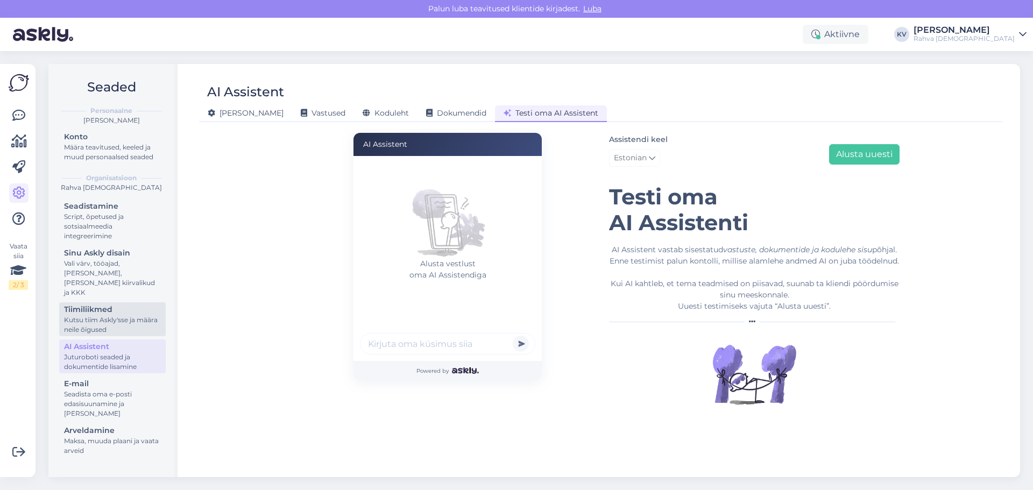
click at [74, 318] on div "Kutsu tiim Askly'sse ja määra neile õigused" at bounding box center [112, 324] width 97 height 19
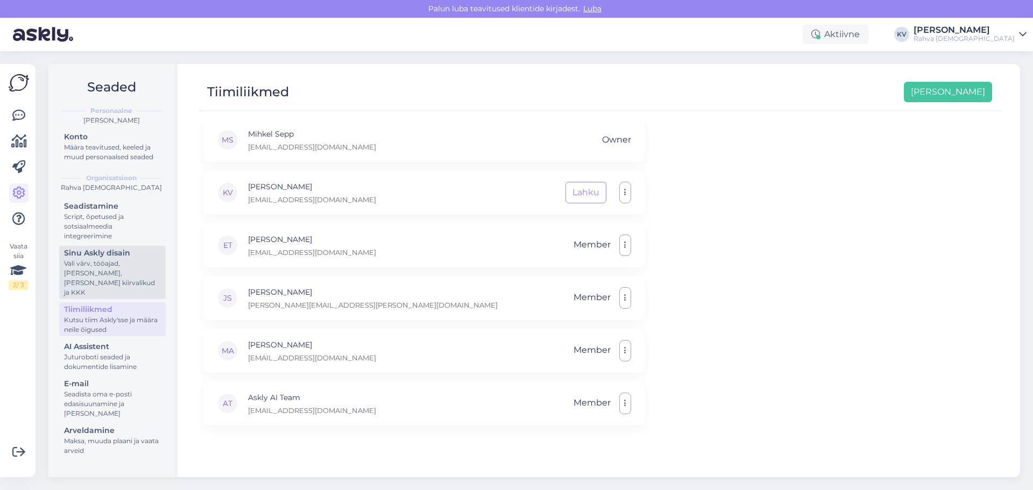
click at [91, 264] on div "Vali värv, tööajad, [PERSON_NAME], [PERSON_NAME] kiirvalikud ja KKK" at bounding box center [112, 278] width 97 height 39
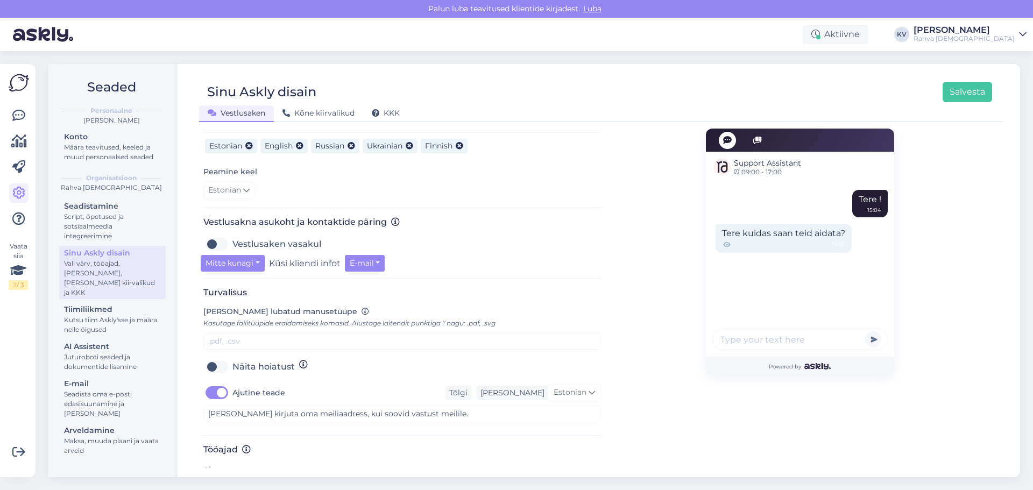
scroll to position [287, 0]
click at [247, 256] on button "Mitte kunagi" at bounding box center [233, 264] width 64 height 17
click at [258, 256] on button "Mitte kunagi" at bounding box center [233, 264] width 64 height 17
click at [611, 150] on div "Support Assistant 09:00 - 17:00 Tere ! 15:04 Tere kuidas saan teid aidata? 15:0…" at bounding box center [800, 241] width 398 height 798
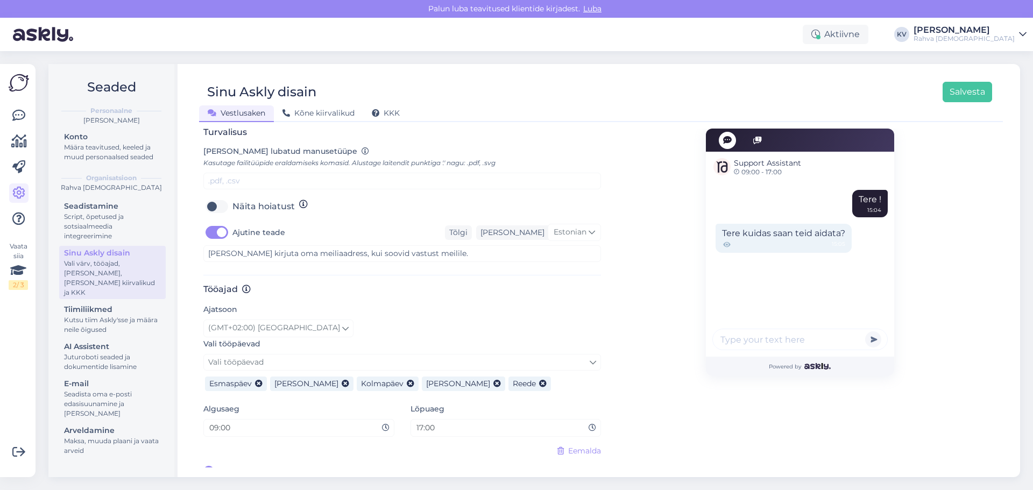
scroll to position [179, 0]
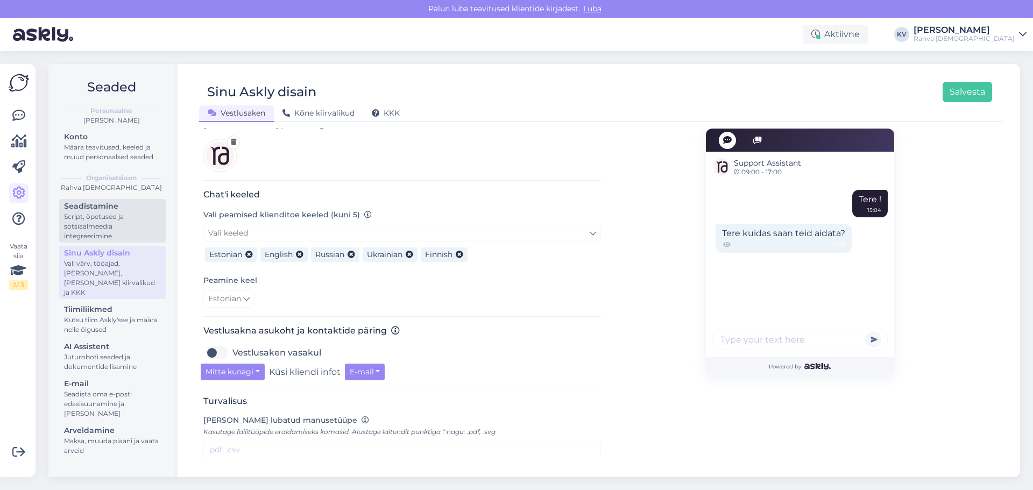
click at [88, 228] on div "Script, õpetused ja sotsiaalmeedia integreerimine" at bounding box center [112, 226] width 97 height 29
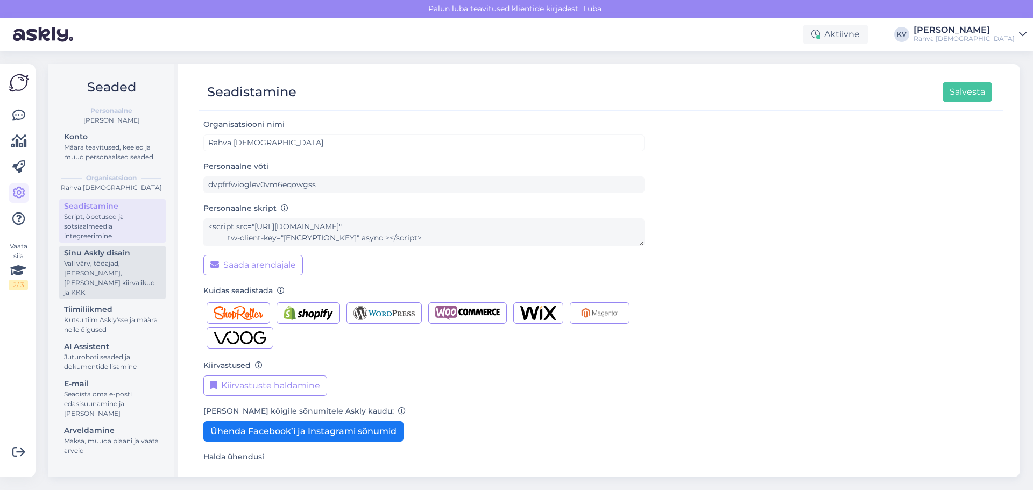
click at [112, 275] on div "Vali värv, tööajad, [PERSON_NAME], [PERSON_NAME] kiirvalikud ja KKK" at bounding box center [112, 278] width 97 height 39
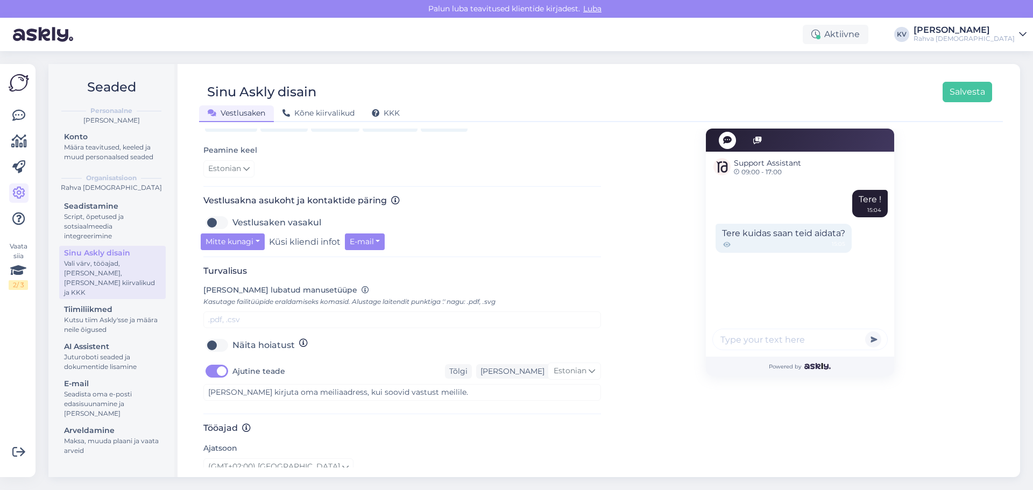
scroll to position [287, 0]
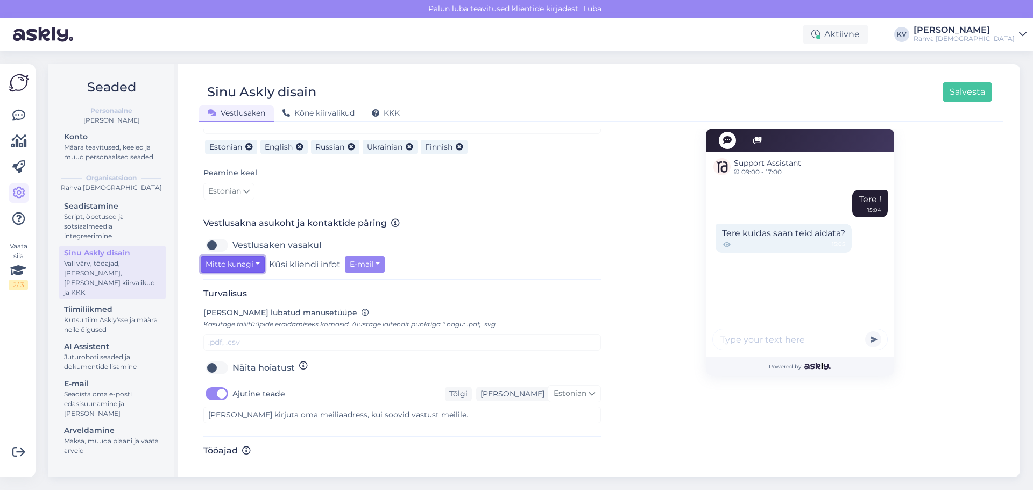
click at [251, 256] on button "Mitte kunagi" at bounding box center [233, 264] width 64 height 17
click at [236, 256] on button "Mitte kunagi" at bounding box center [233, 264] width 64 height 17
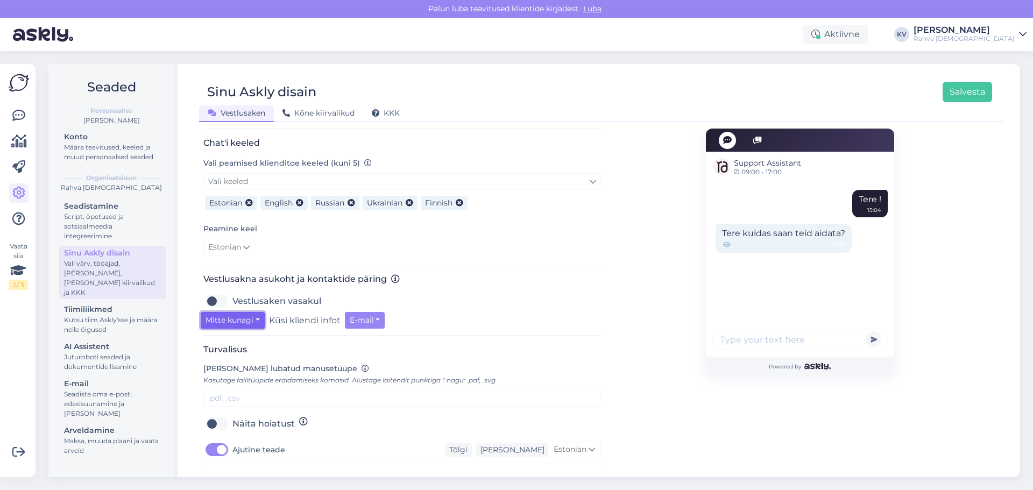
scroll to position [179, 0]
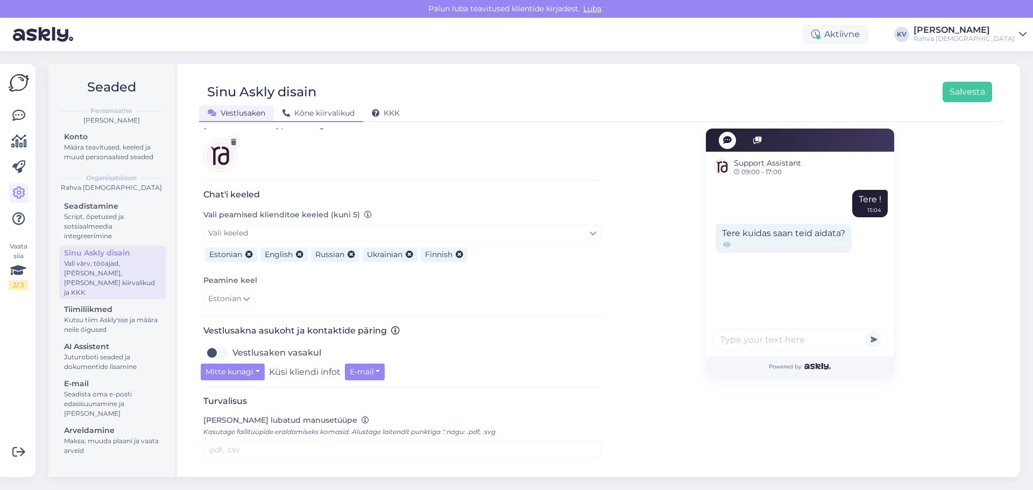
click at [309, 116] on span "Kõne kiirvalikud" at bounding box center [318, 113] width 72 height 10
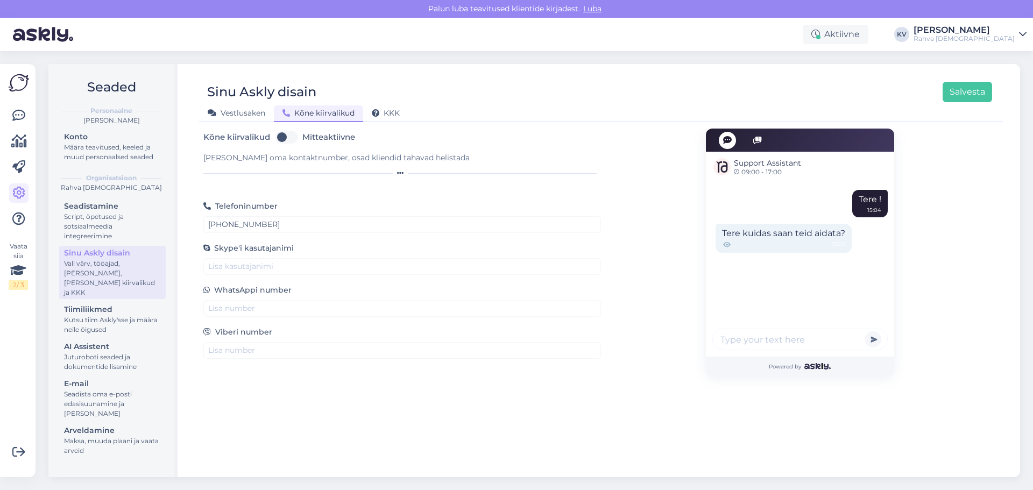
scroll to position [0, 0]
click at [388, 110] on span "KKK" at bounding box center [386, 113] width 28 height 10
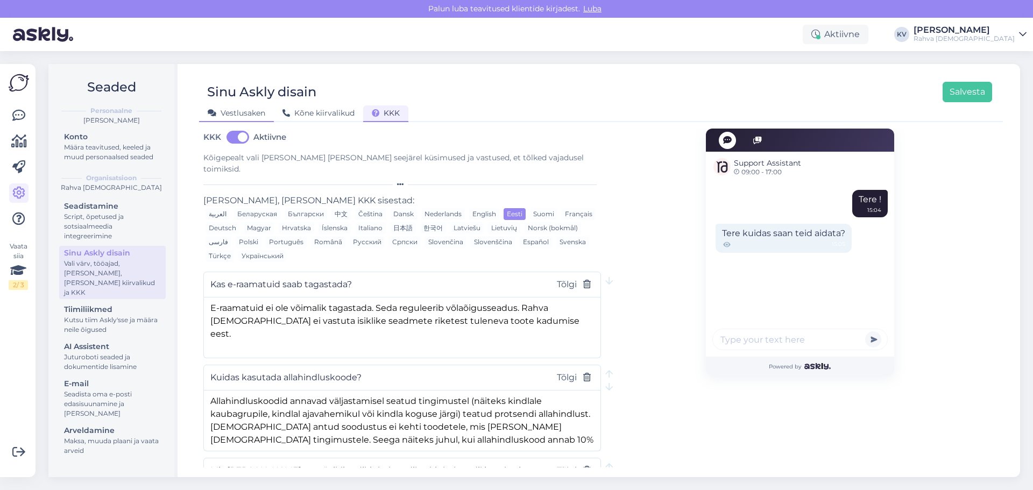
click at [242, 115] on span "Vestlusaken" at bounding box center [237, 113] width 58 height 10
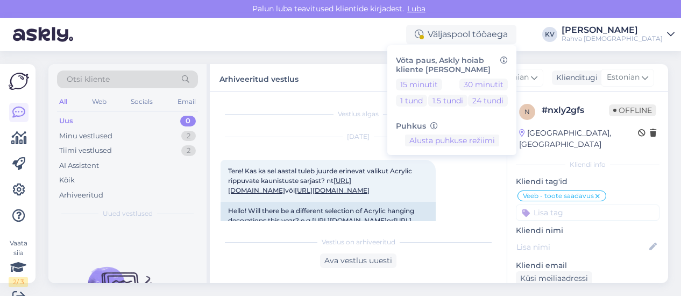
scroll to position [383, 0]
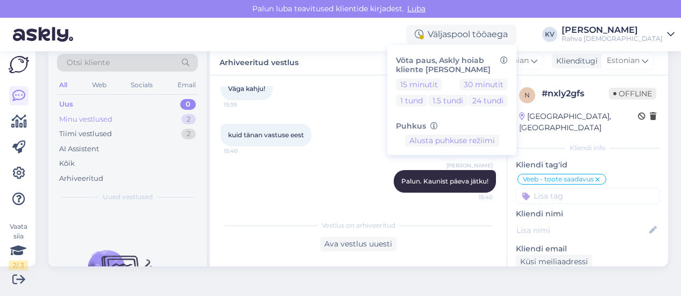
click at [143, 120] on div "Minu vestlused 2" at bounding box center [127, 119] width 141 height 15
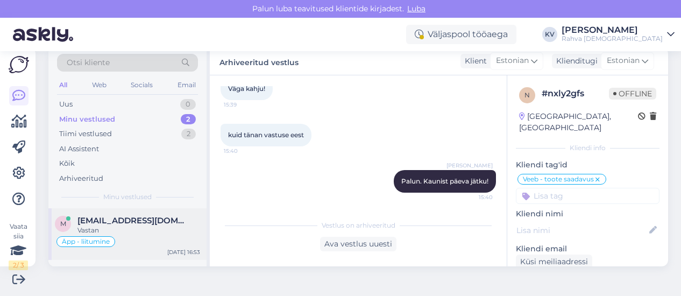
click at [144, 221] on span "[EMAIL_ADDRESS][DOMAIN_NAME]" at bounding box center [133, 221] width 112 height 10
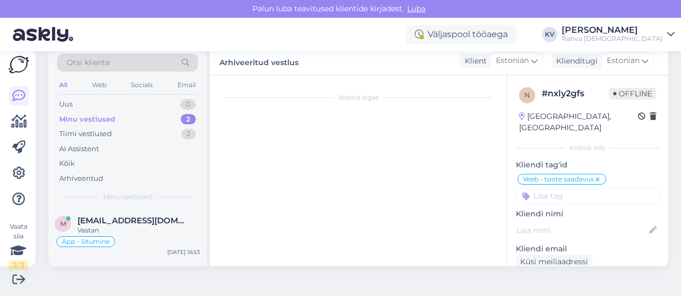
scroll to position [830, 0]
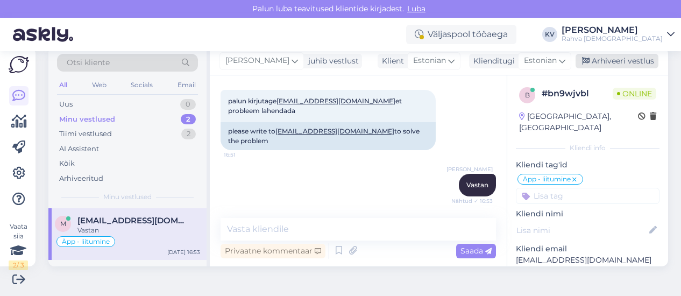
click at [594, 61] on div "Arhiveeri vestlus" at bounding box center [617, 61] width 83 height 15
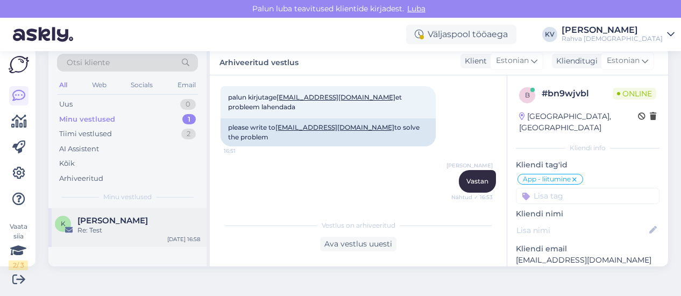
click at [119, 227] on div "Re: Test" at bounding box center [138, 230] width 123 height 10
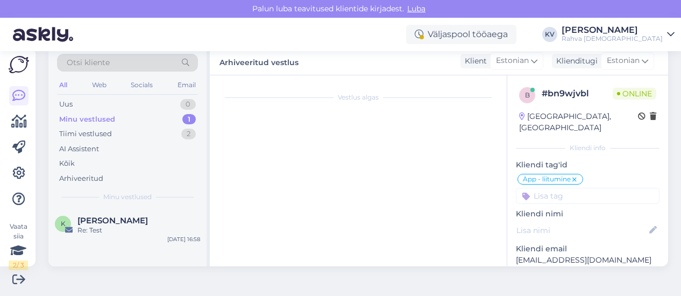
scroll to position [121, 0]
